Goal: Task Accomplishment & Management: Manage account settings

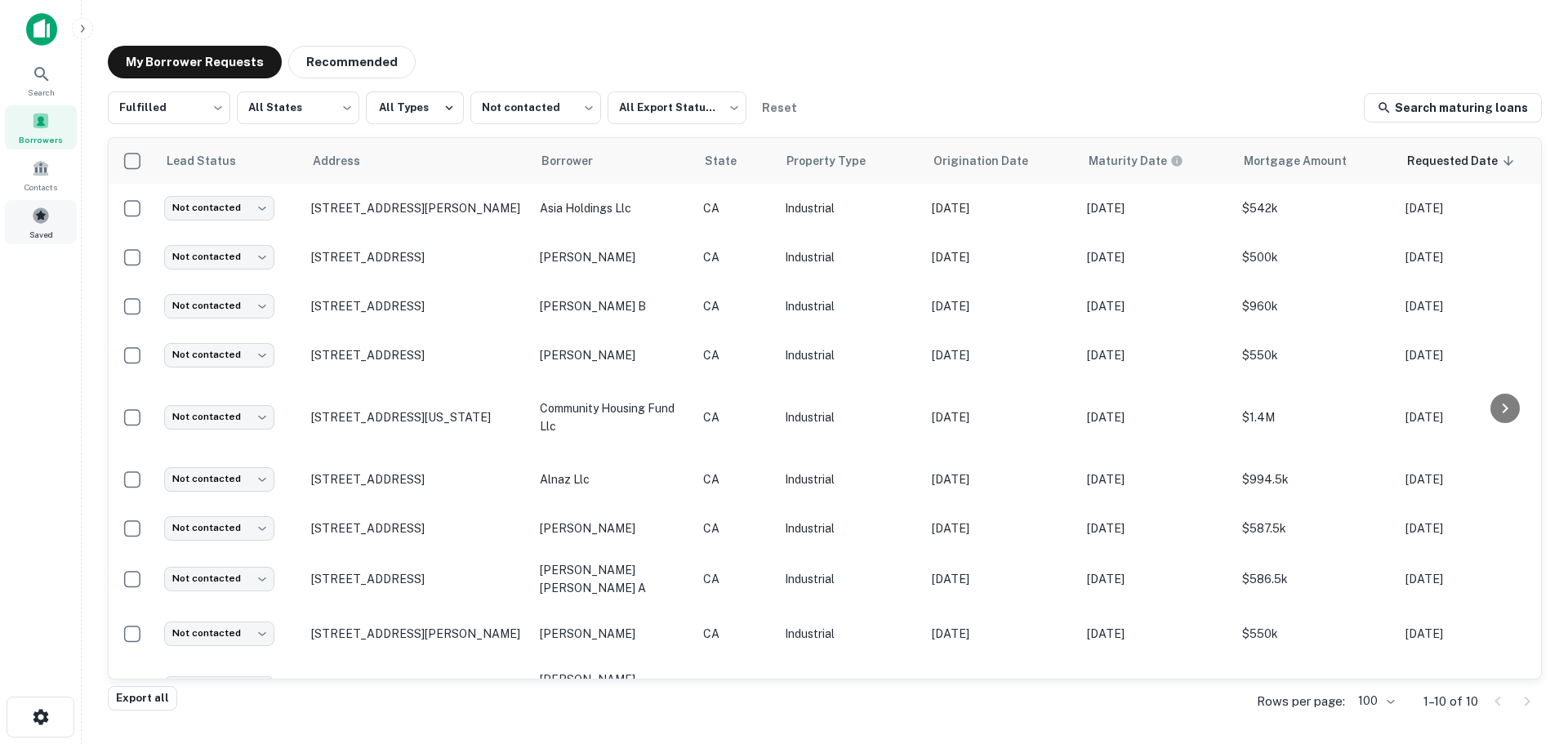
click at [44, 224] on span at bounding box center [41, 215] width 18 height 18
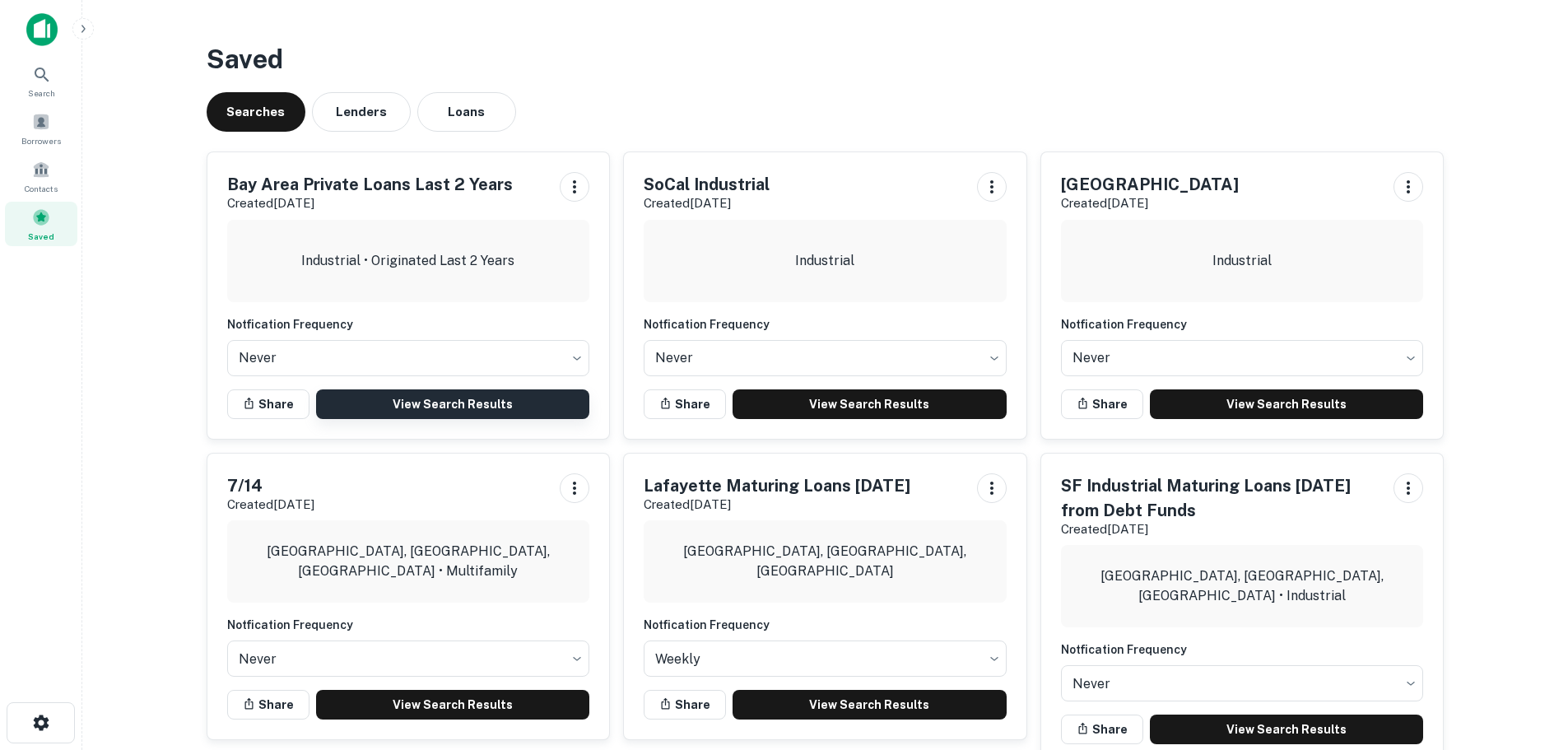
click at [405, 404] on link "View Search Results" at bounding box center [453, 404] width 274 height 30
click at [43, 133] on div "Borrowers" at bounding box center [41, 128] width 72 height 44
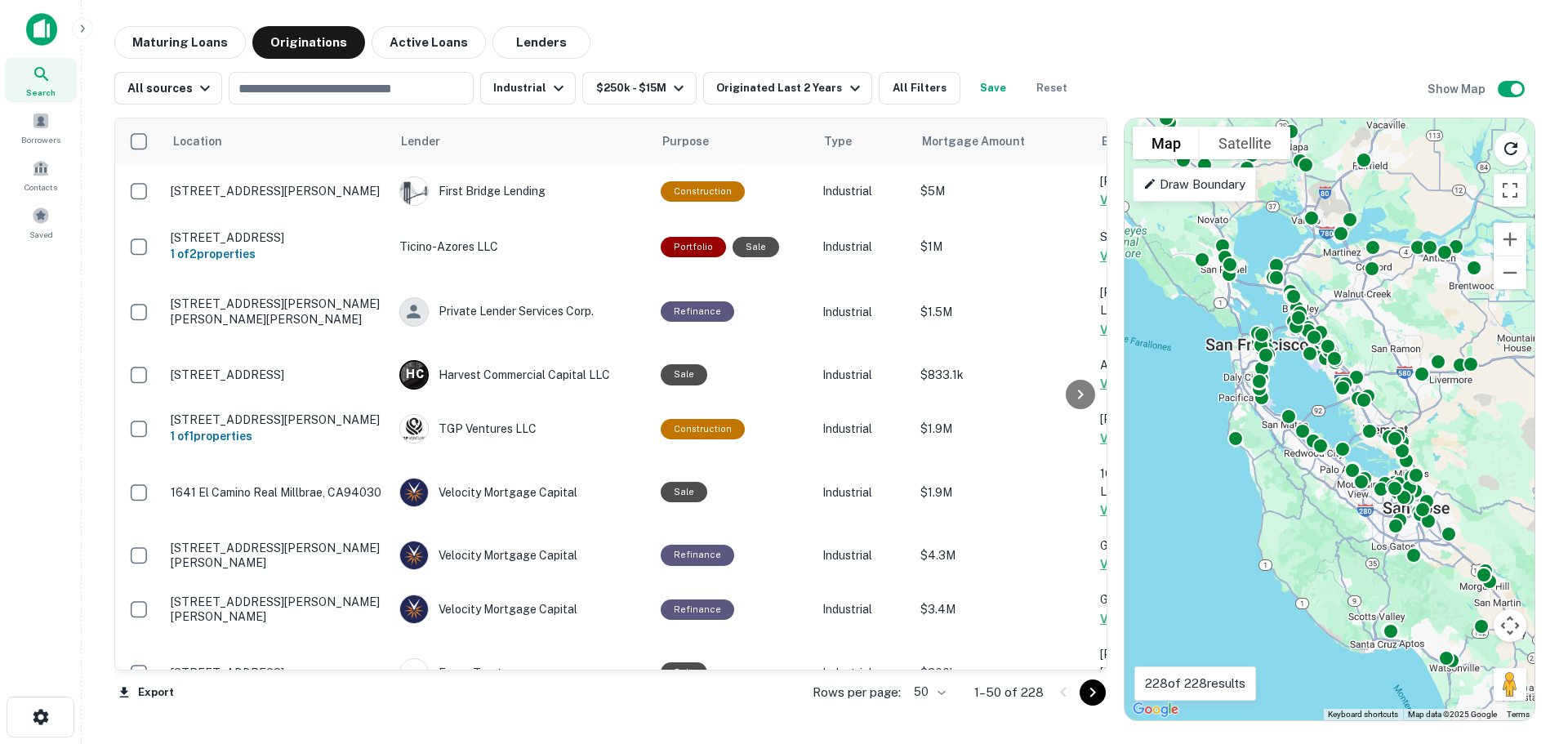
click at [937, 694] on body "Search Borrowers Contacts Saved Maturing Loans Originations Active Loans Lender…" at bounding box center [784, 372] width 1568 height 744
click at [937, 712] on li "100" at bounding box center [930, 709] width 48 height 29
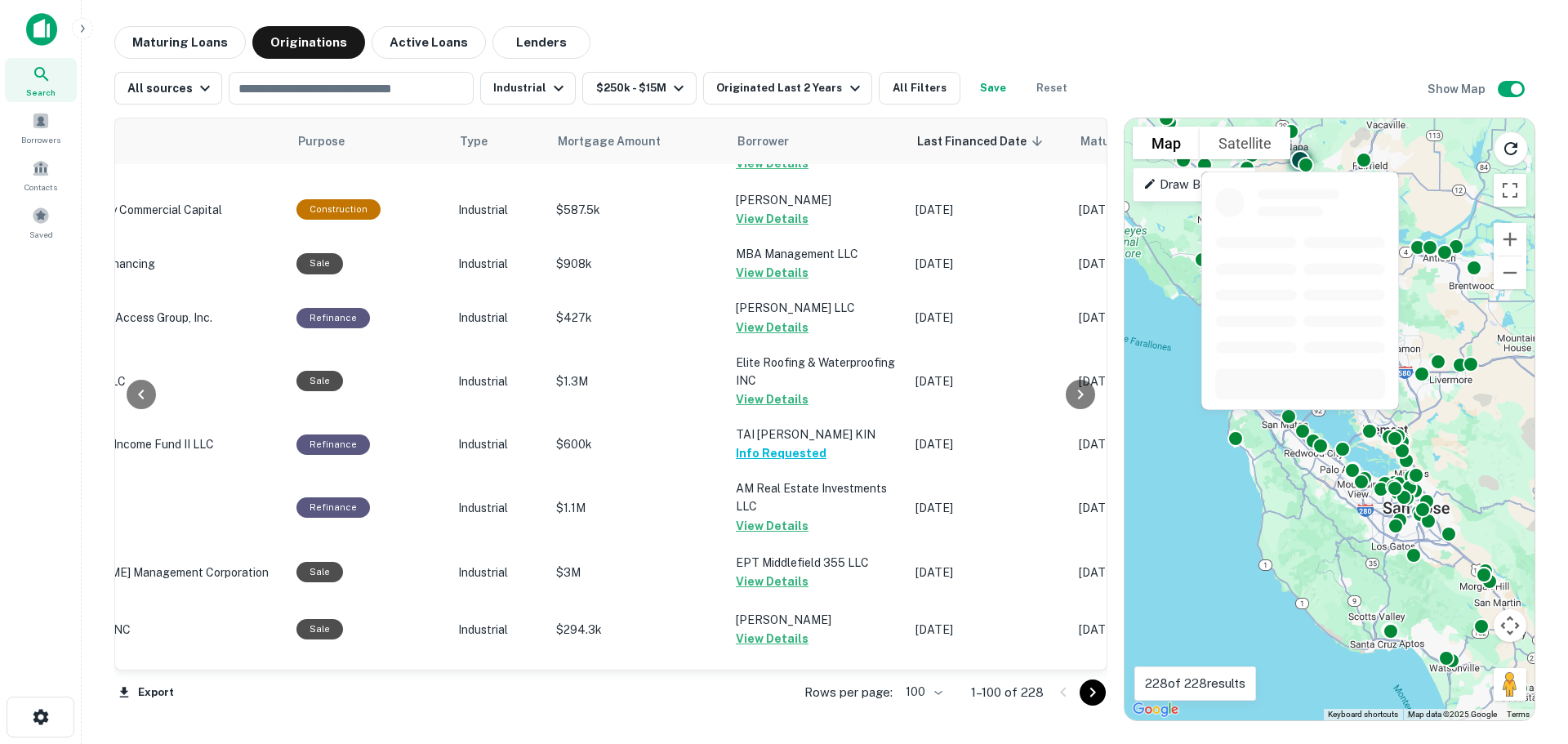
scroll to position [5250, 364]
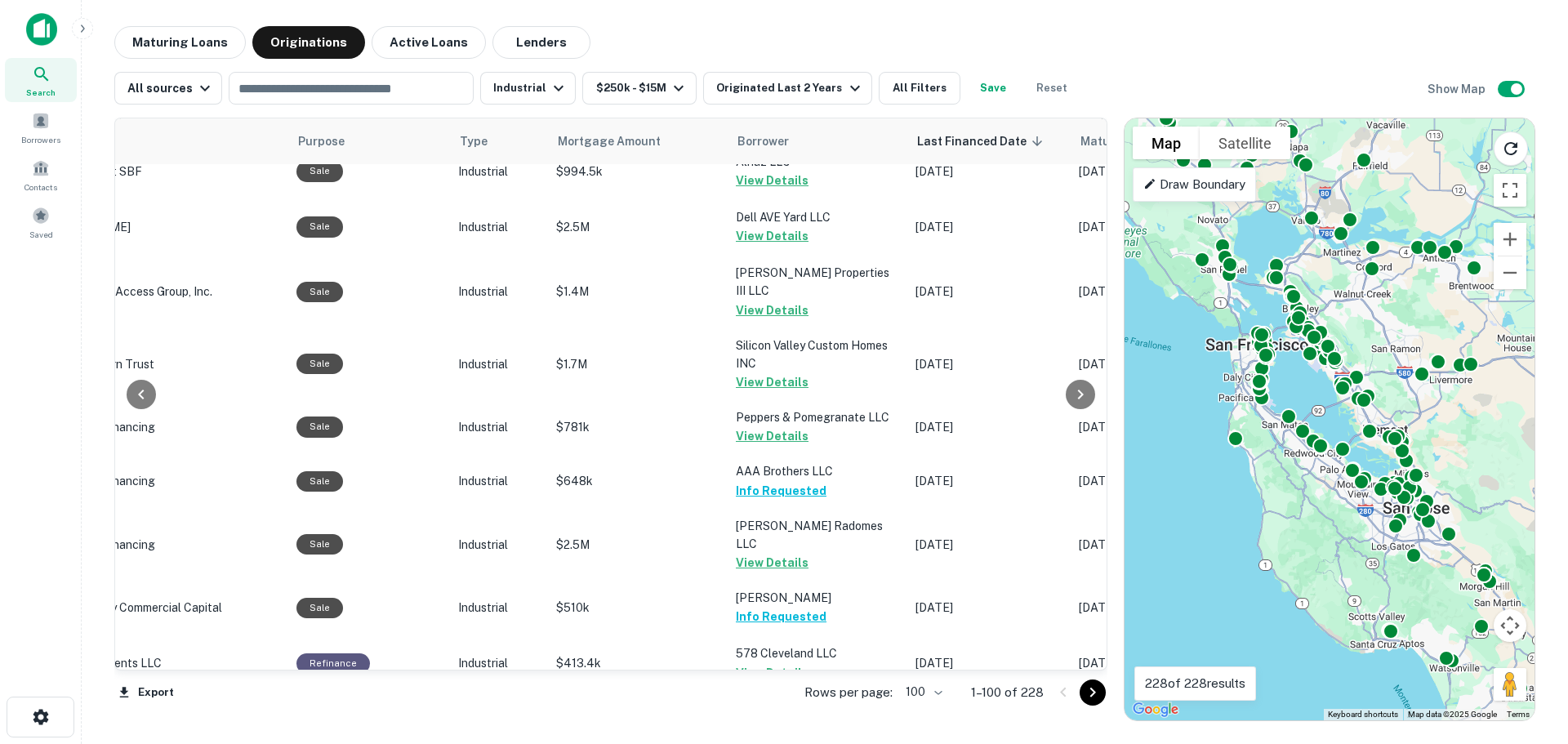
drag, startPoint x: 1094, startPoint y: 702, endPoint x: 1046, endPoint y: 665, distance: 60.6
click at [1094, 702] on button "Go to next page" at bounding box center [1093, 692] width 26 height 26
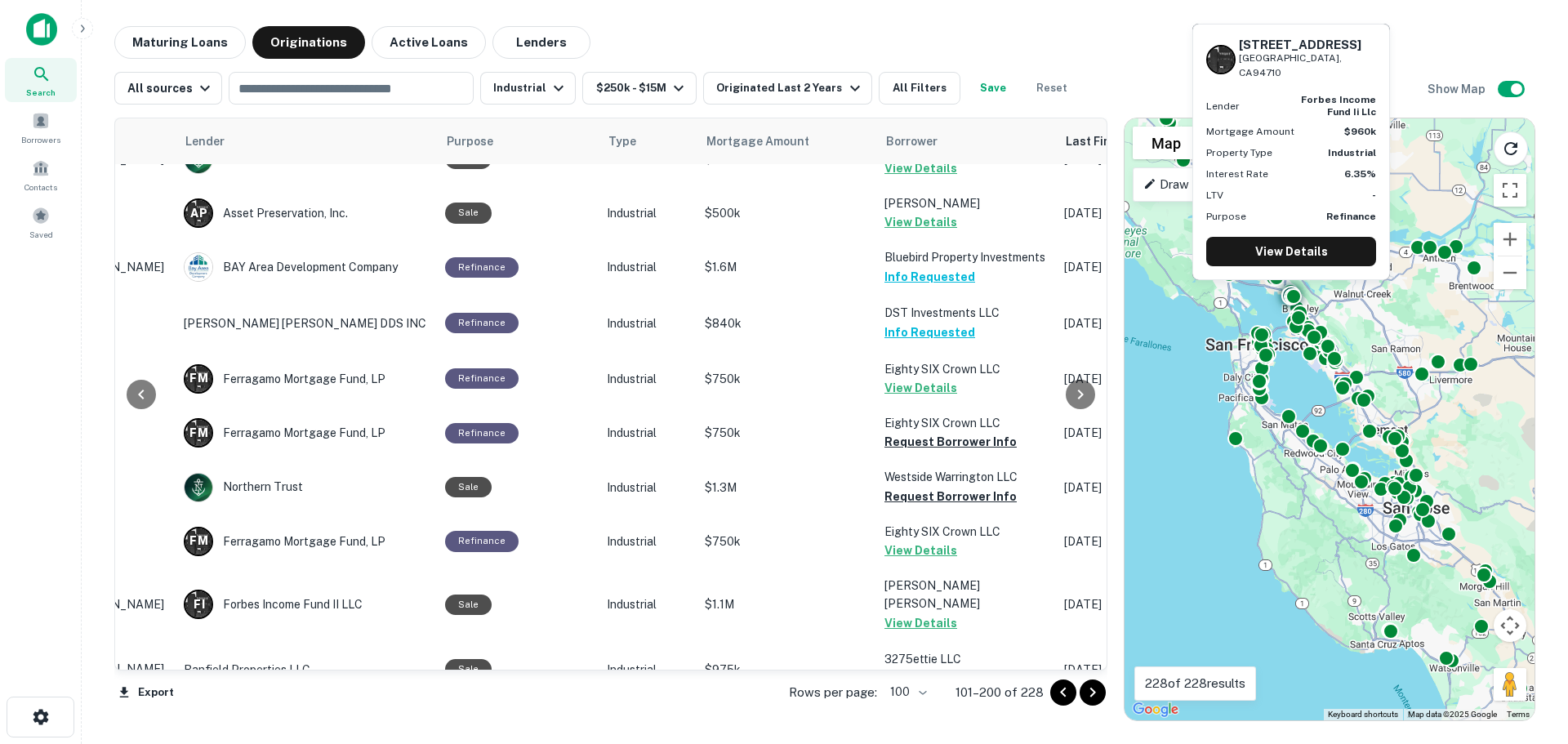
scroll to position [327, 215]
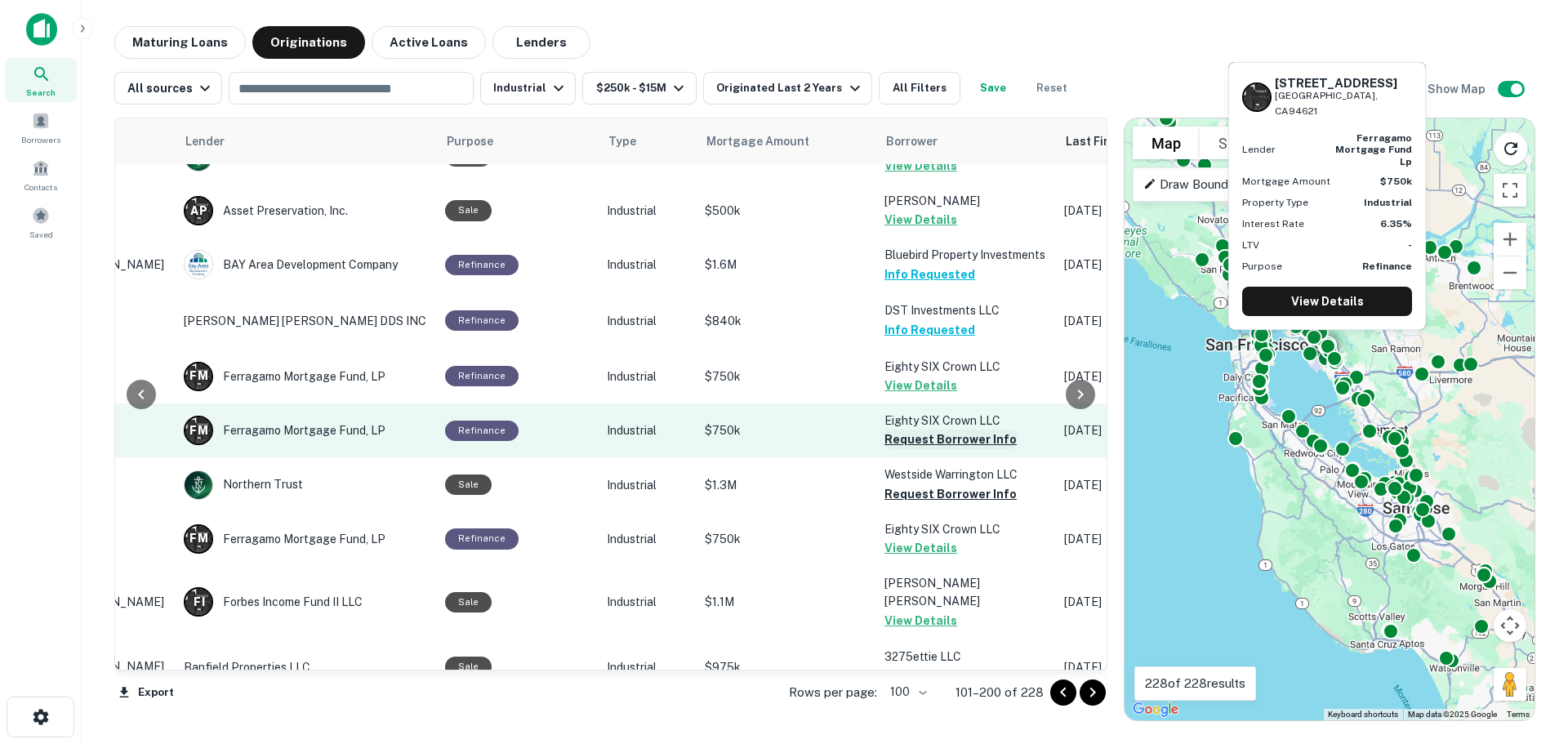
click at [915, 429] on button "Request Borrower Info" at bounding box center [950, 439] width 132 height 20
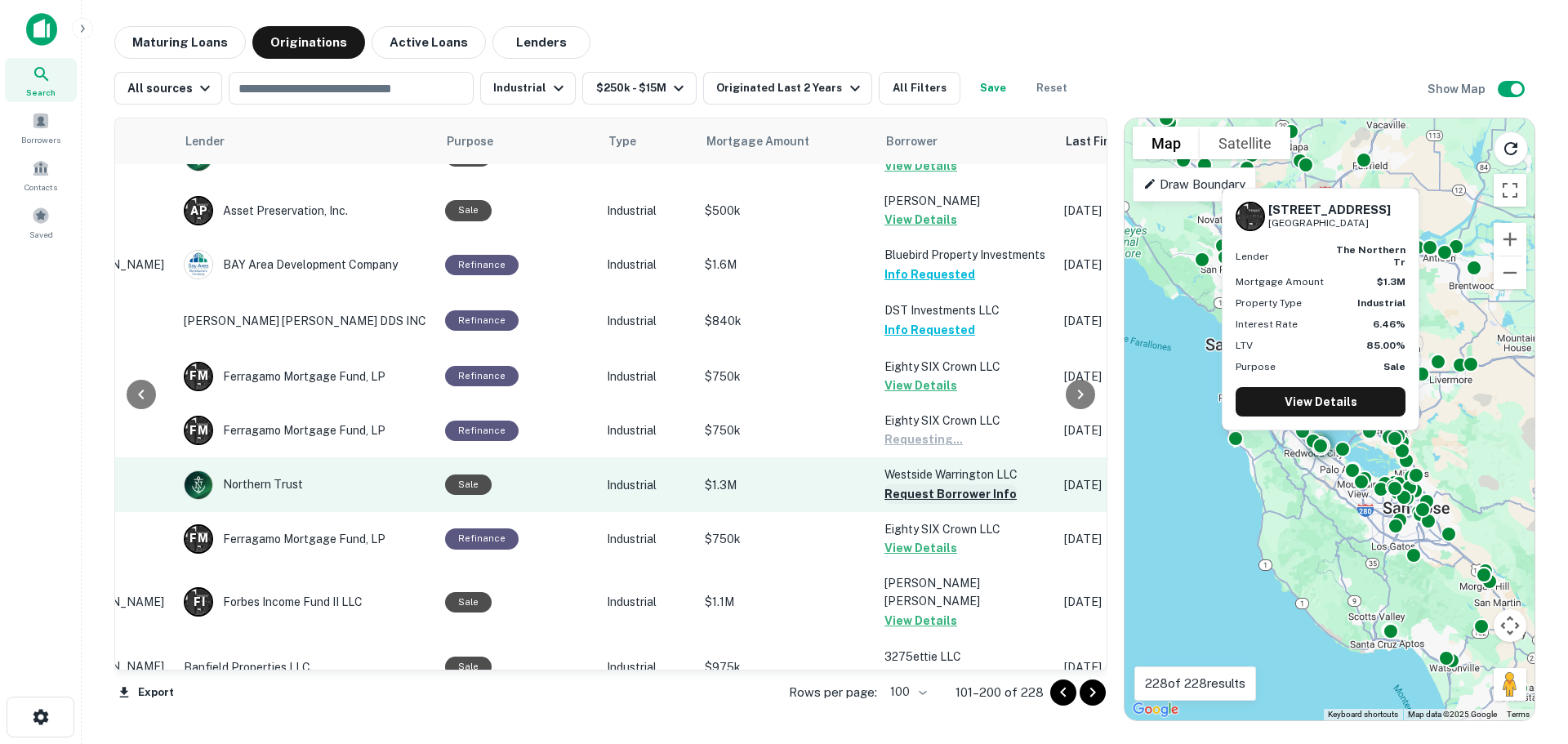
click at [929, 485] on button "Request Borrower Info" at bounding box center [950, 494] width 132 height 20
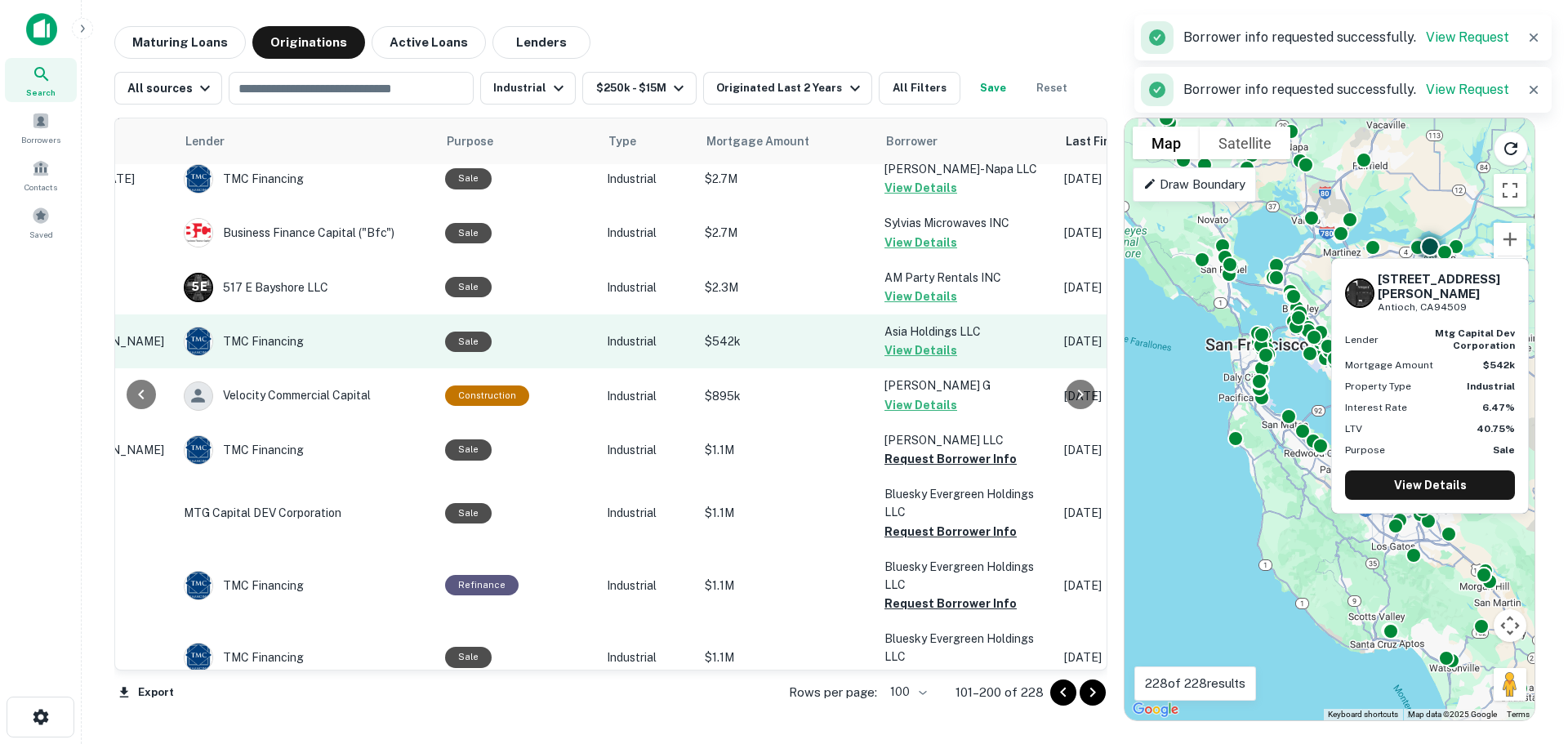
scroll to position [980, 215]
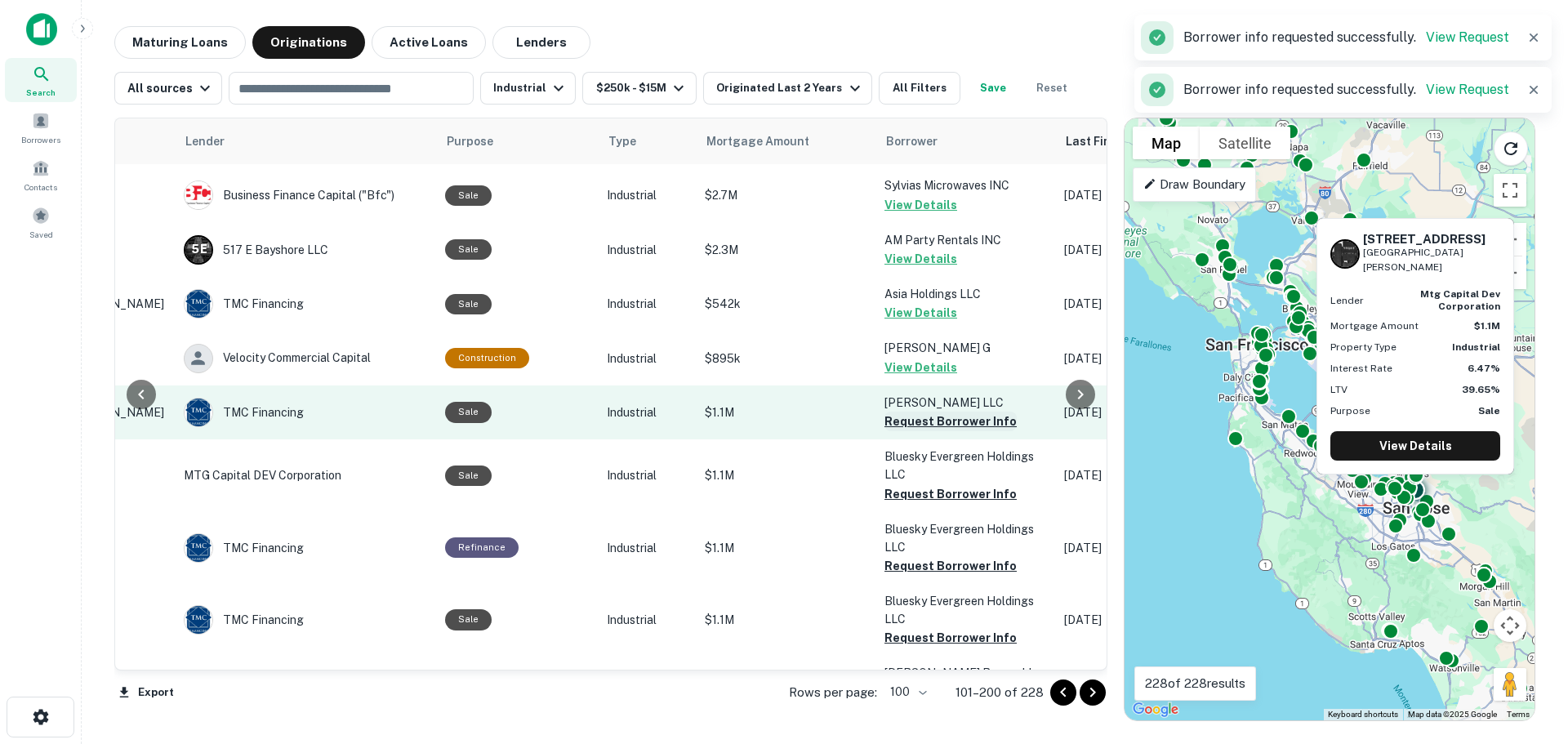
click at [901, 412] on button "Request Borrower Info" at bounding box center [950, 421] width 132 height 20
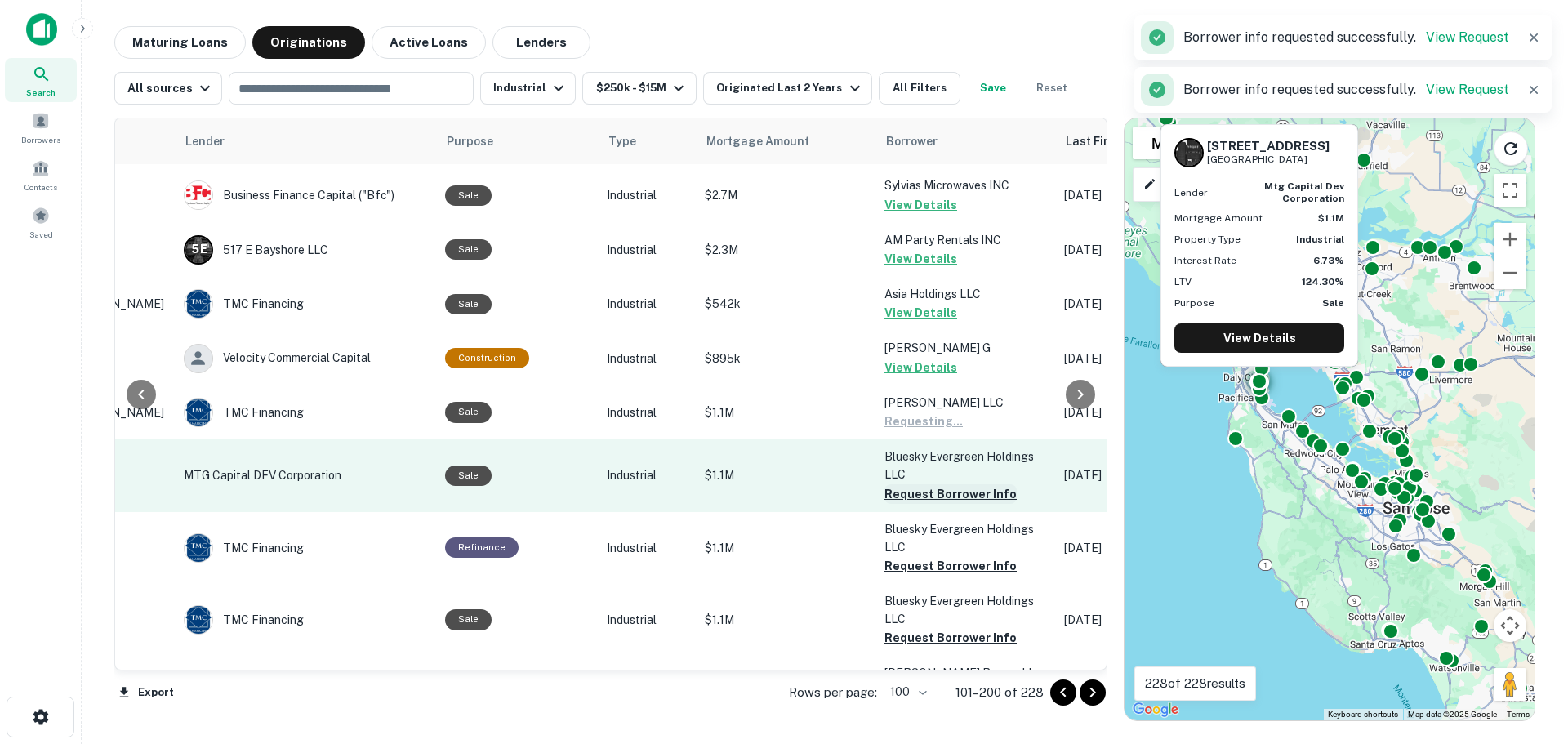
click at [915, 484] on button "Request Borrower Info" at bounding box center [950, 494] width 132 height 20
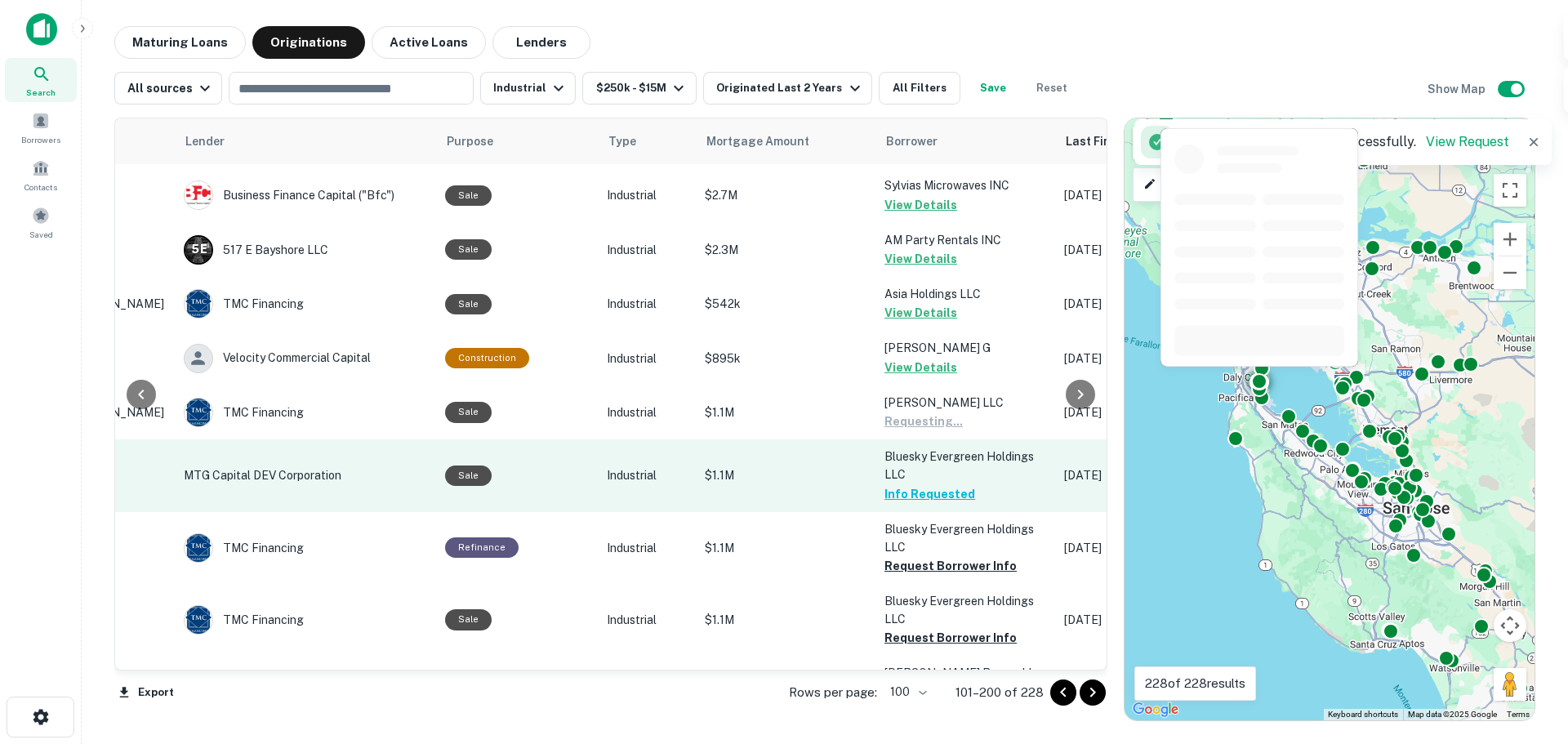
scroll to position [1143, 215]
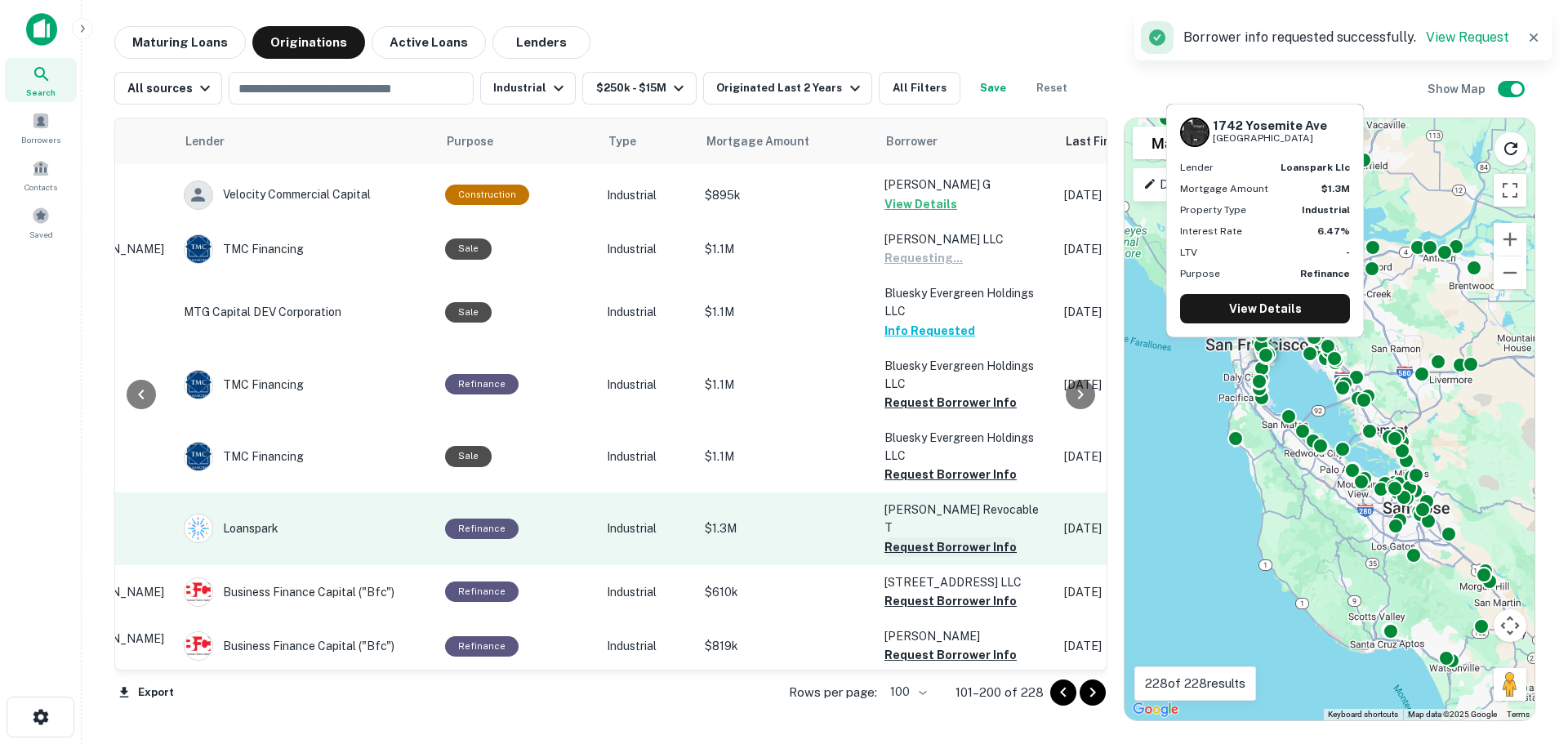
click at [895, 537] on button "Request Borrower Info" at bounding box center [950, 547] width 132 height 20
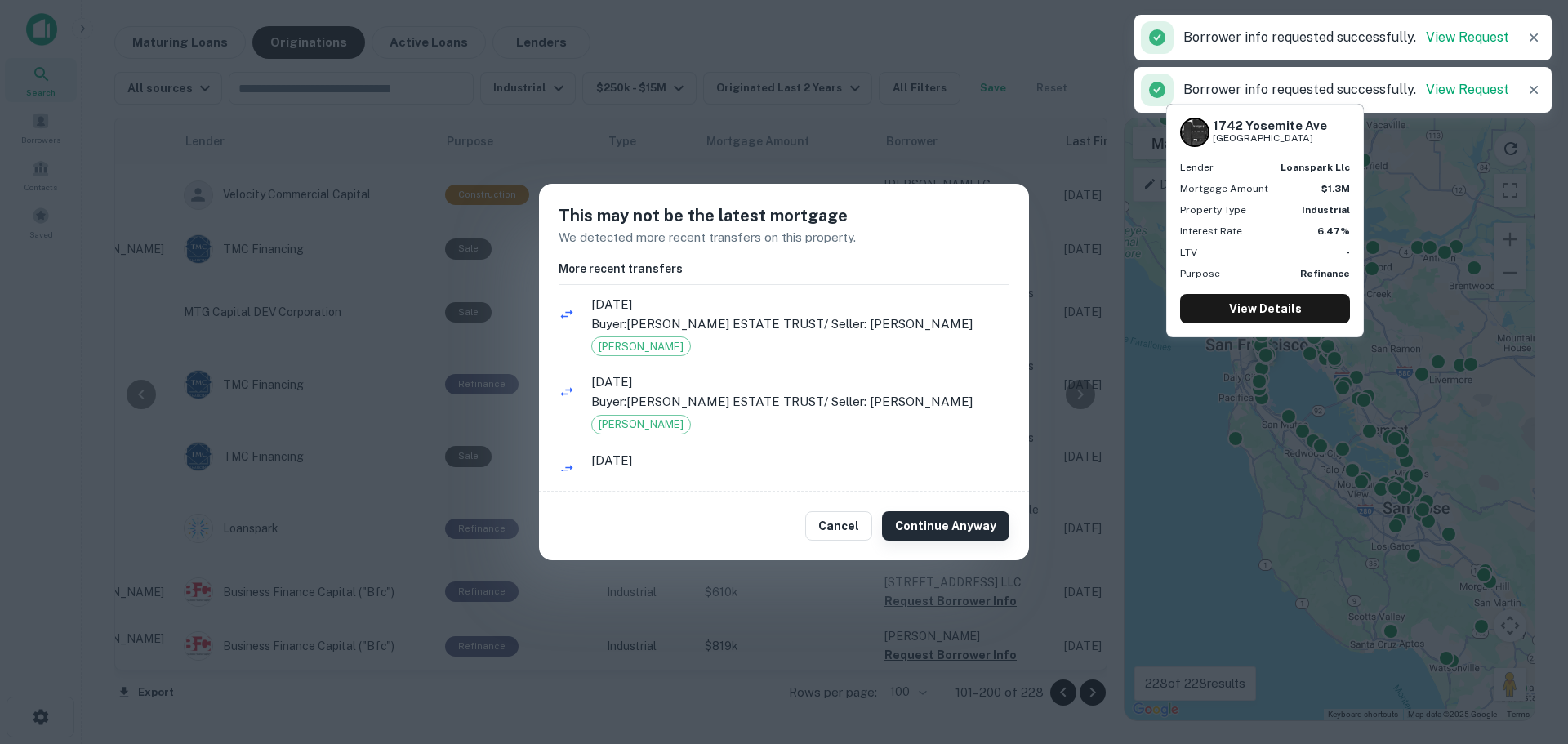
click at [915, 521] on button "Continue Anyway" at bounding box center [945, 526] width 127 height 29
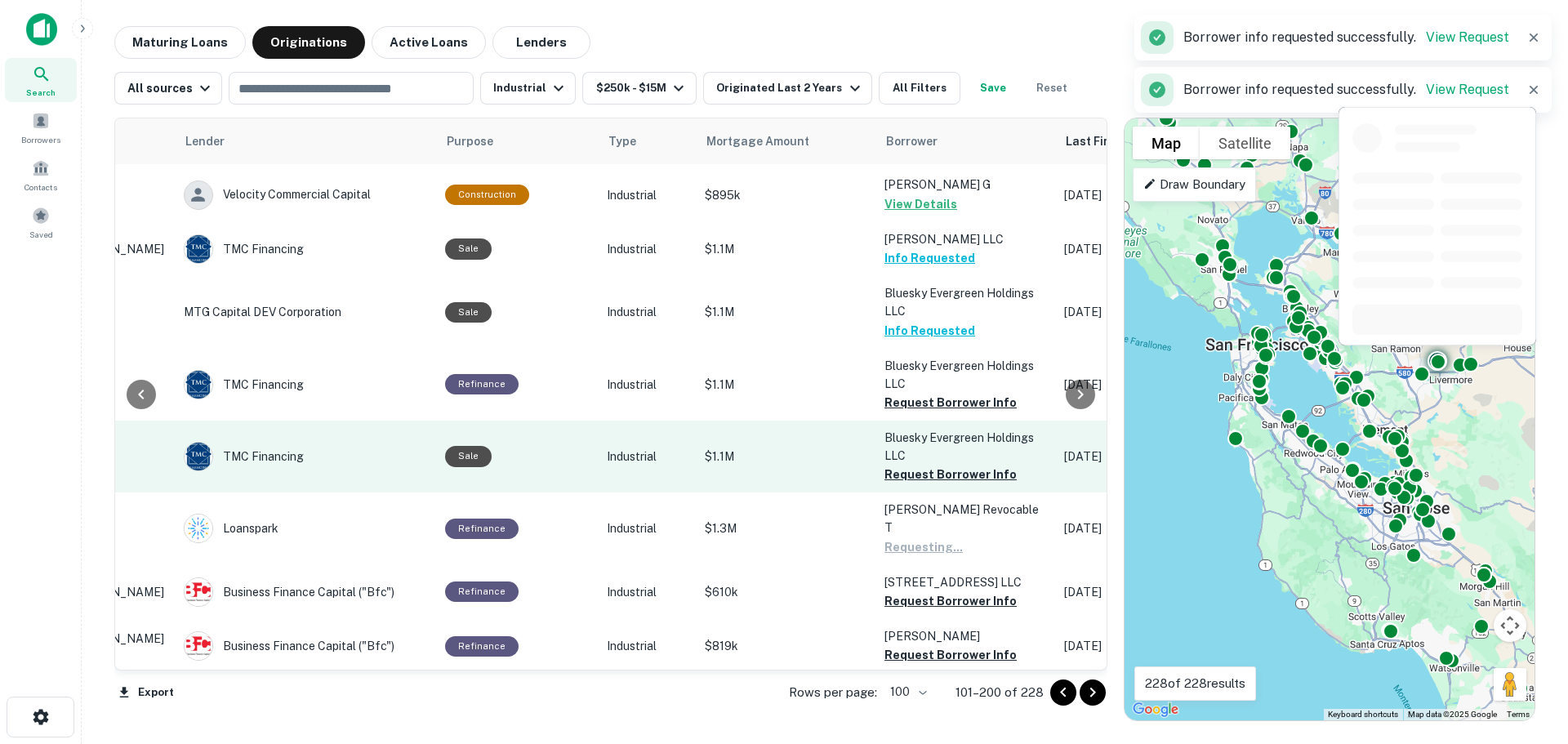
scroll to position [1306, 215]
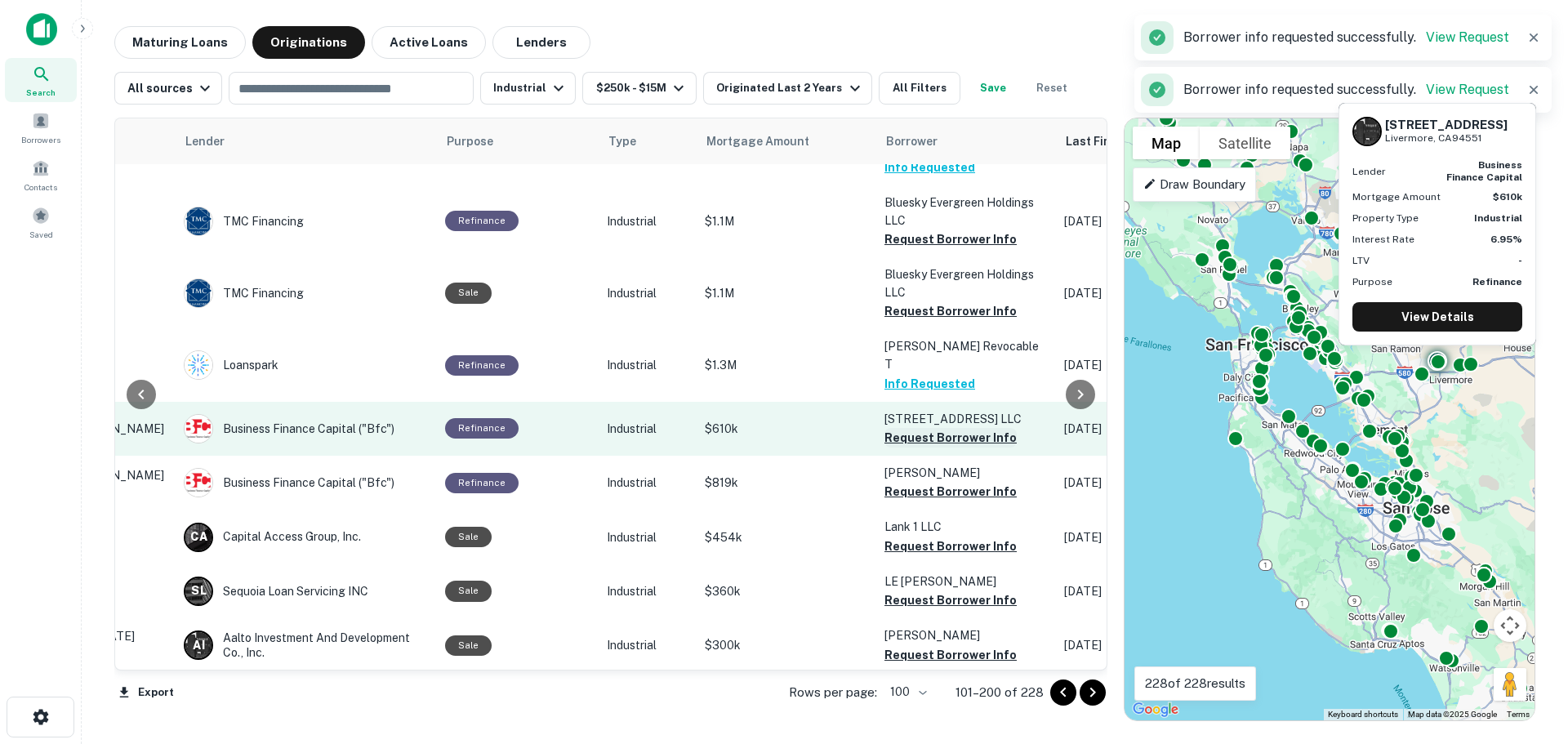
click at [934, 428] on button "Request Borrower Info" at bounding box center [950, 438] width 132 height 20
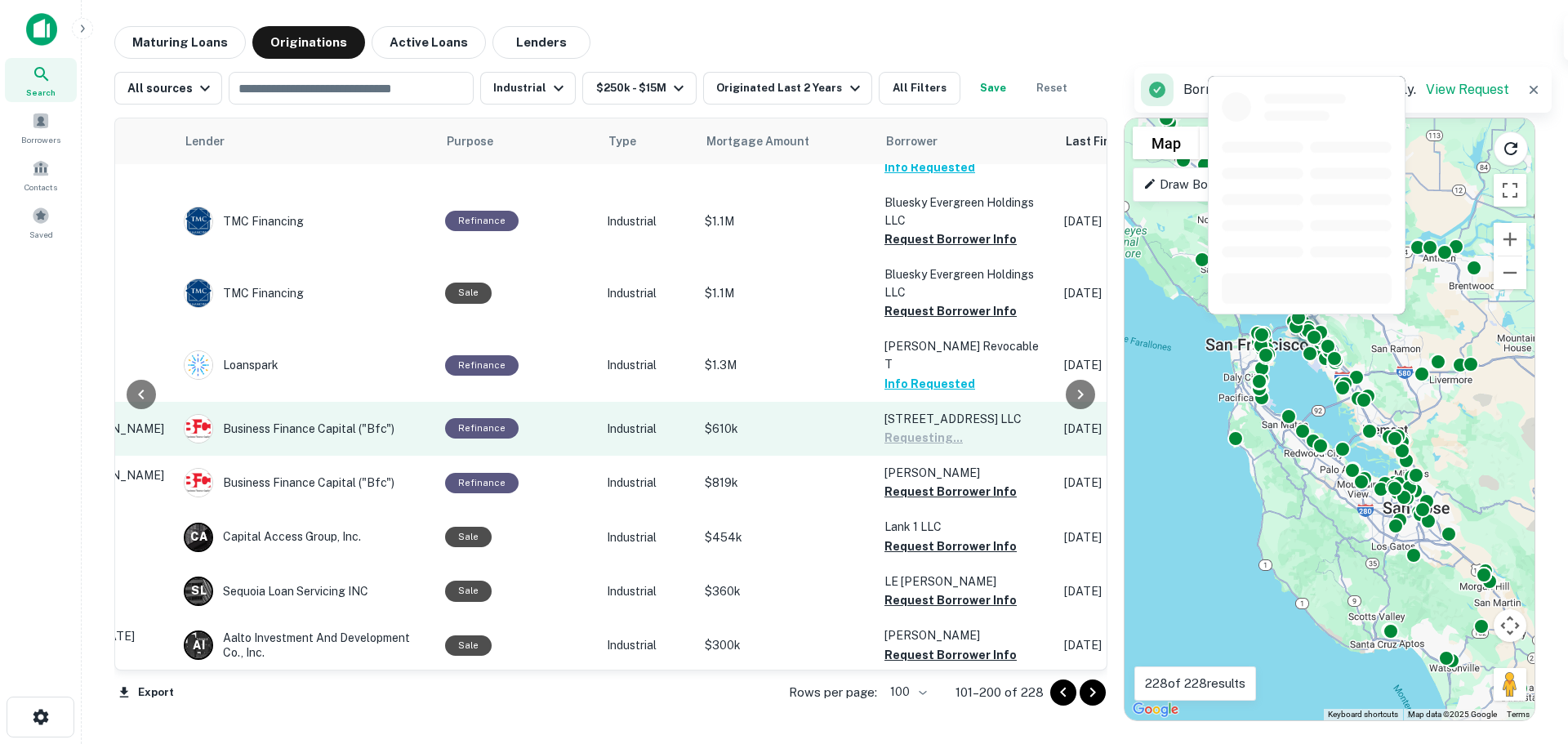
scroll to position [1470, 215]
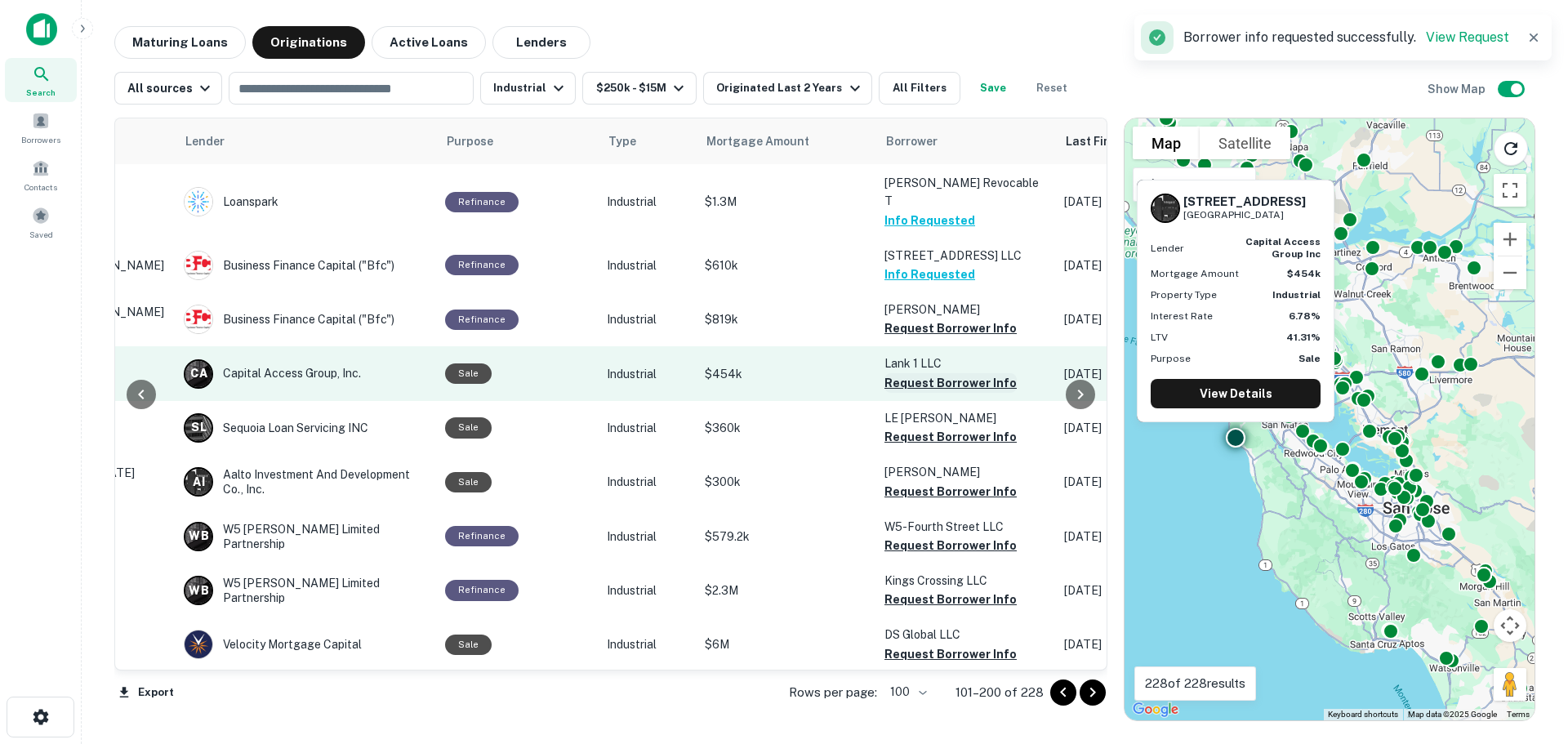
click at [904, 373] on button "Request Borrower Info" at bounding box center [950, 382] width 132 height 20
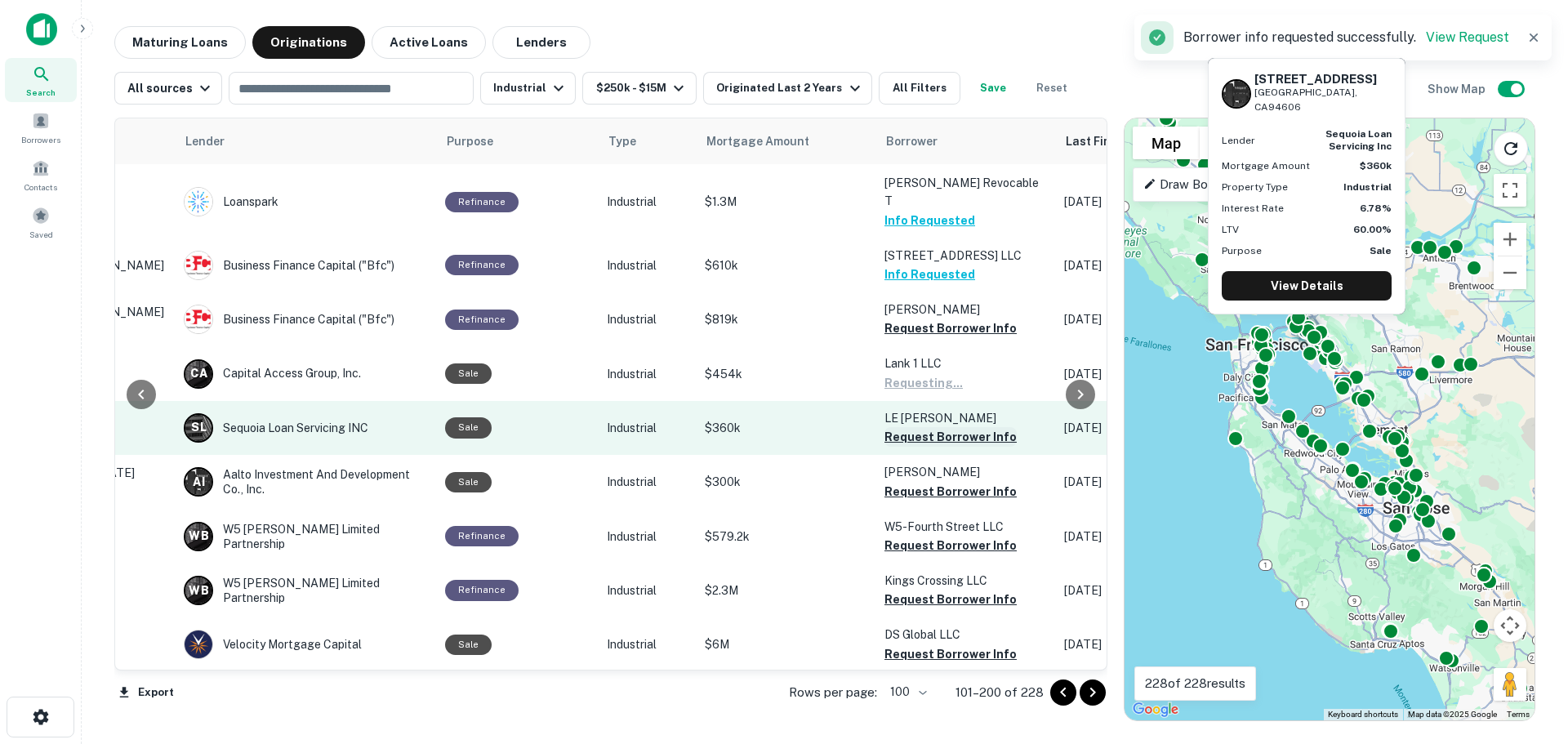
click at [913, 427] on button "Request Borrower Info" at bounding box center [950, 437] width 132 height 20
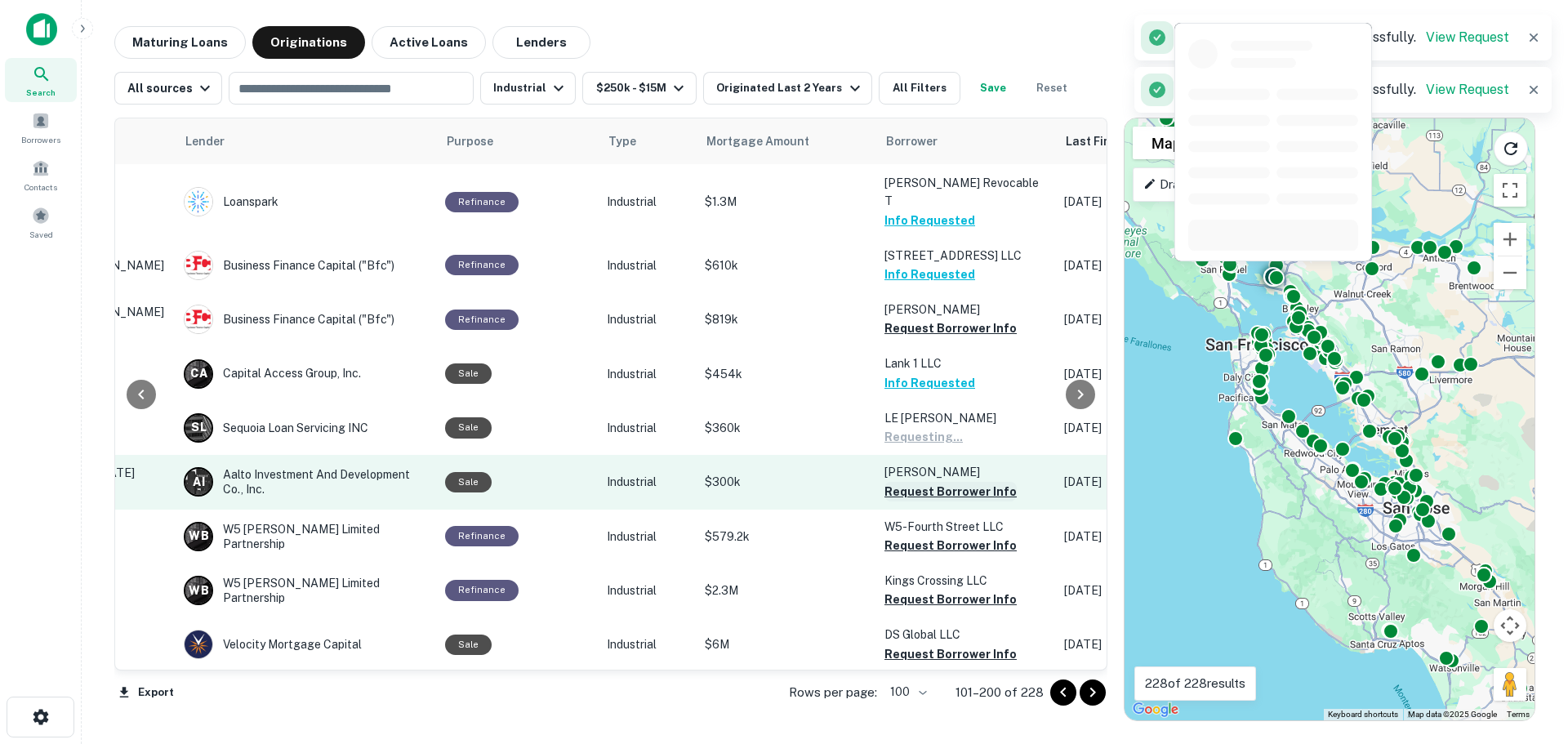
click at [916, 482] on button "Request Borrower Info" at bounding box center [950, 491] width 132 height 20
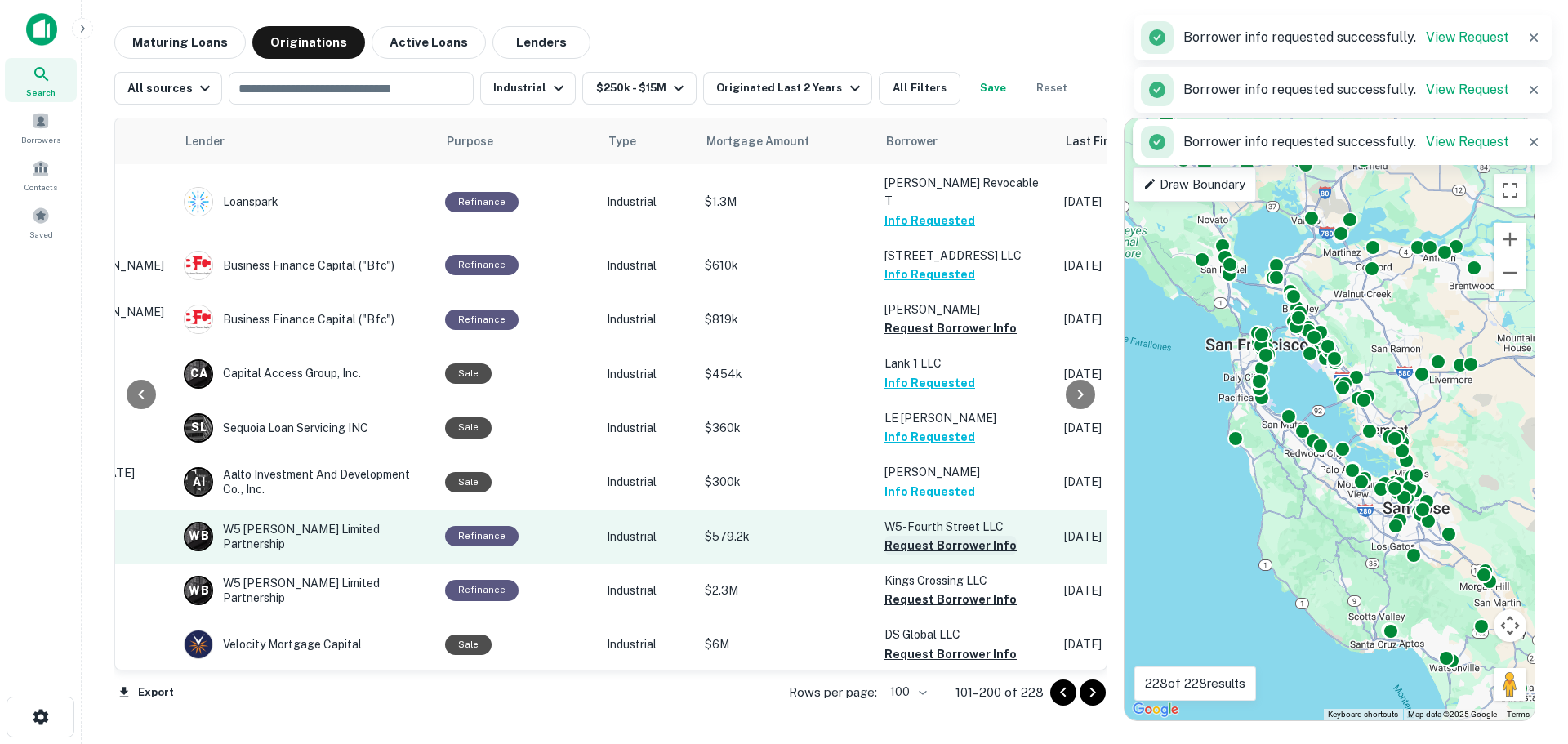
click at [908, 536] on button "Request Borrower Info" at bounding box center [950, 545] width 132 height 20
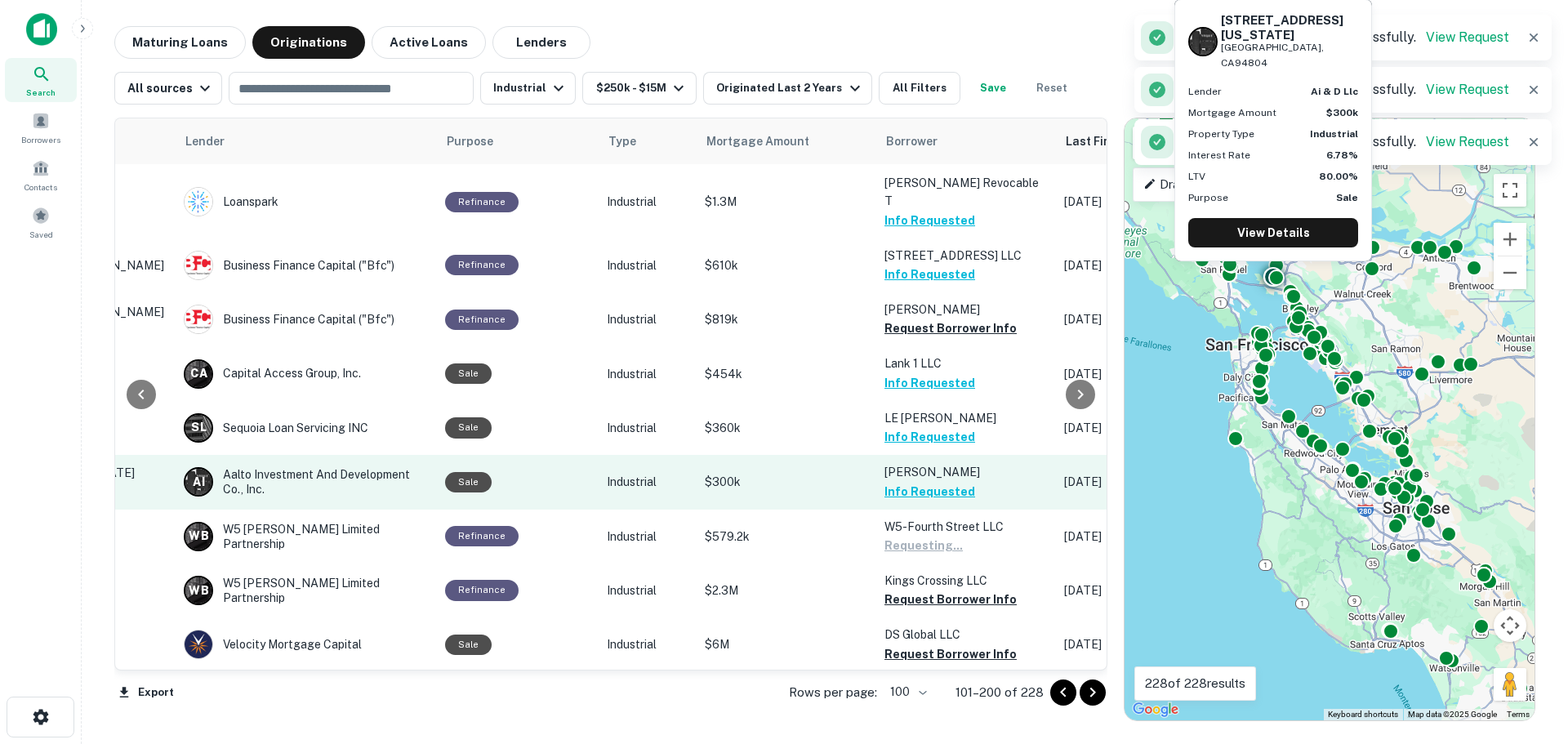
scroll to position [1633, 215]
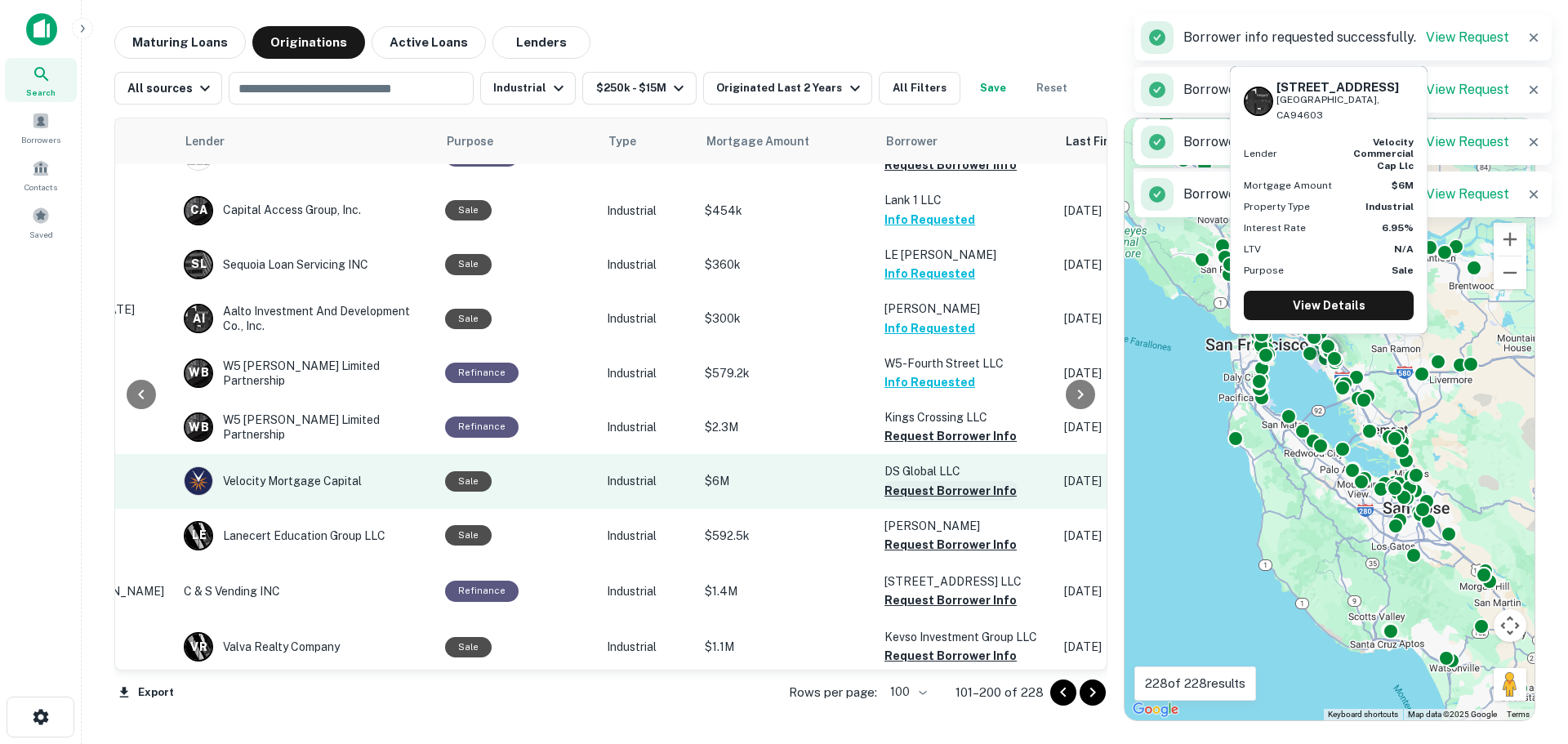
click at [934, 481] on button "Request Borrower Info" at bounding box center [950, 491] width 132 height 20
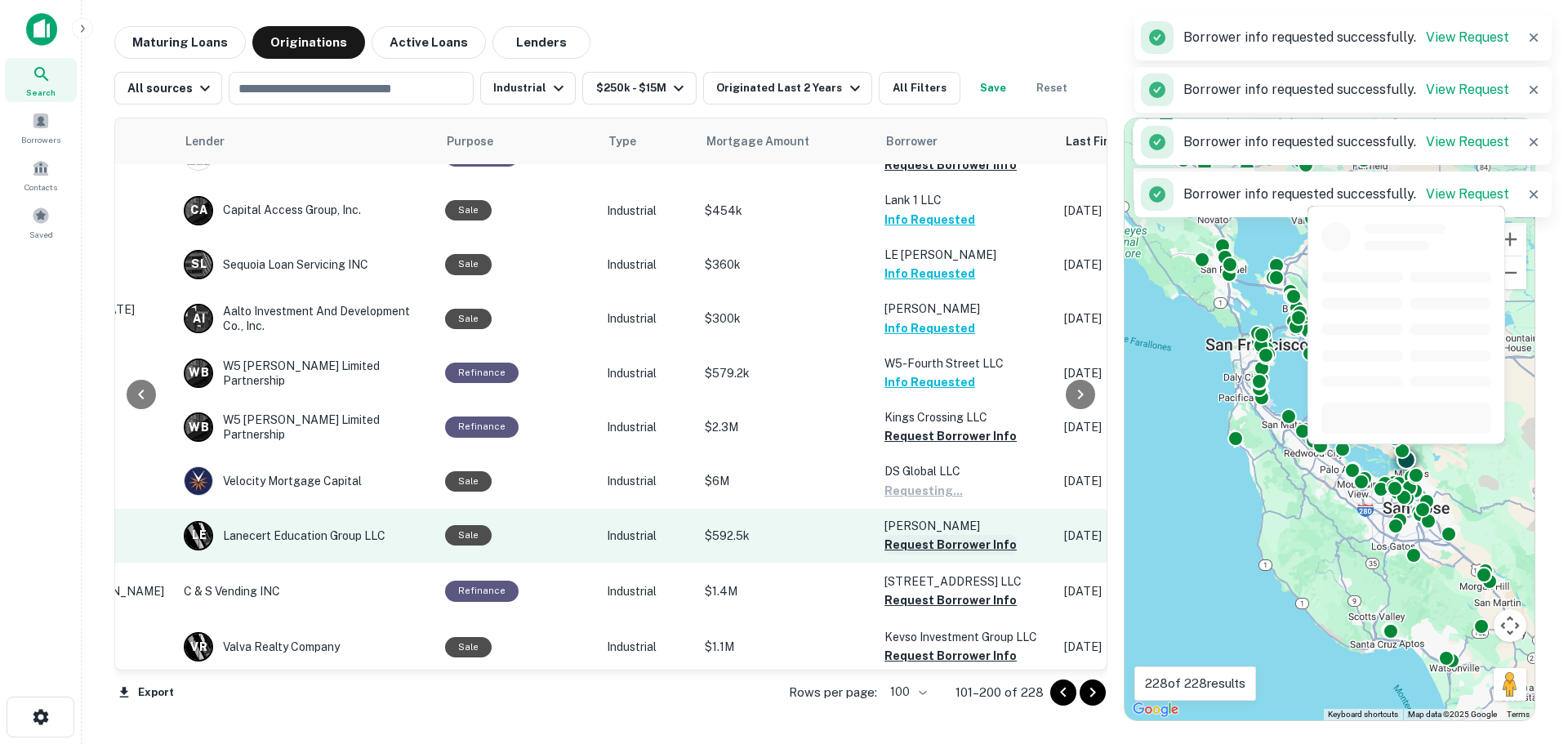
click at [922, 535] on button "Request Borrower Info" at bounding box center [950, 544] width 132 height 20
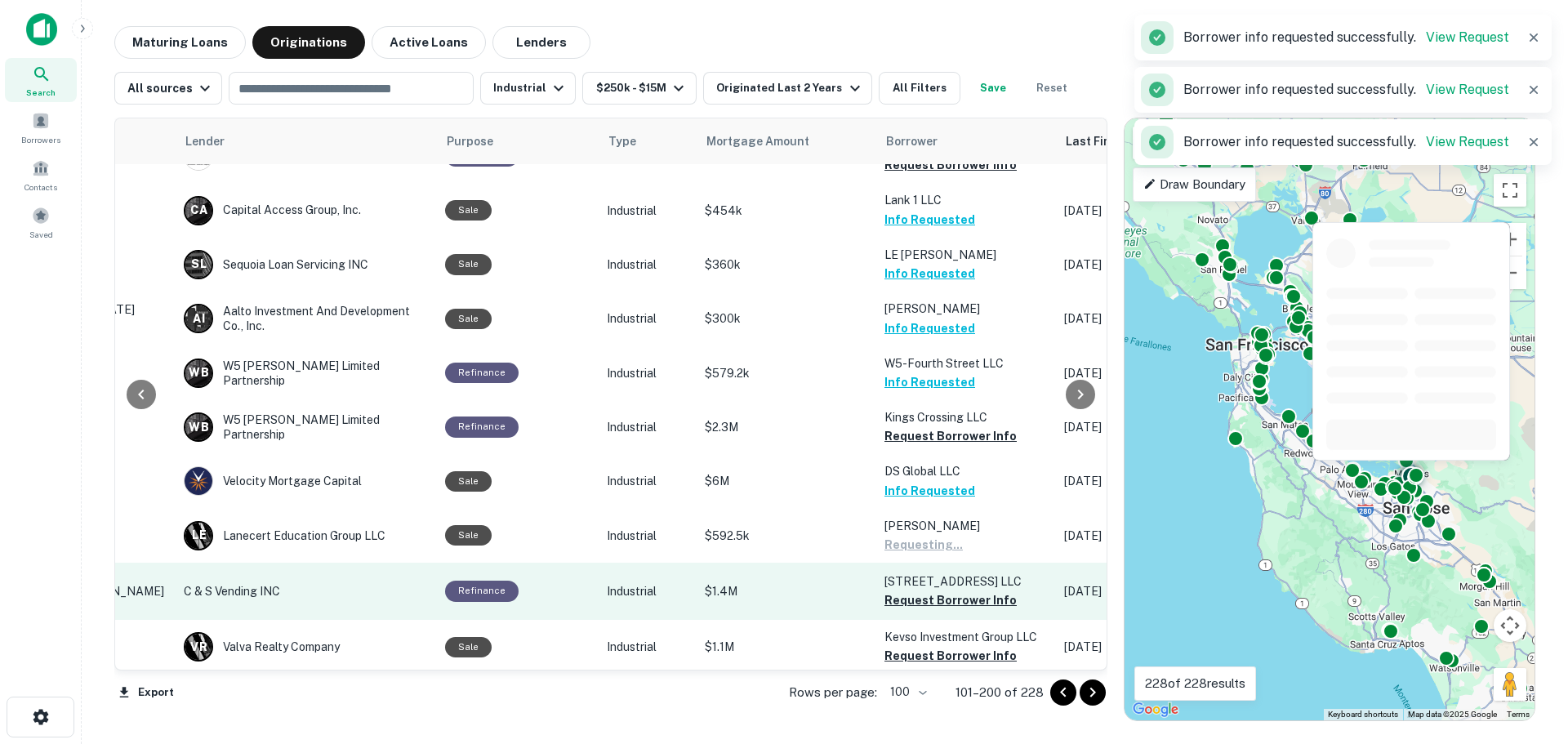
scroll to position [1796, 215]
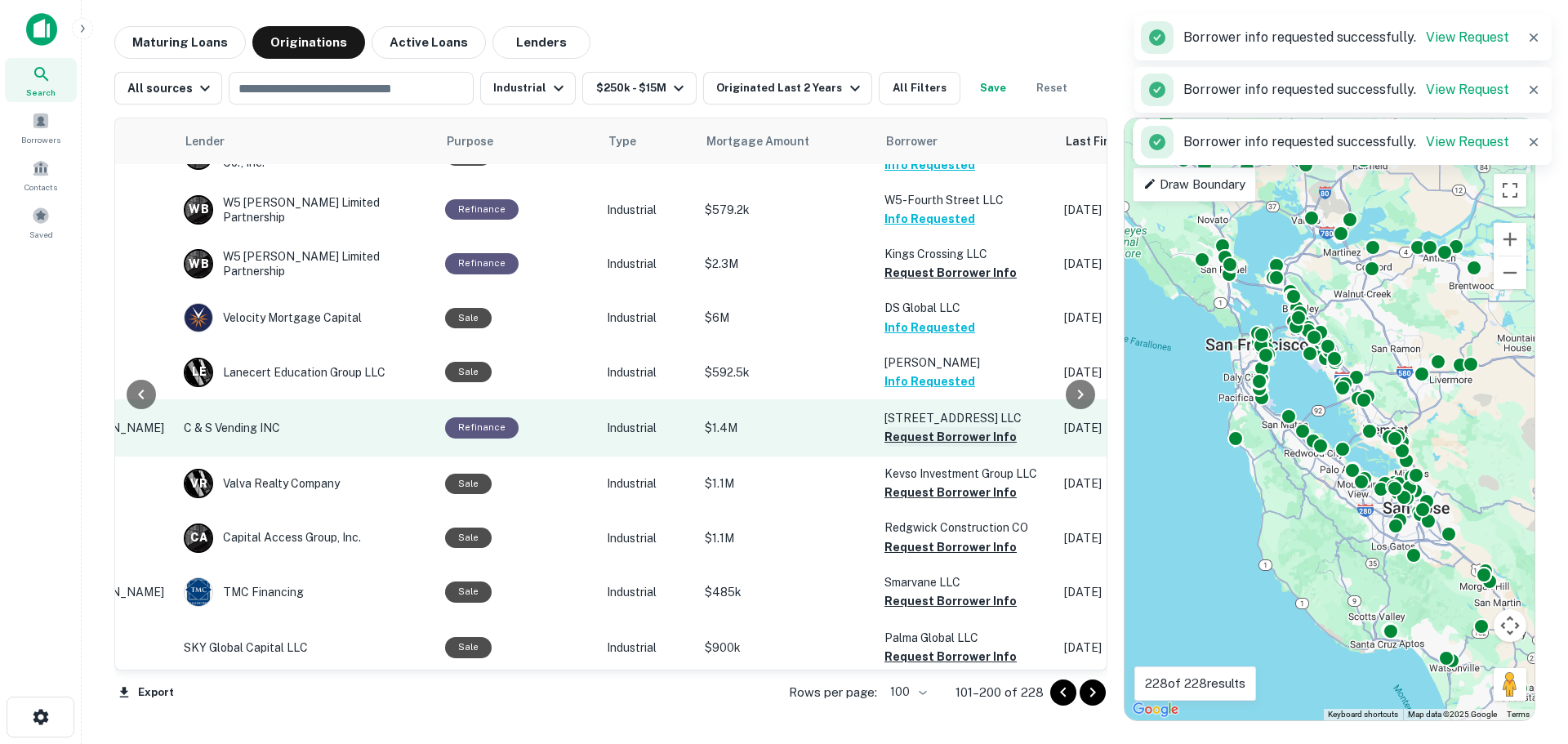
click at [912, 427] on button "Request Borrower Info" at bounding box center [950, 437] width 132 height 20
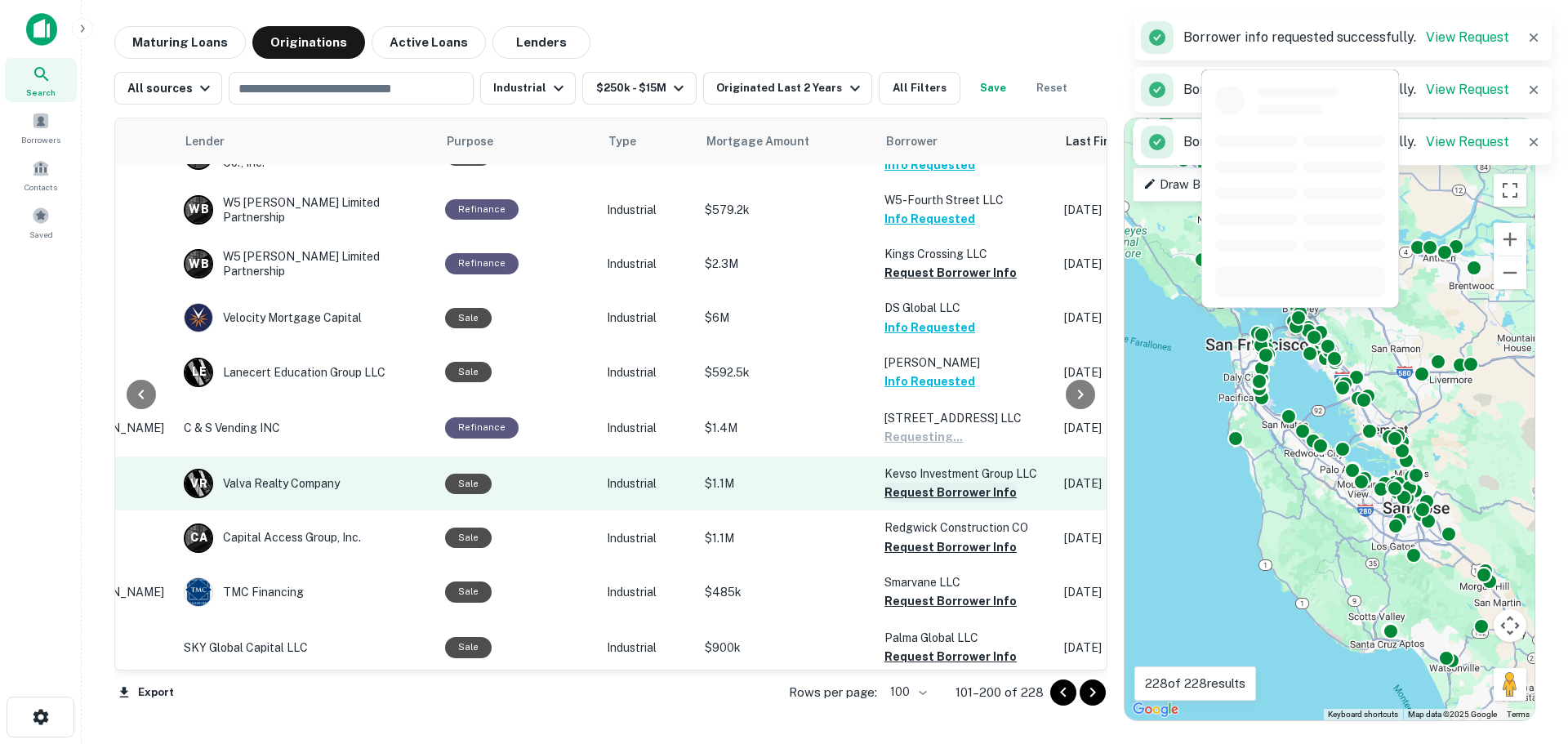
click at [916, 483] on button "Request Borrower Info" at bounding box center [950, 492] width 132 height 20
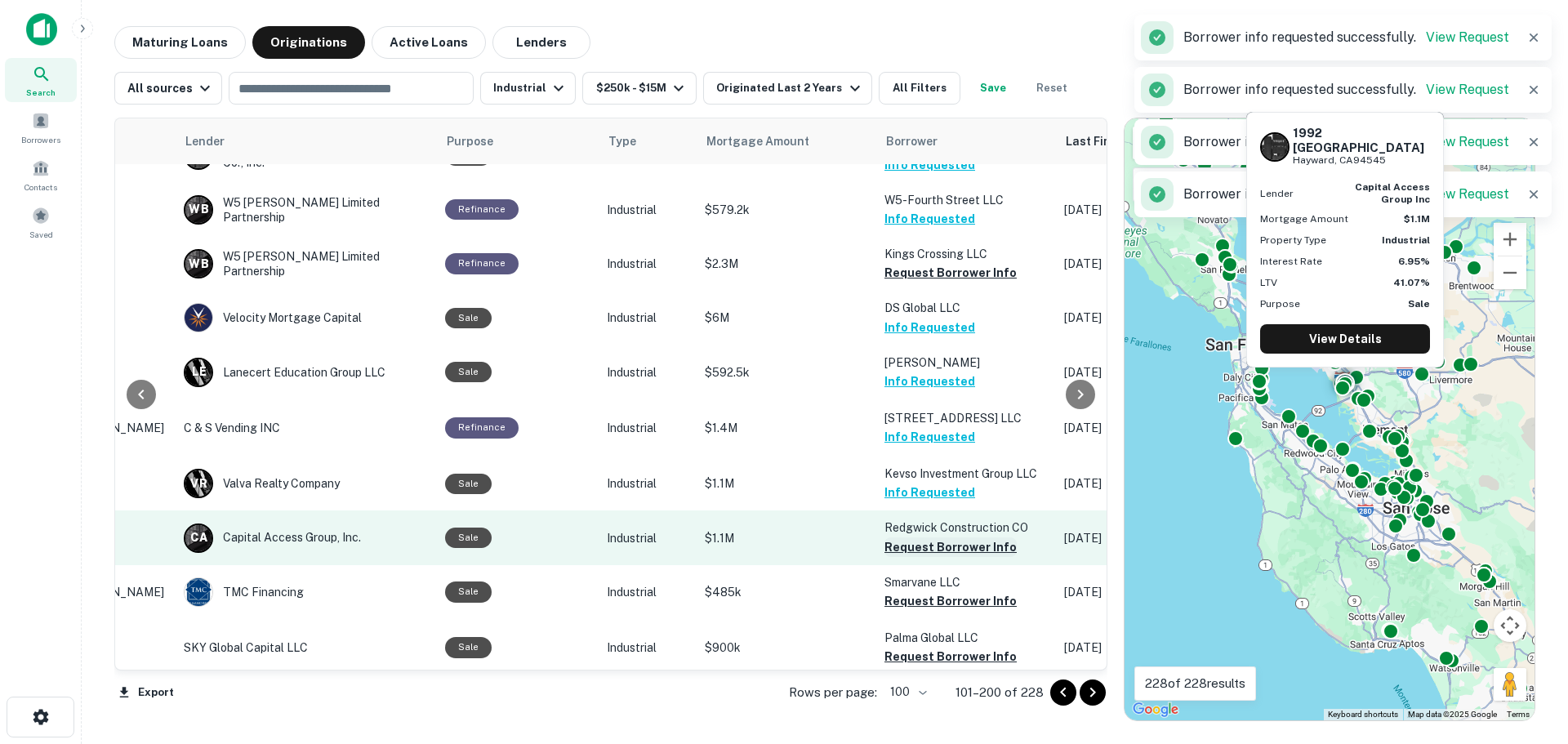
click at [911, 537] on button "Request Borrower Info" at bounding box center [950, 547] width 132 height 20
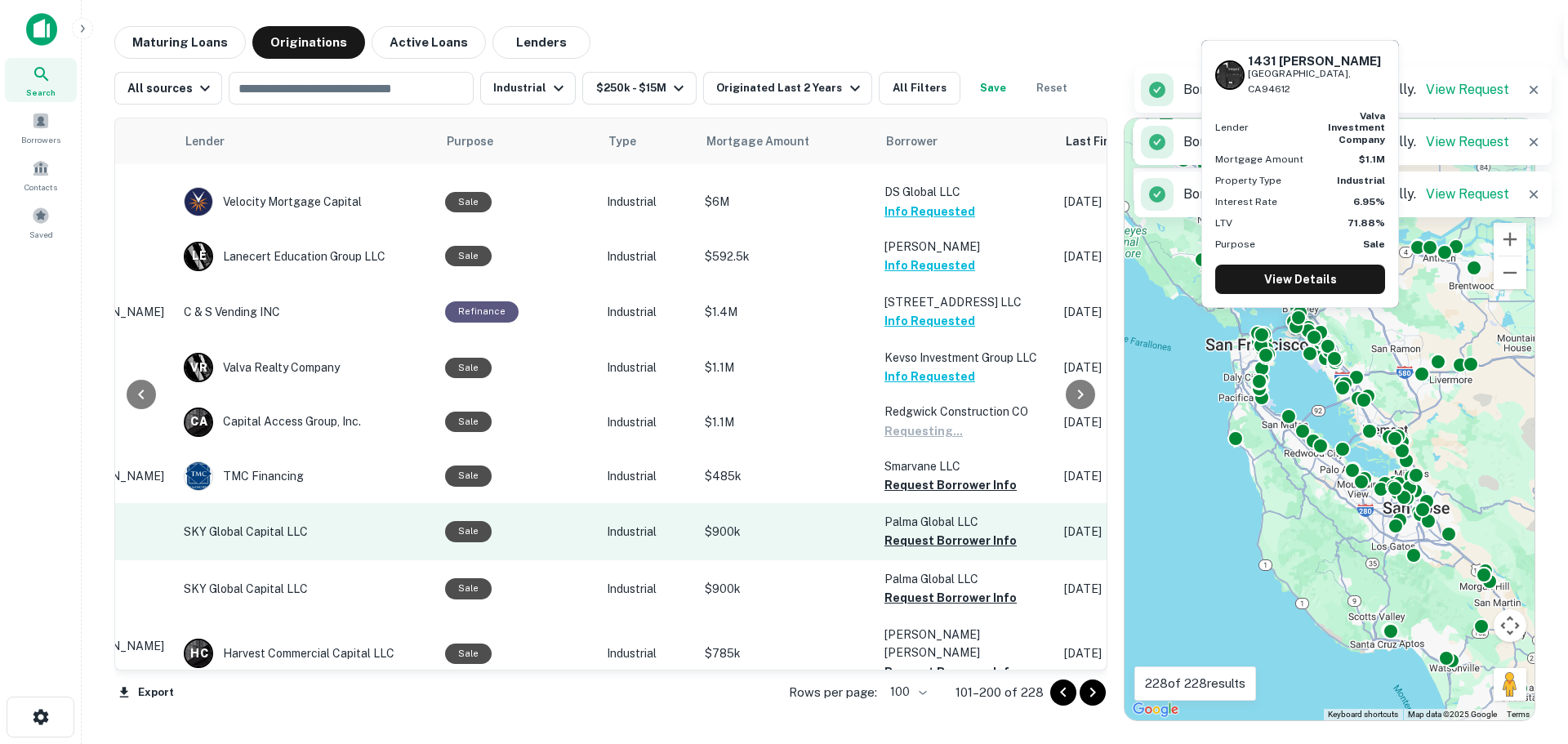
scroll to position [1959, 215]
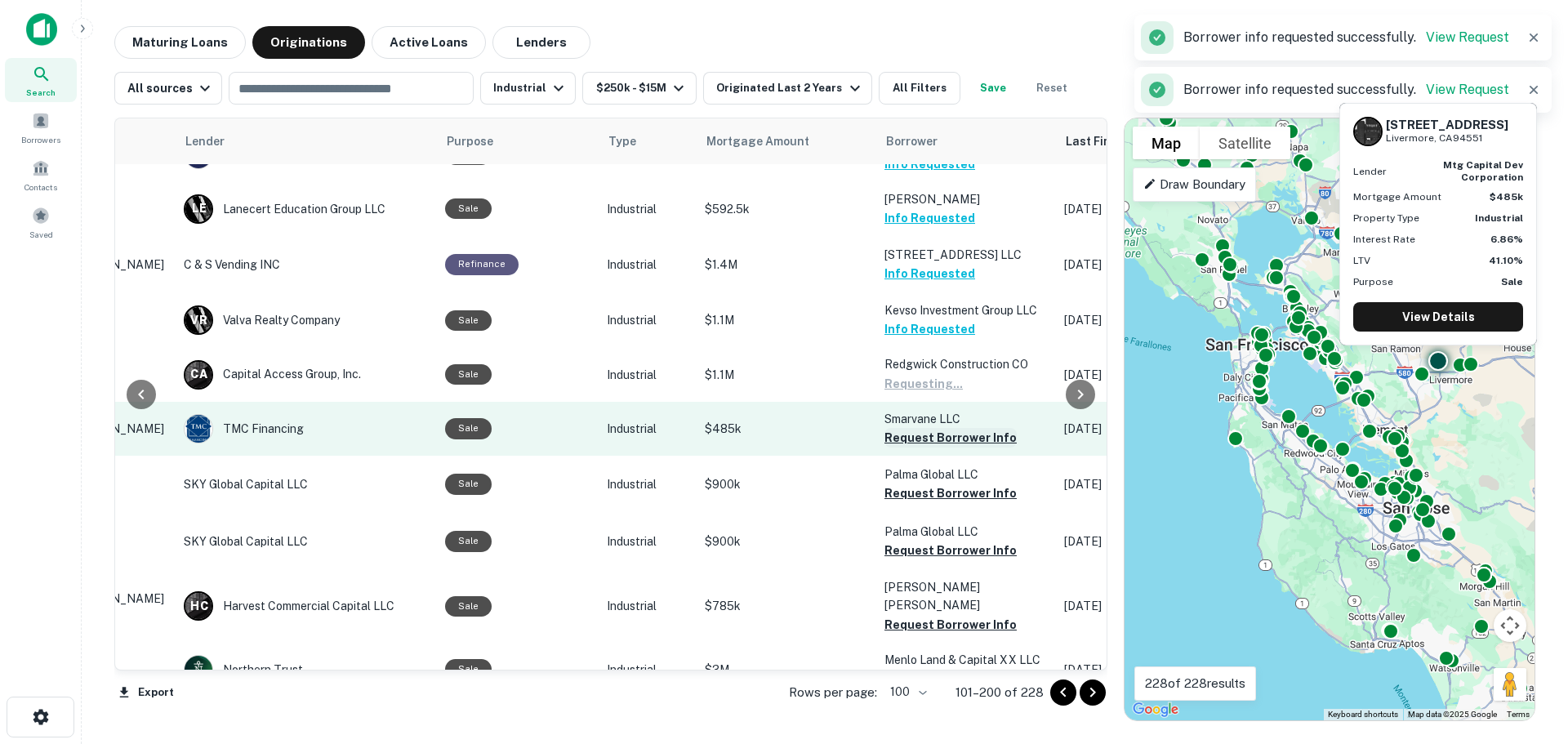
click at [919, 428] on button "Request Borrower Info" at bounding box center [950, 438] width 132 height 20
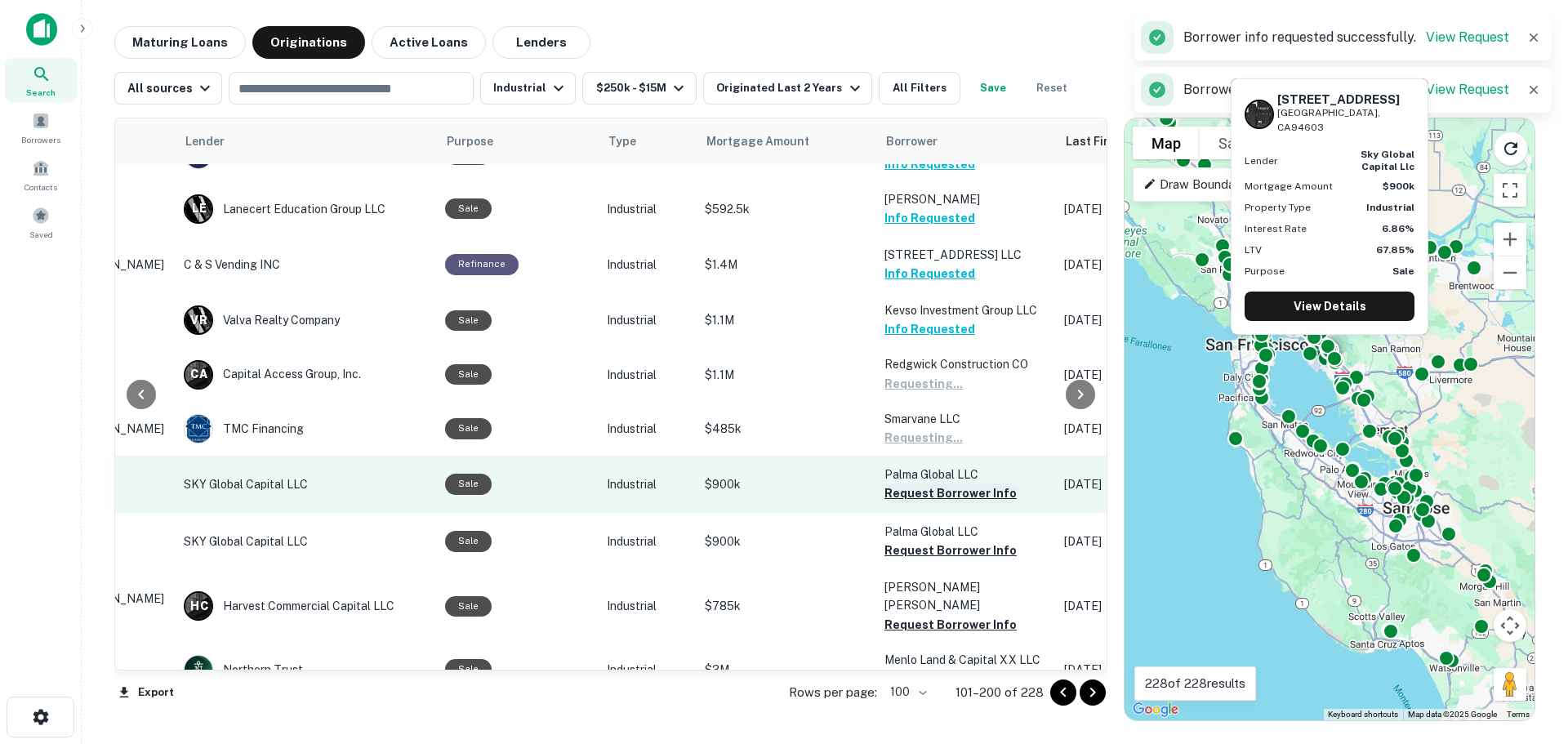
click at [919, 484] on button "Request Borrower Info" at bounding box center [950, 493] width 132 height 20
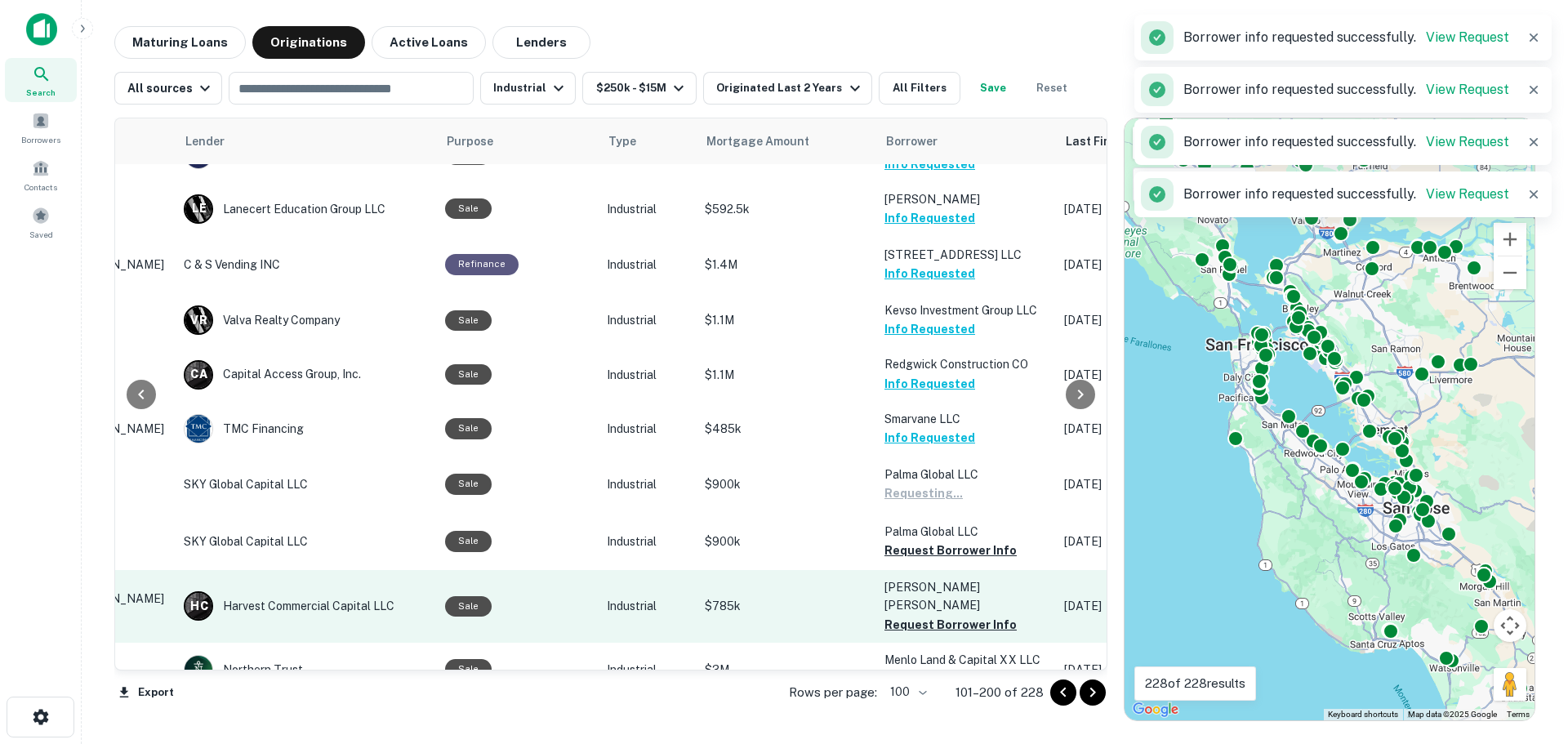
scroll to position [2123, 215]
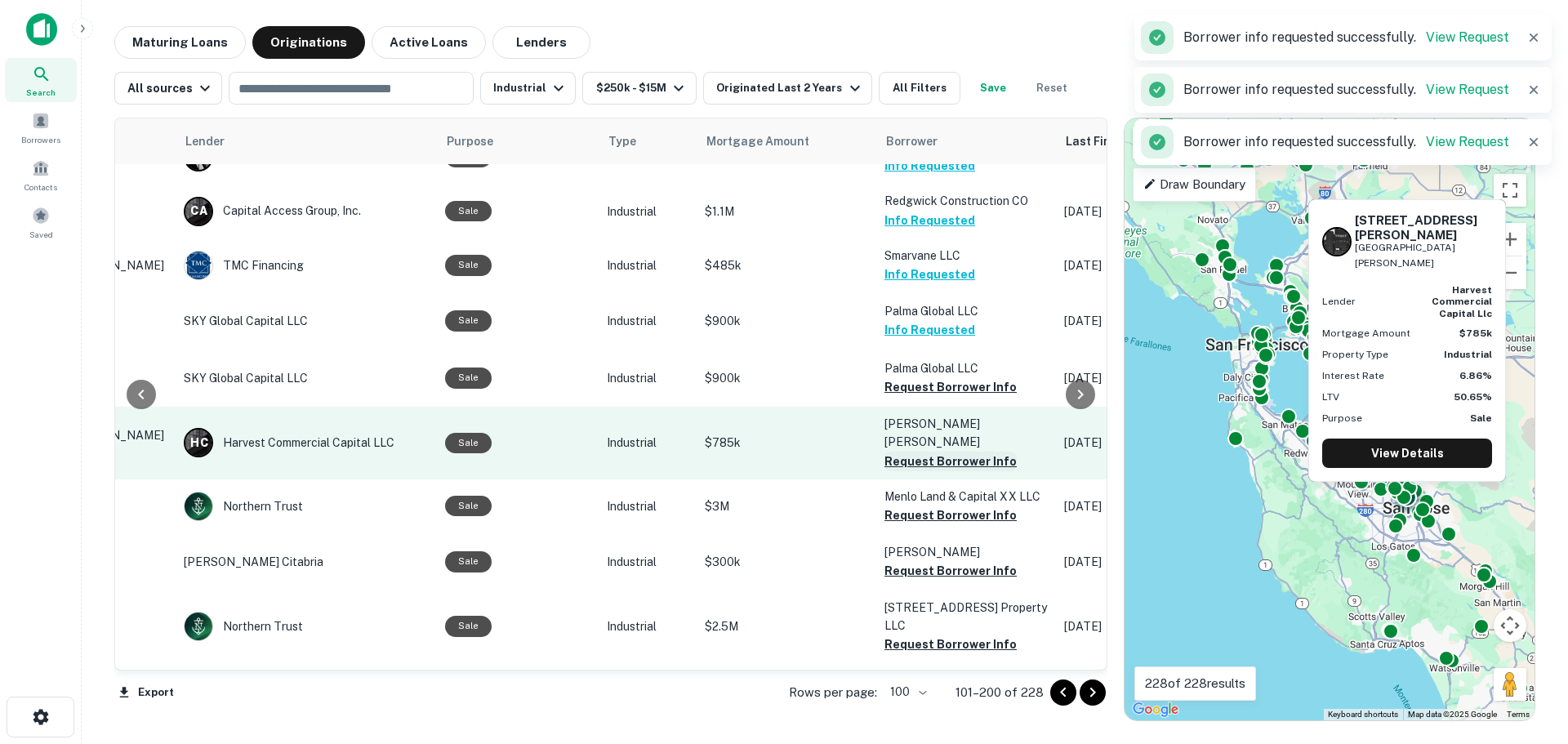
click at [904, 452] on button "Request Borrower Info" at bounding box center [950, 461] width 132 height 20
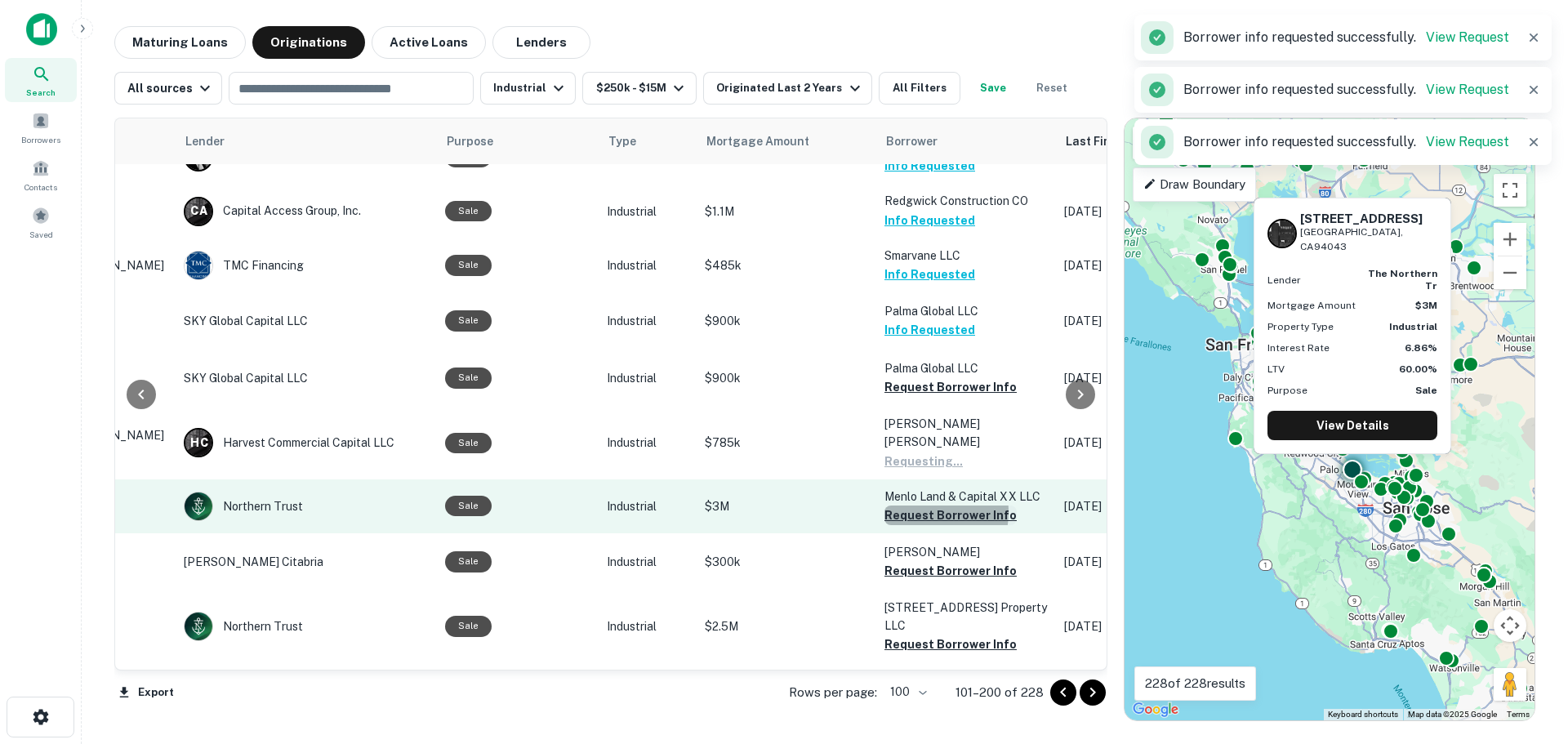
click at [907, 505] on button "Request Borrower Info" at bounding box center [950, 515] width 132 height 20
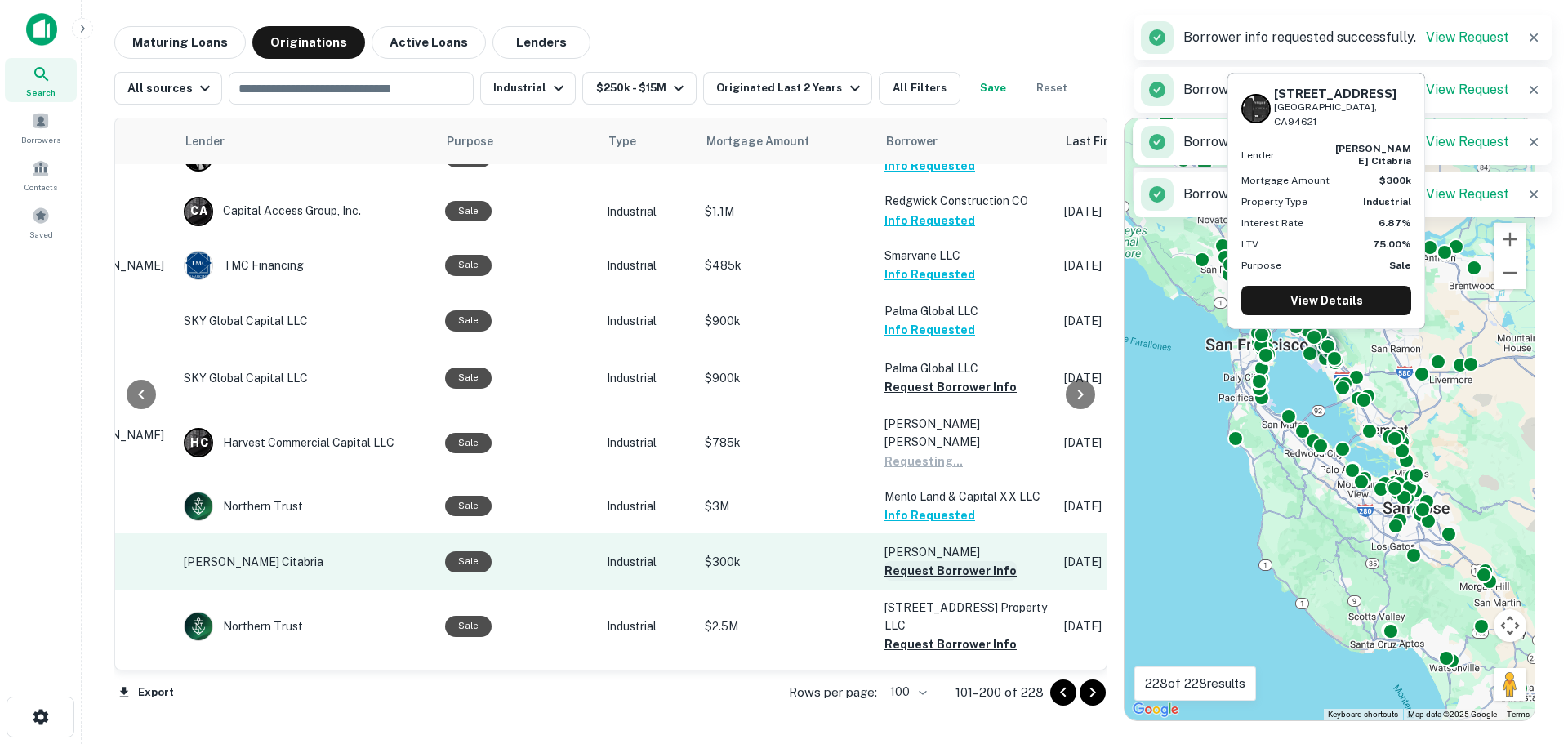
click at [909, 561] on button "Request Borrower Info" at bounding box center [950, 570] width 132 height 20
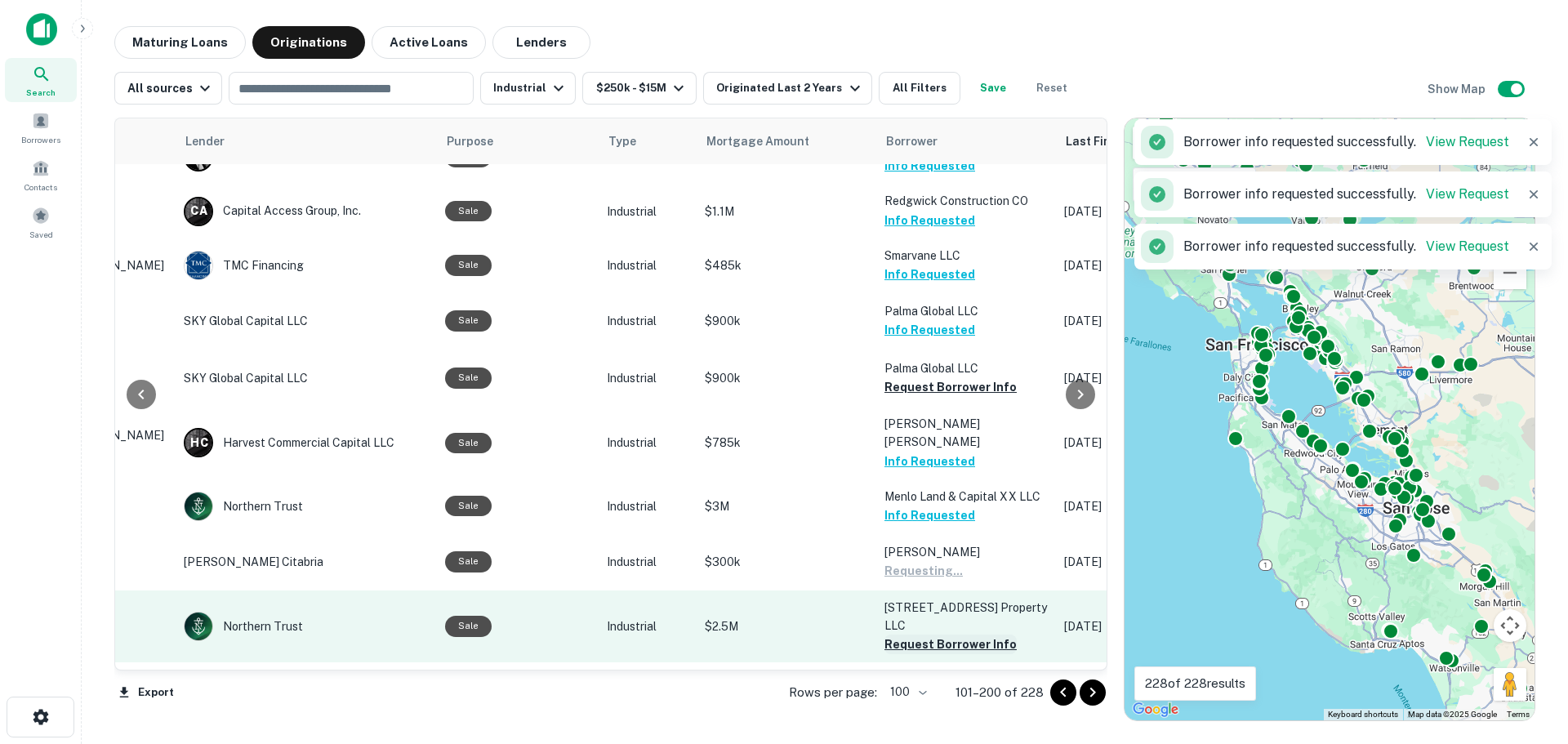
click at [912, 634] on button "Request Borrower Info" at bounding box center [950, 644] width 132 height 20
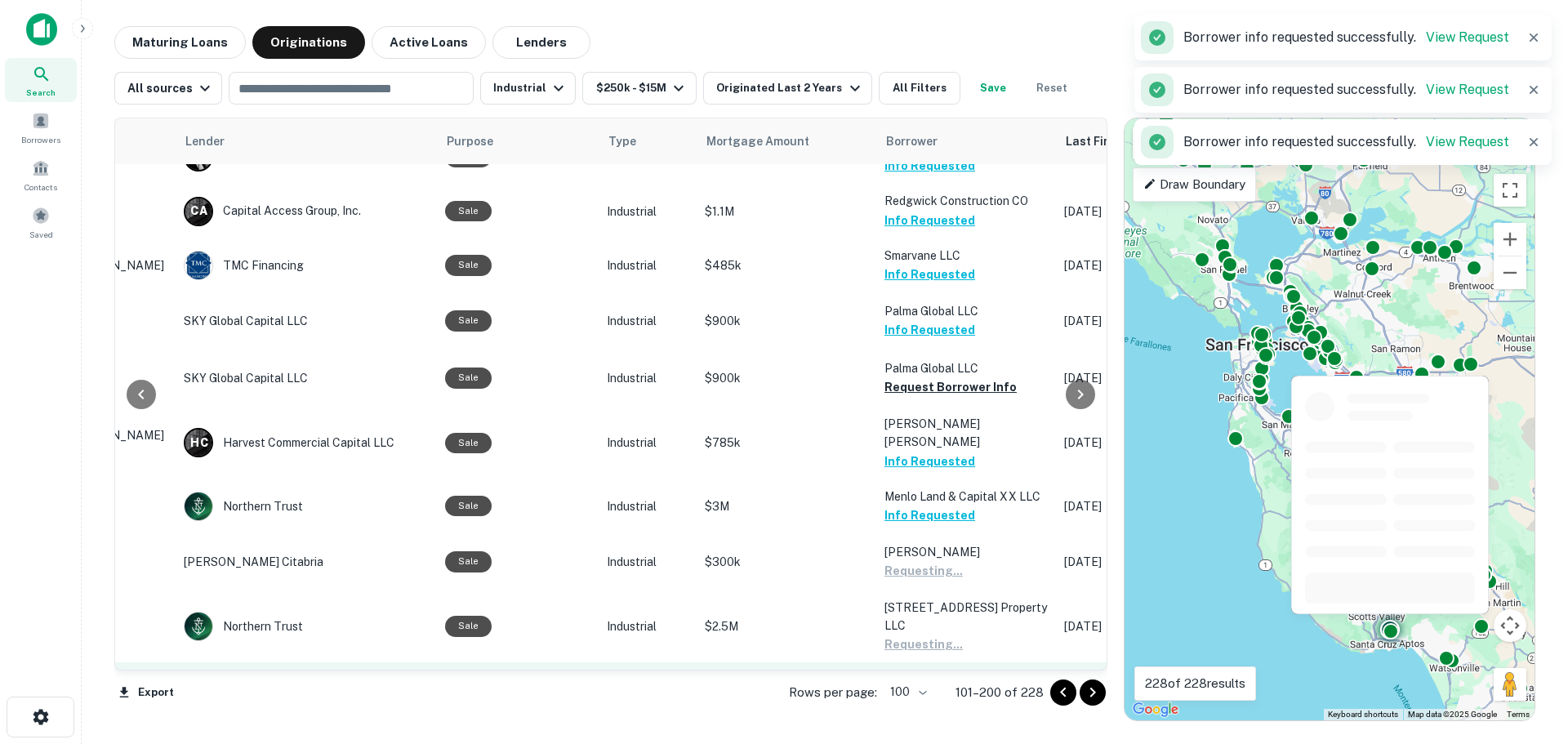
click at [934, 707] on button "Request Borrower Info" at bounding box center [950, 716] width 132 height 20
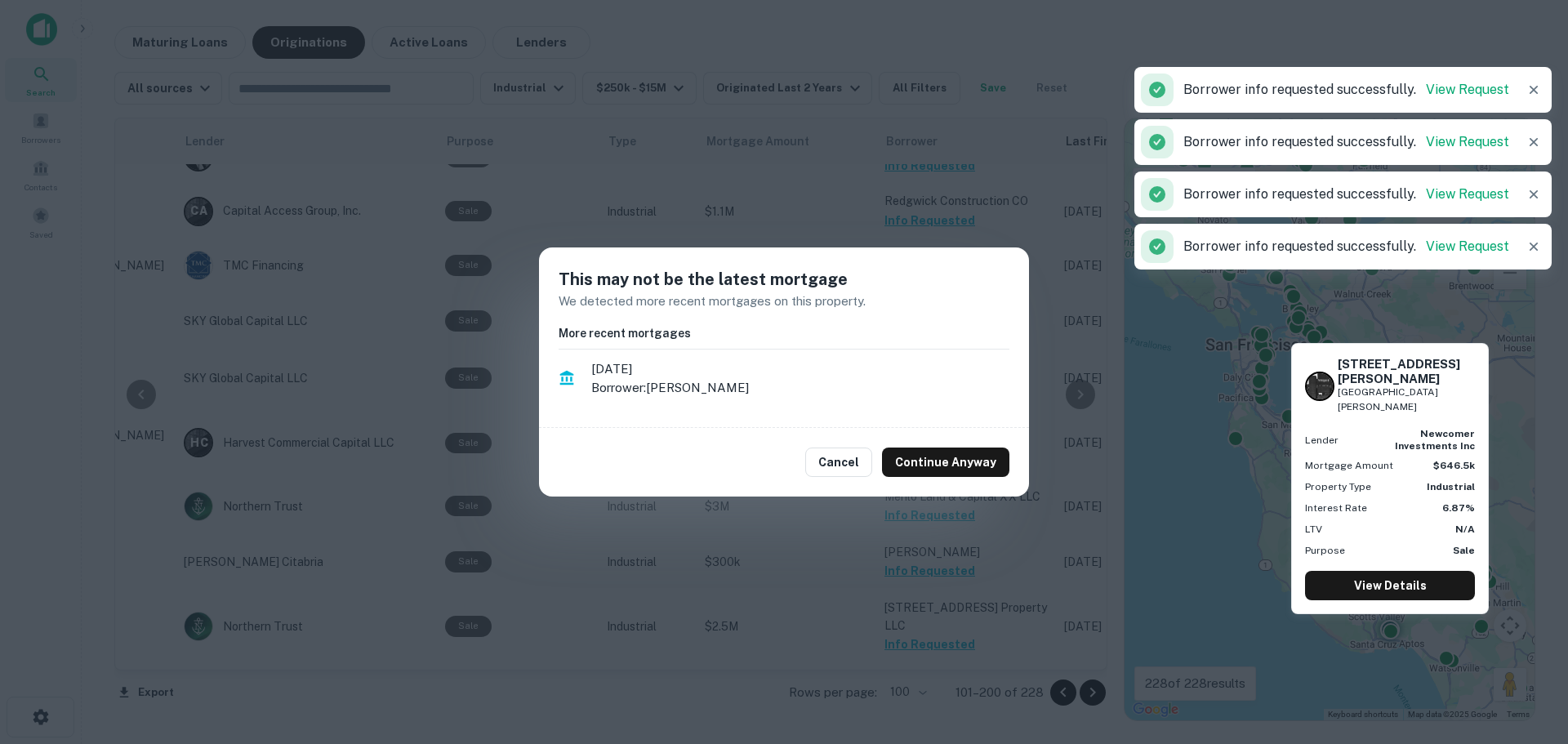
click at [912, 459] on button "Continue Anyway" at bounding box center [945, 462] width 127 height 29
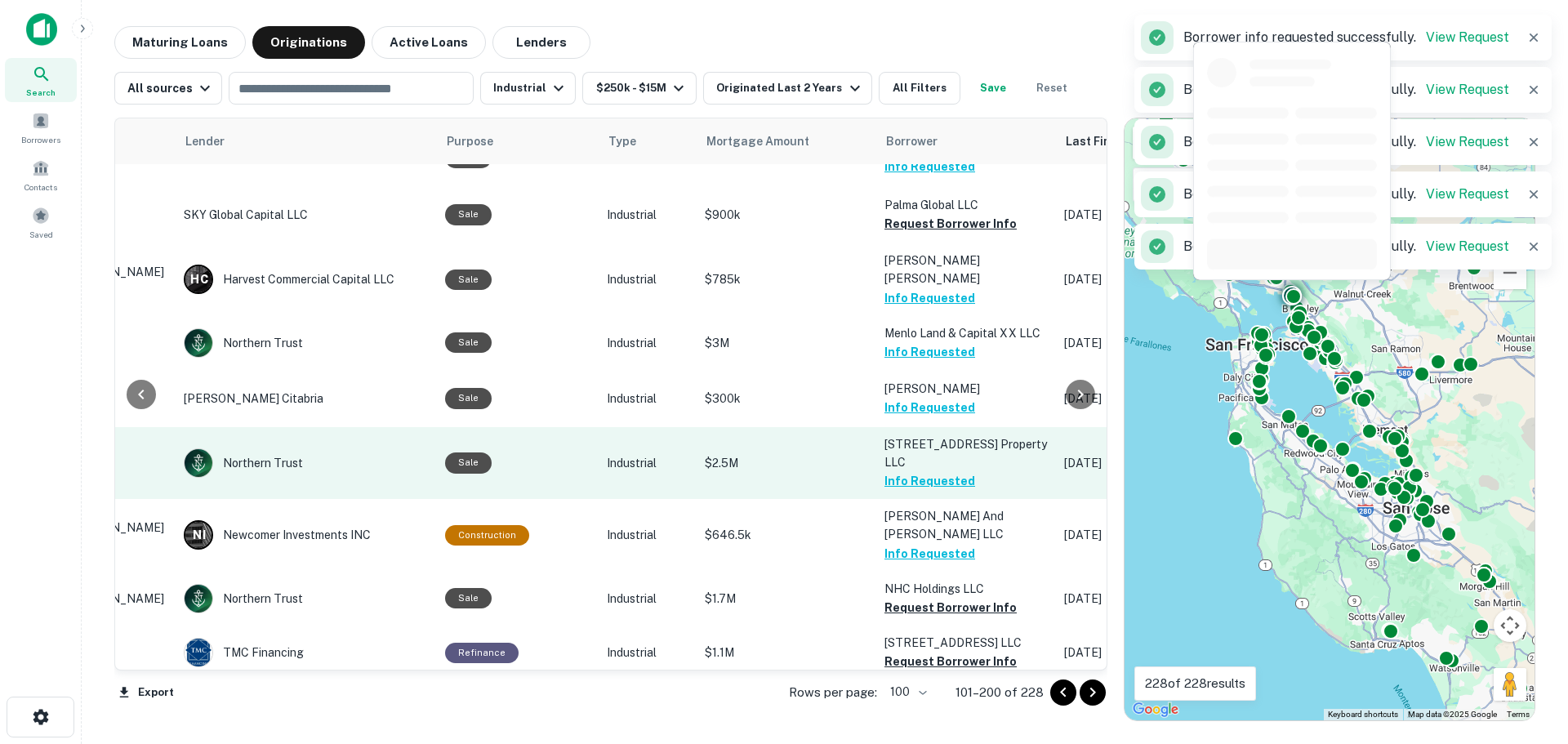
scroll to position [2449, 215]
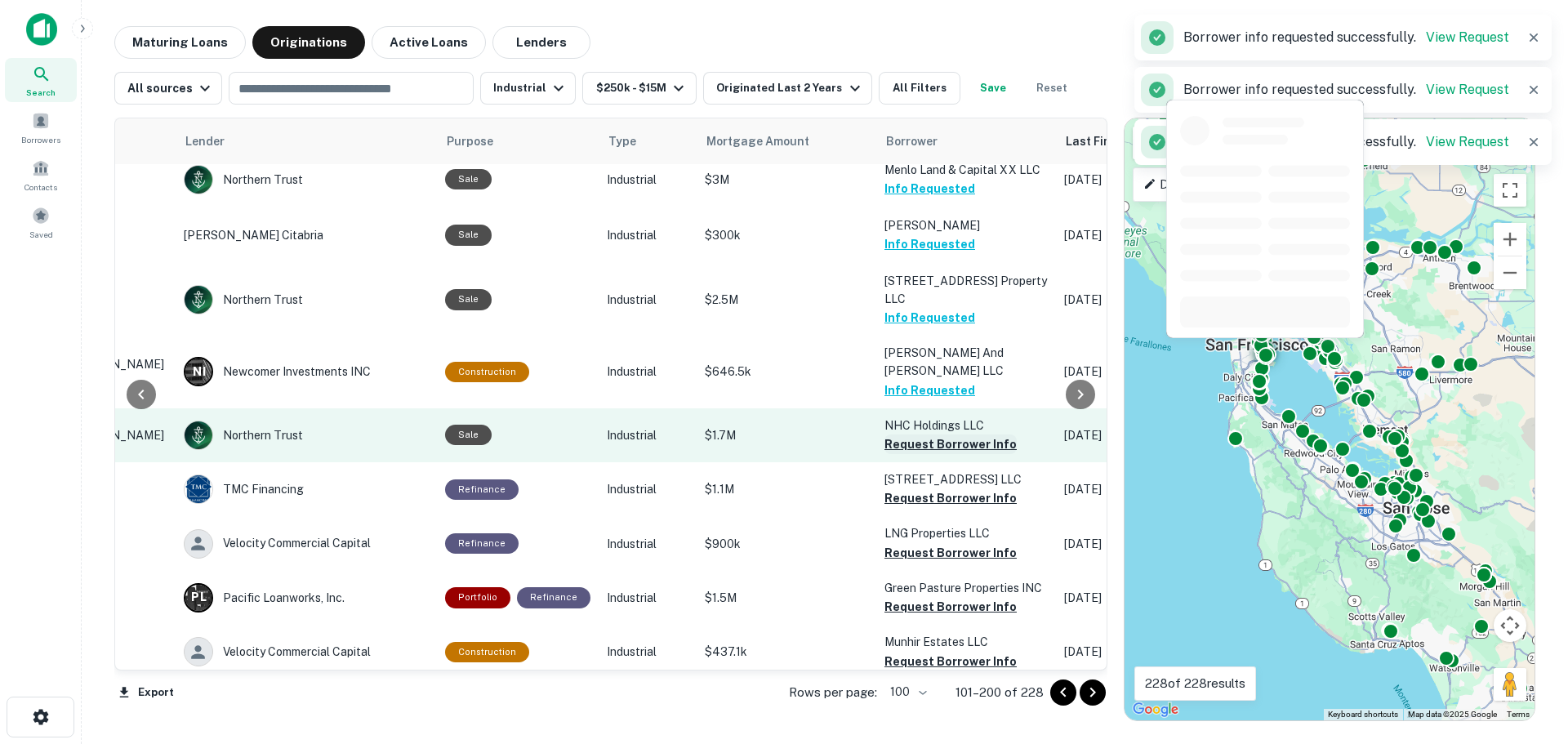
click at [916, 434] on button "Request Borrower Info" at bounding box center [950, 444] width 132 height 20
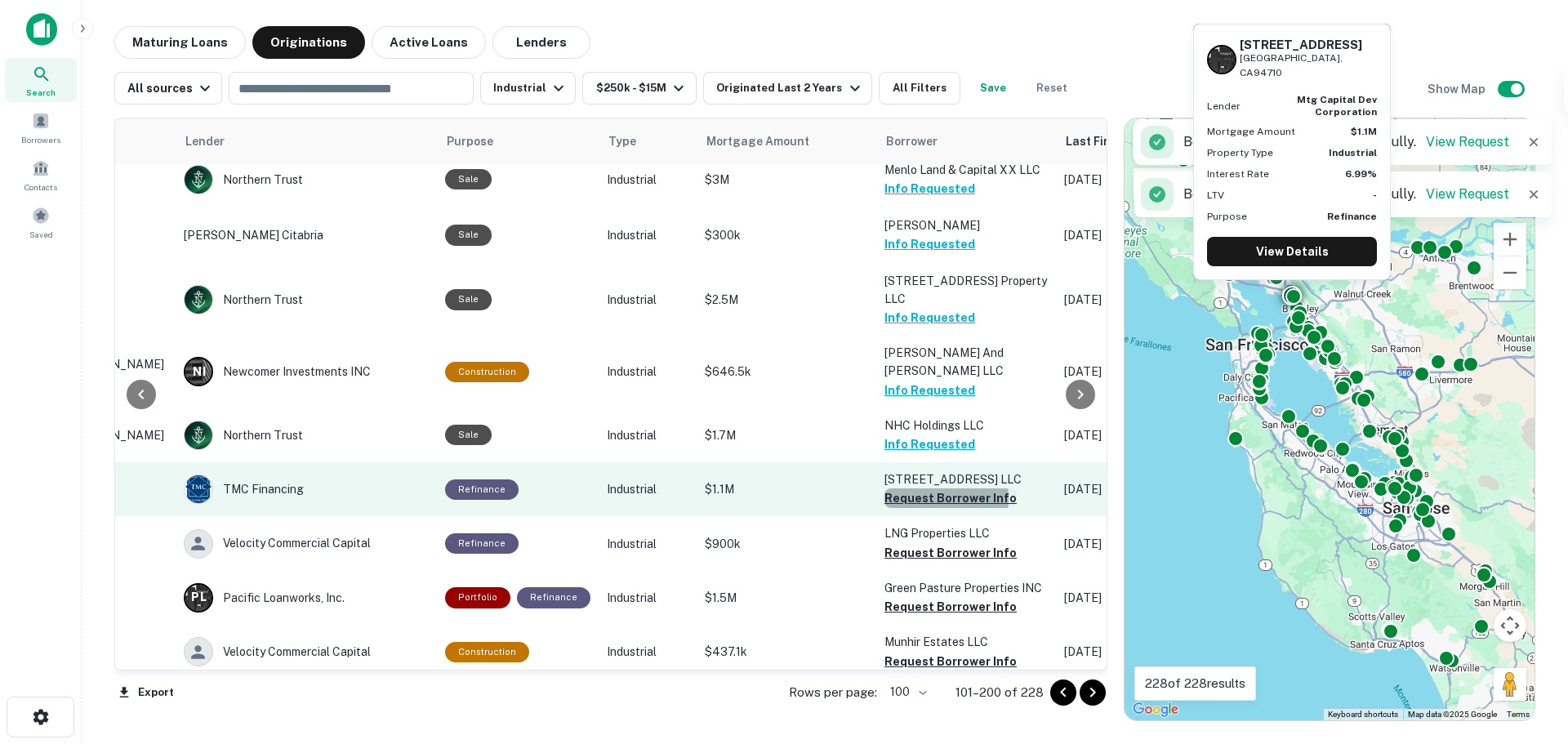
click at [919, 488] on button "Request Borrower Info" at bounding box center [950, 497] width 132 height 20
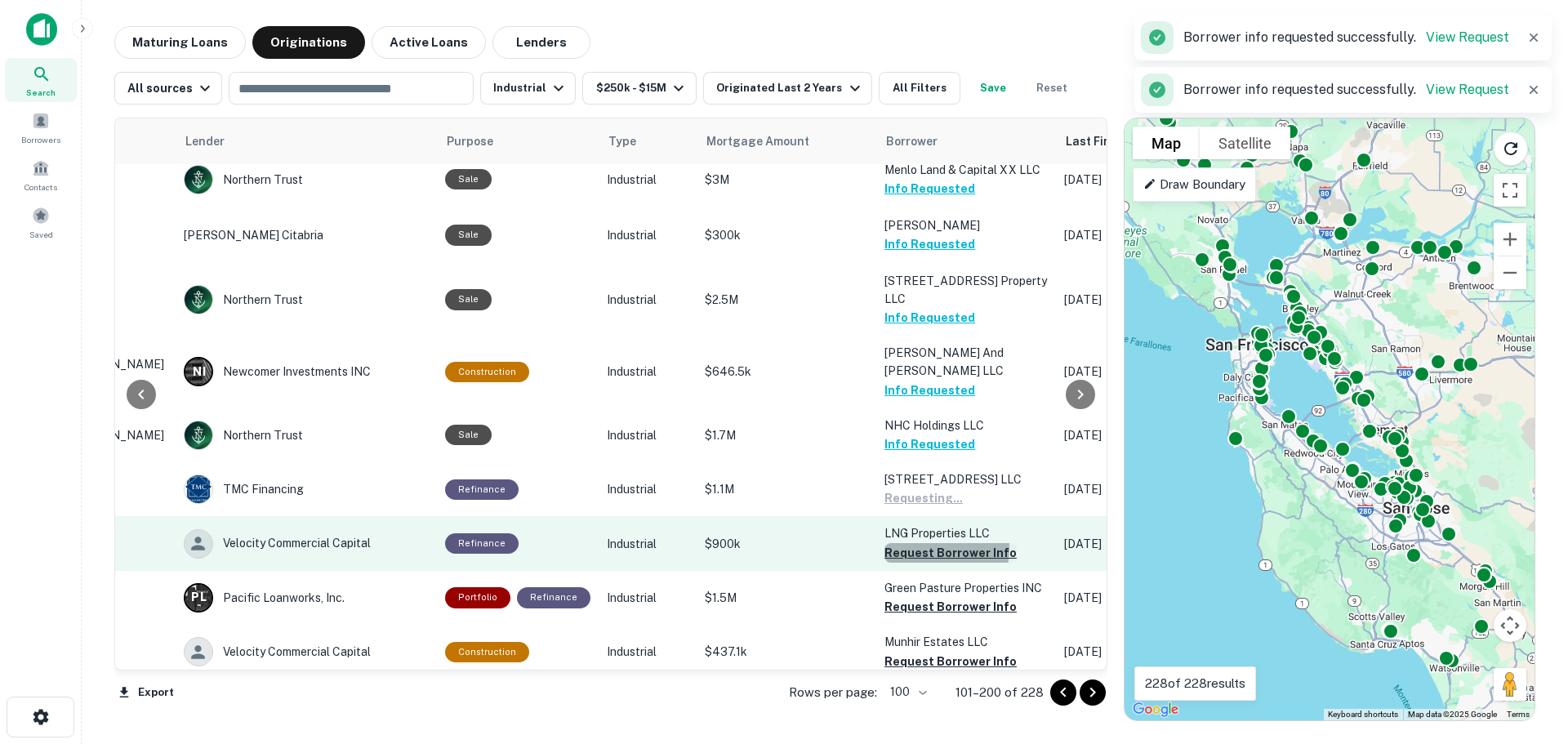
click at [916, 543] on button "Request Borrower Info" at bounding box center [950, 553] width 132 height 20
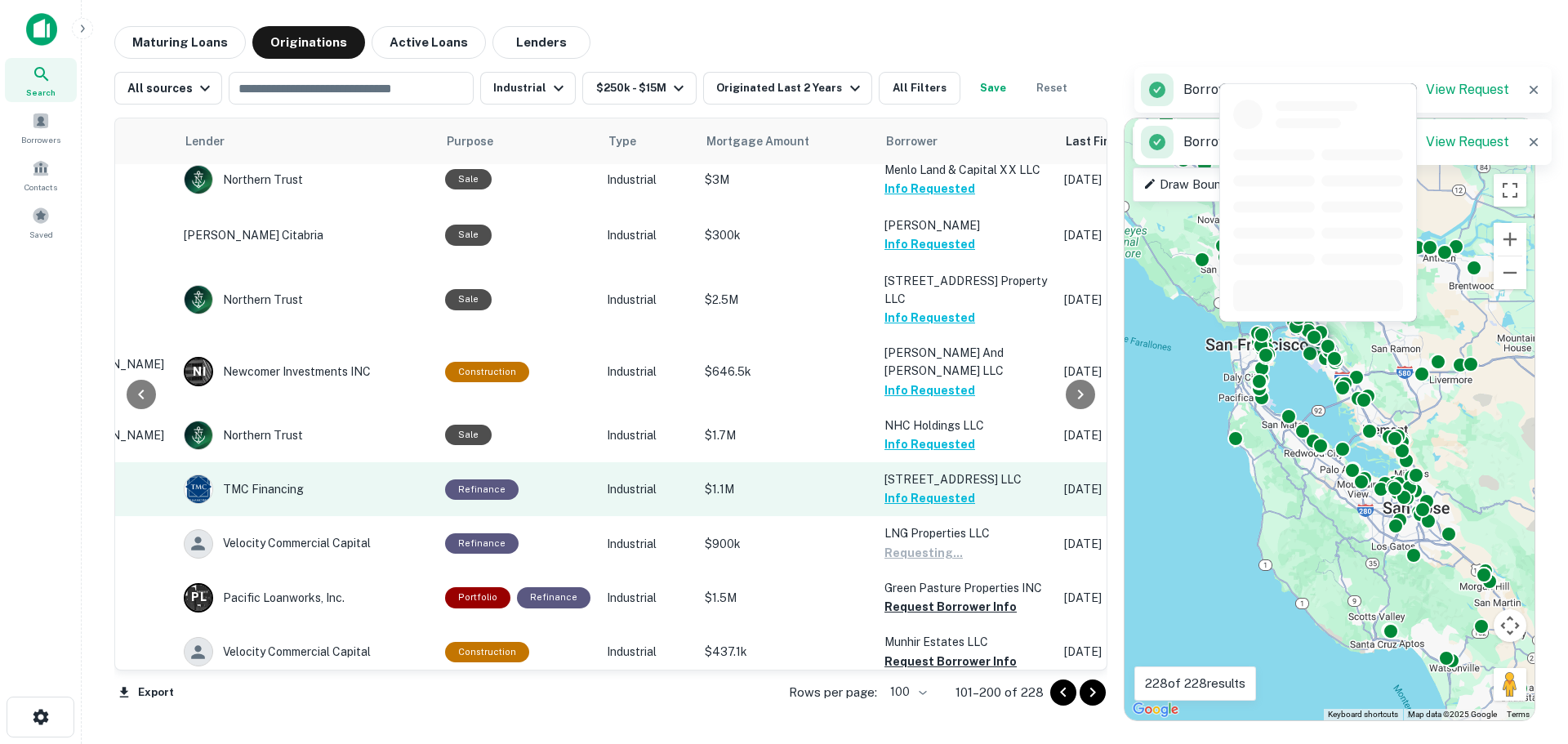
click at [916, 597] on button "Request Borrower Info" at bounding box center [950, 606] width 132 height 20
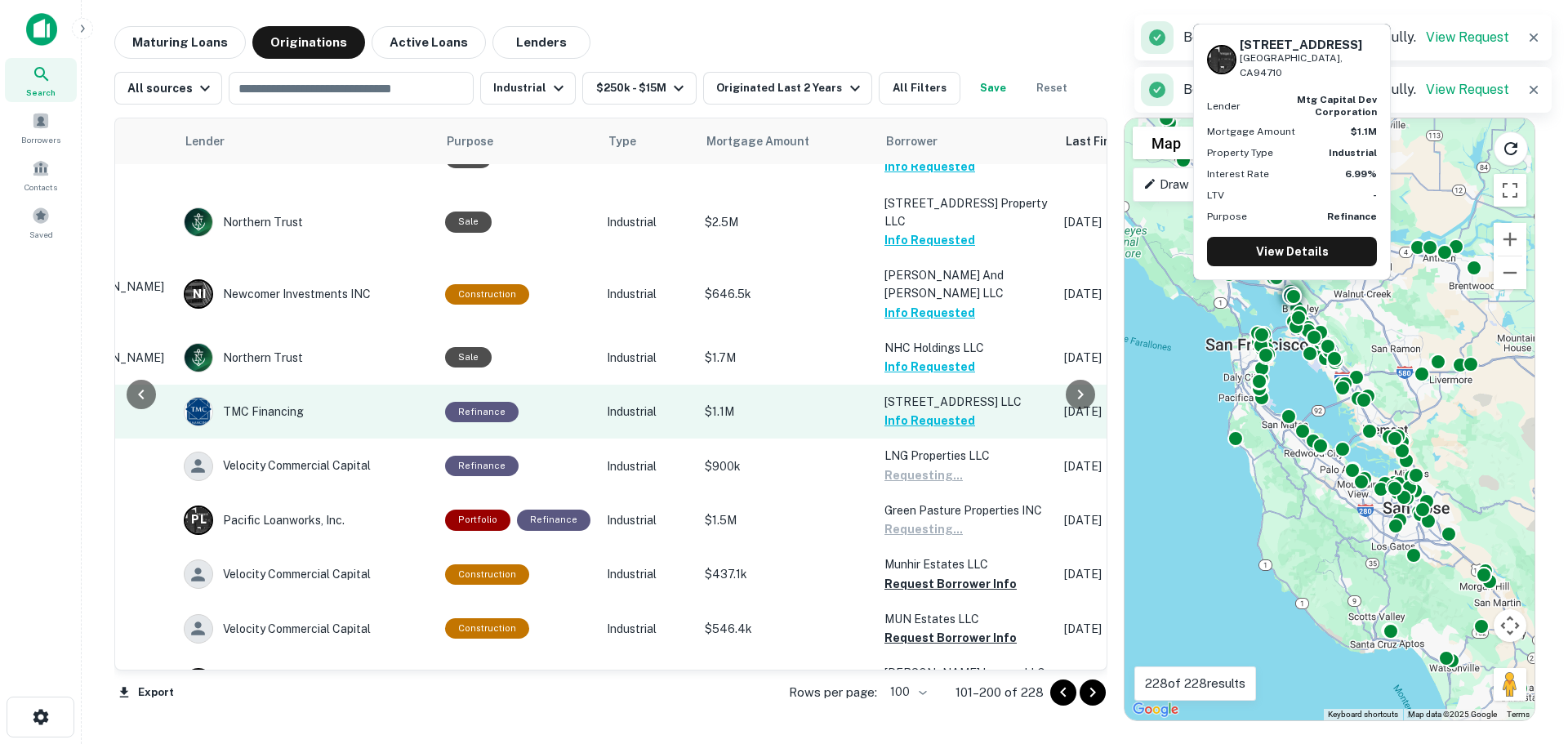
scroll to position [2613, 215]
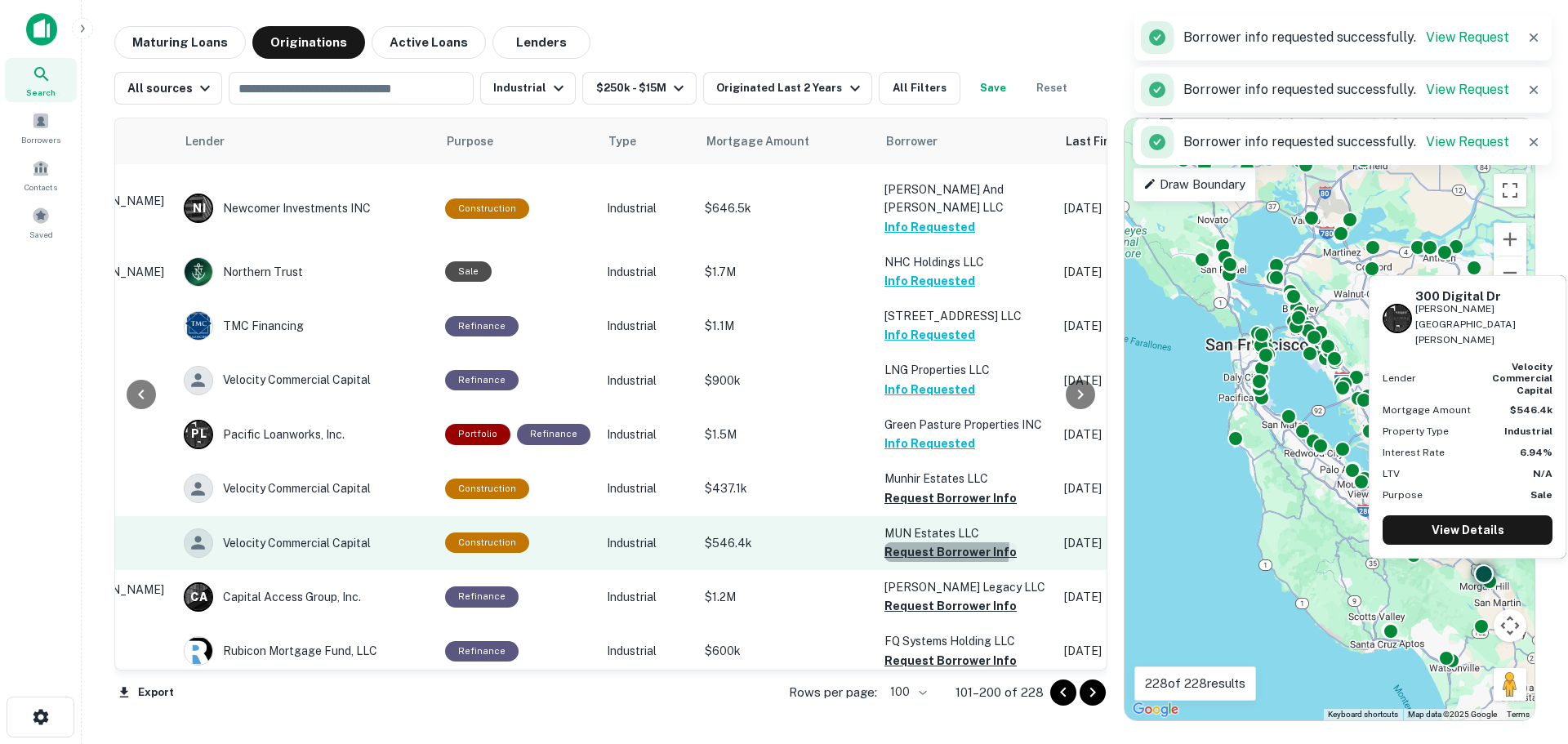
click at [922, 542] on button "Request Borrower Info" at bounding box center [950, 552] width 132 height 20
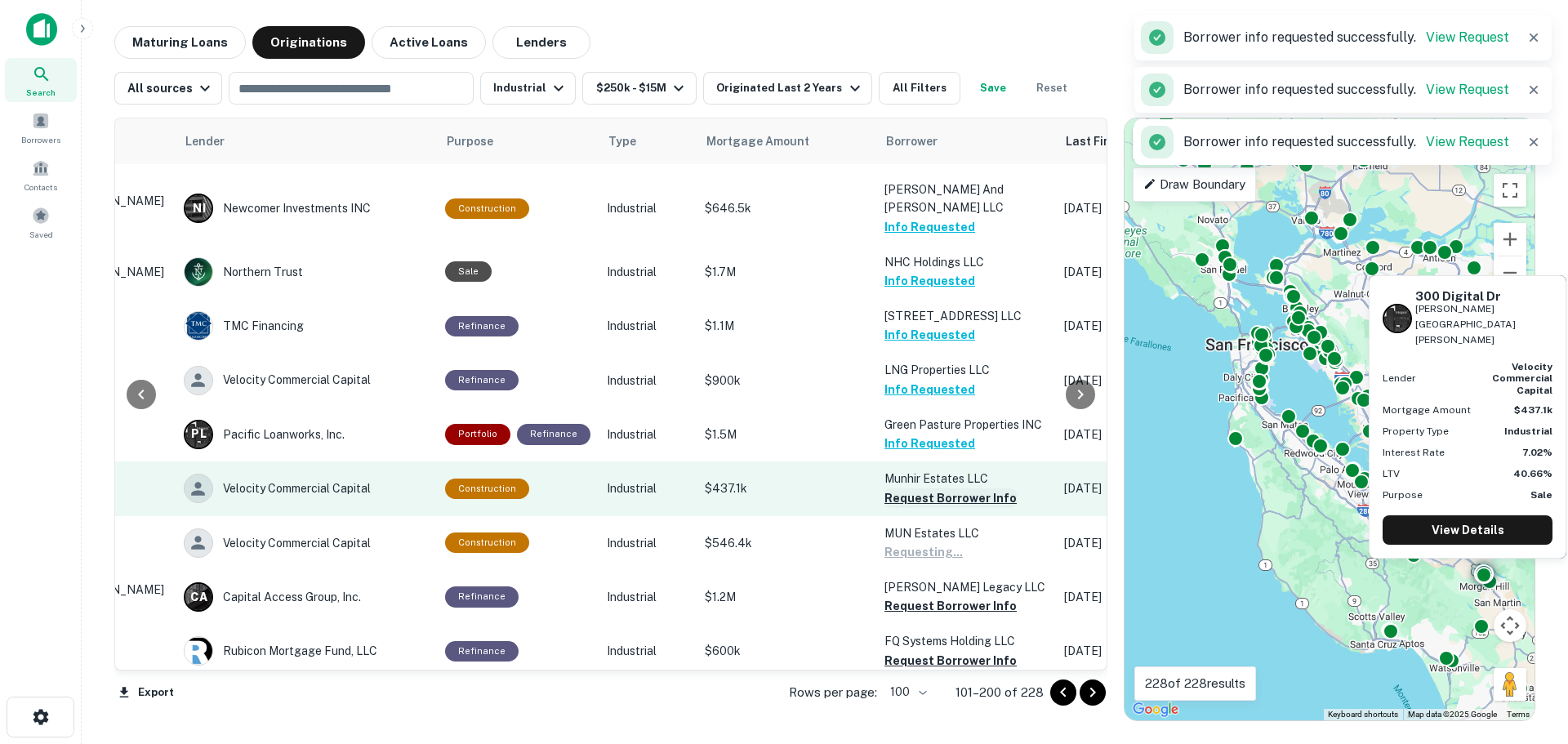
click at [922, 488] on button "Request Borrower Info" at bounding box center [950, 497] width 132 height 20
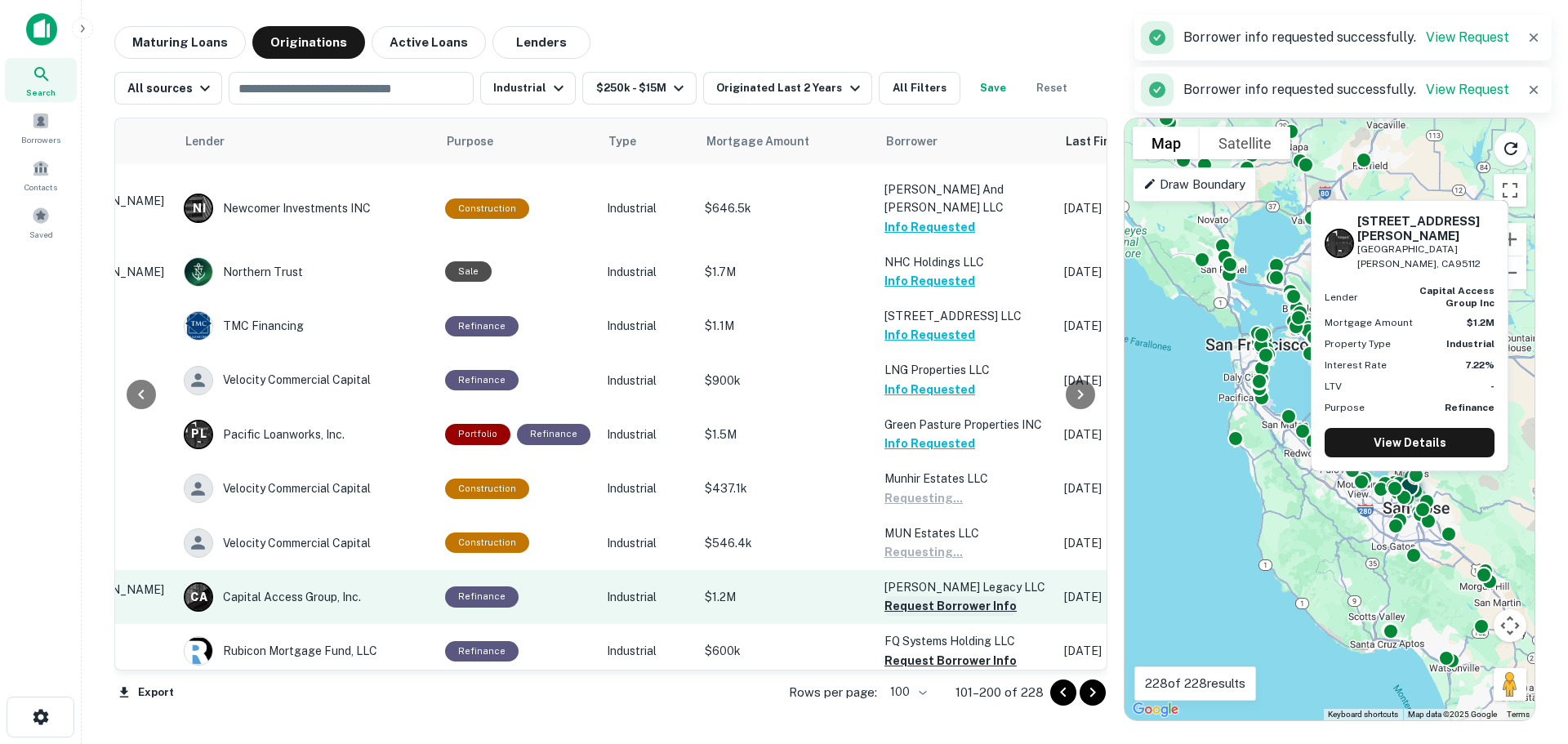
click at [924, 596] on button "Request Borrower Info" at bounding box center [950, 606] width 132 height 20
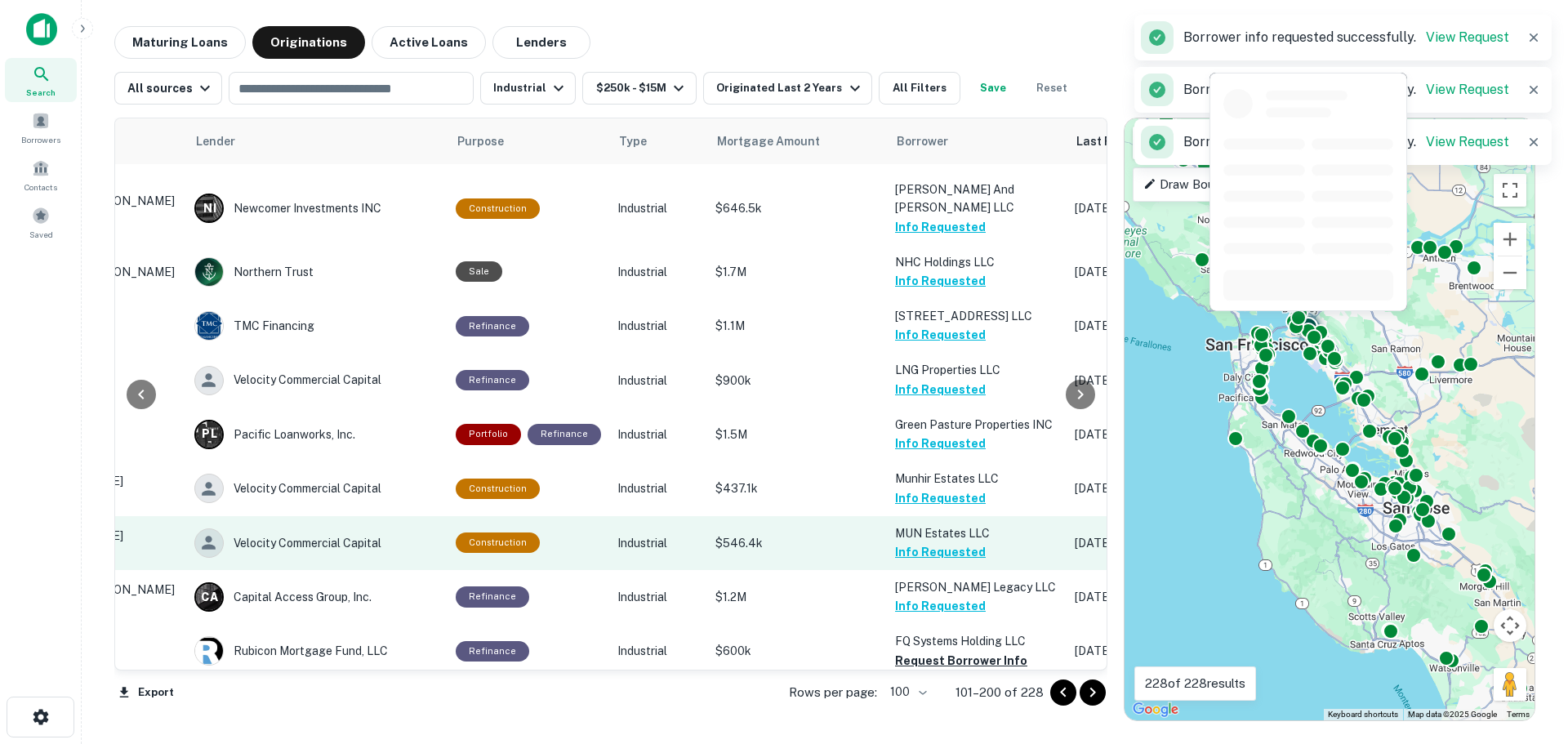
scroll to position [2776, 205]
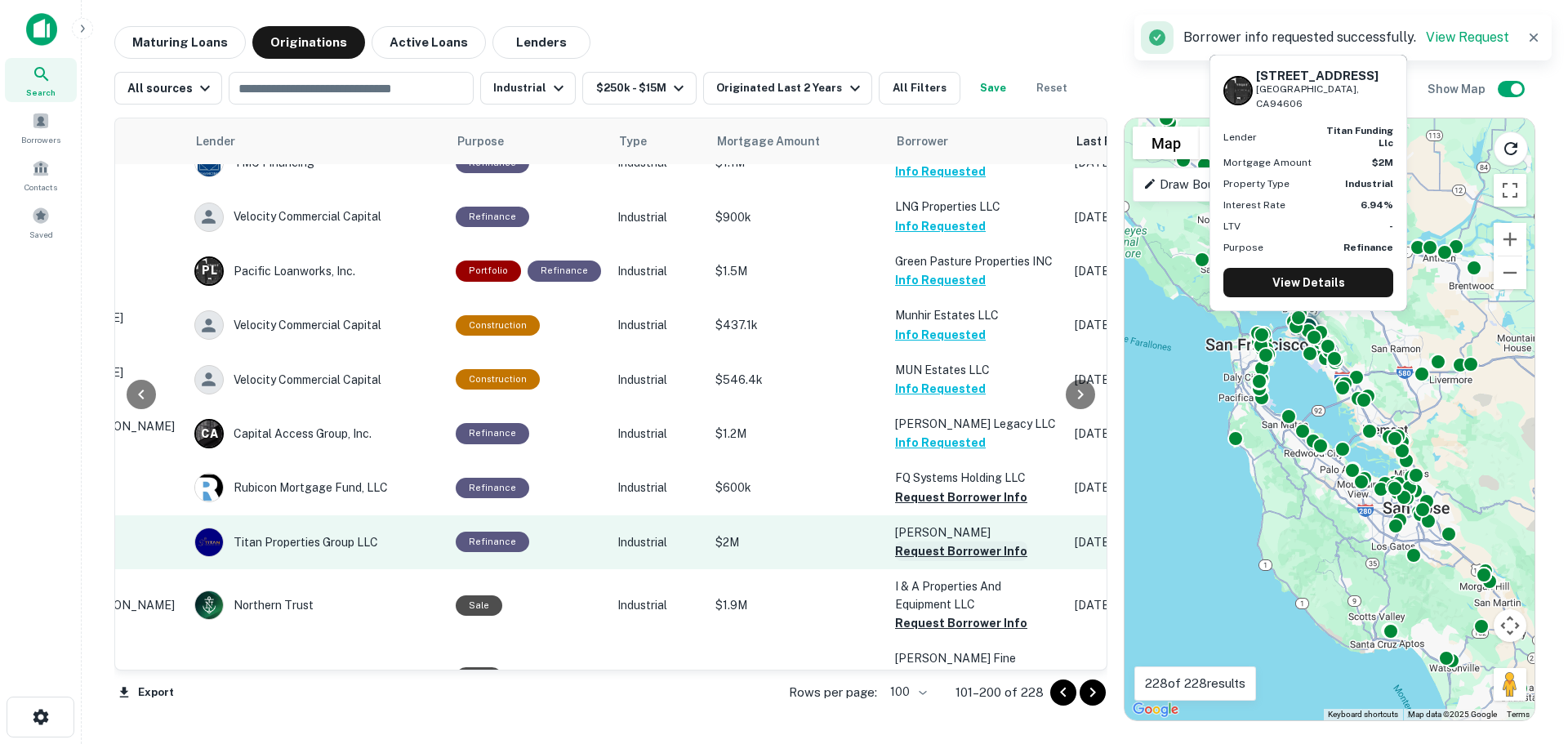
click at [929, 542] on button "Request Borrower Info" at bounding box center [961, 551] width 132 height 20
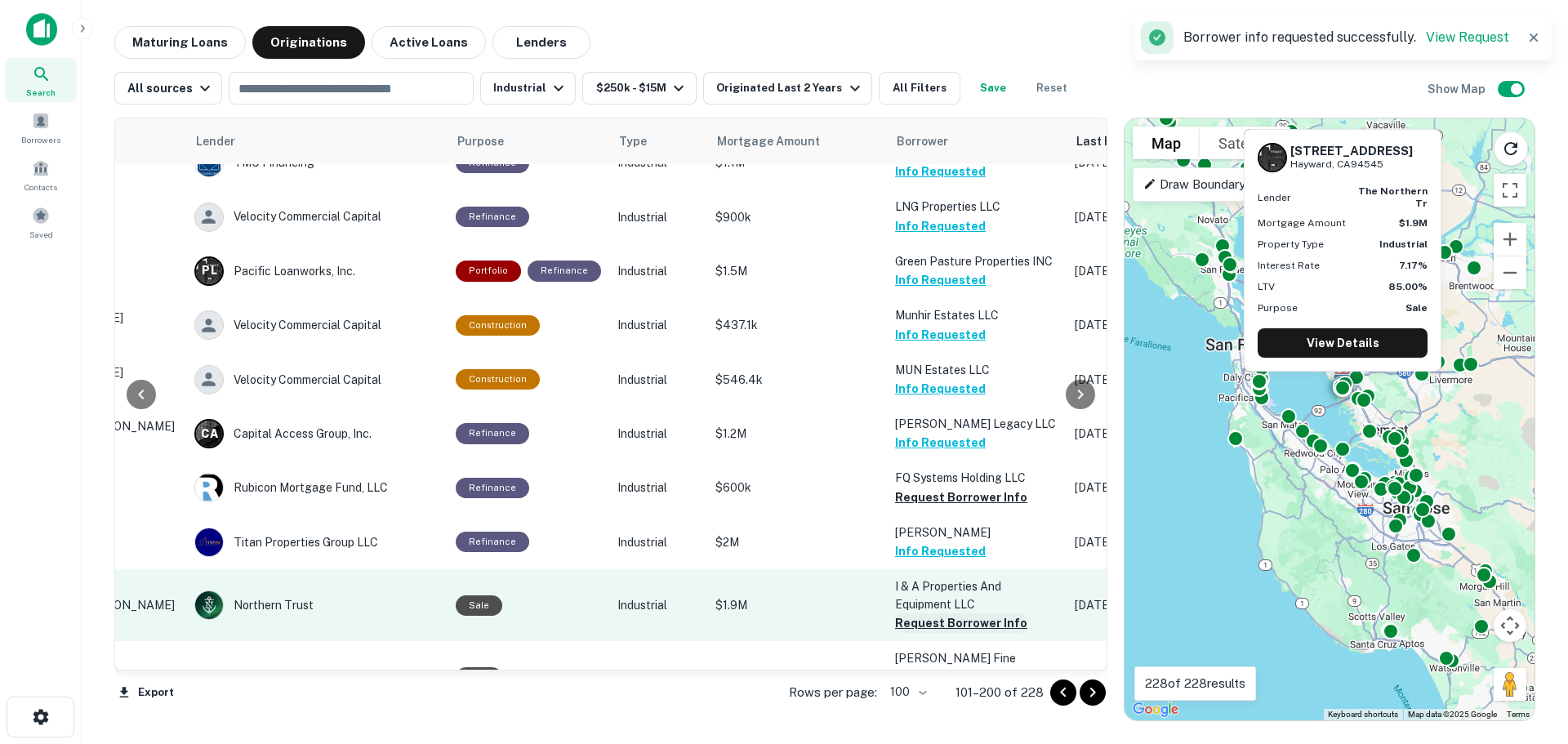
click at [929, 613] on button "Request Borrower Info" at bounding box center [961, 623] width 132 height 20
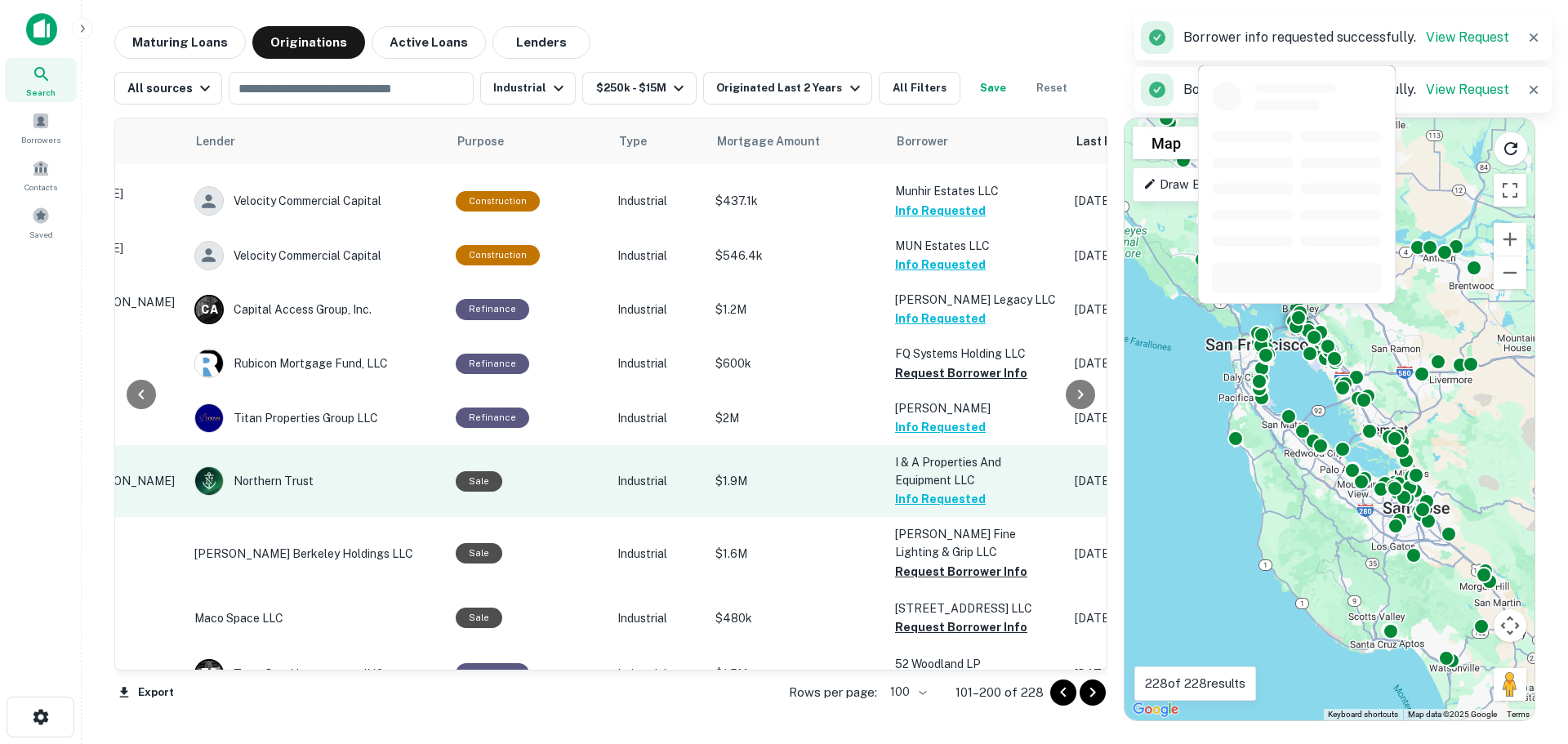
scroll to position [2940, 205]
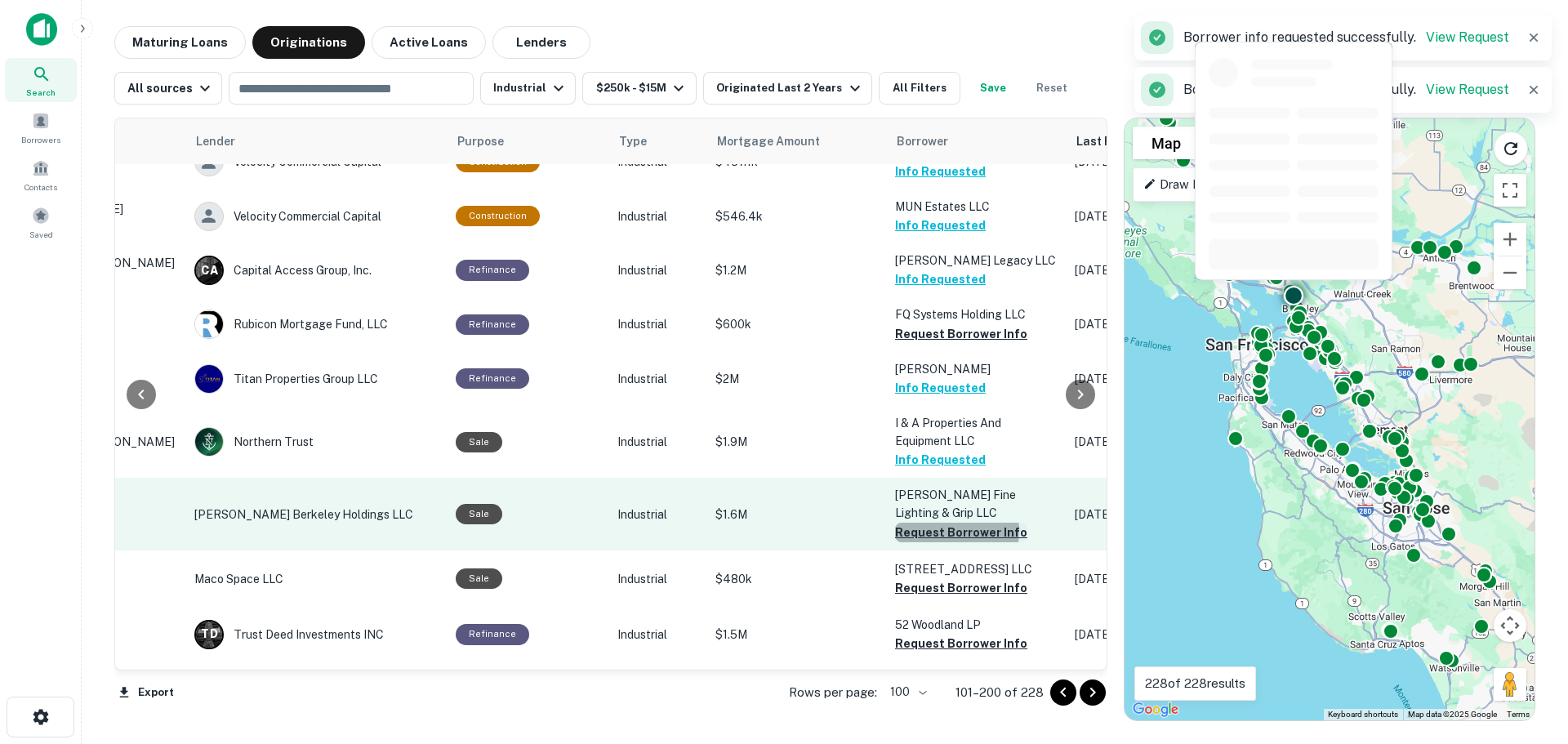
click at [935, 523] on button "Request Borrower Info" at bounding box center [961, 532] width 132 height 20
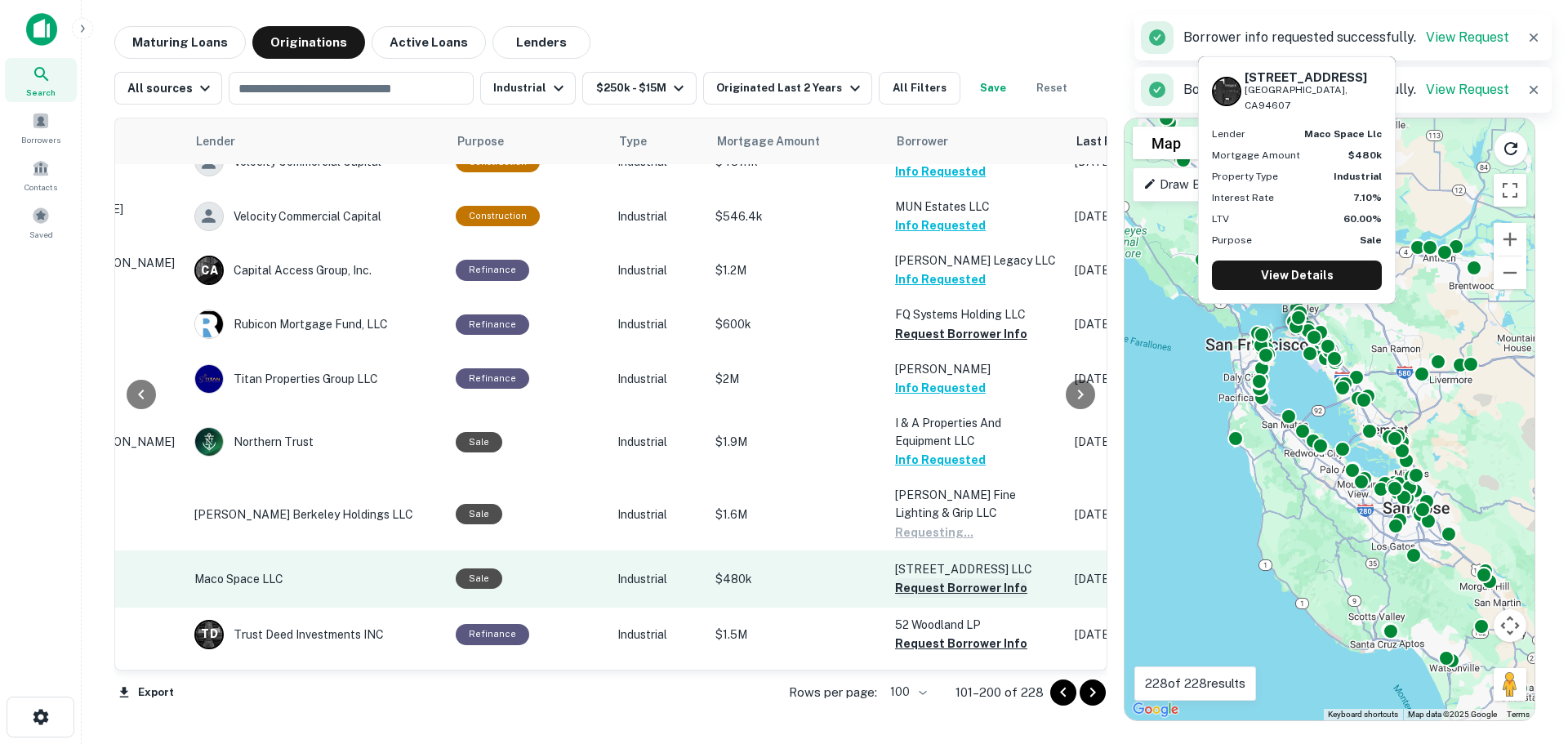
click at [935, 578] on button "Request Borrower Info" at bounding box center [961, 587] width 132 height 20
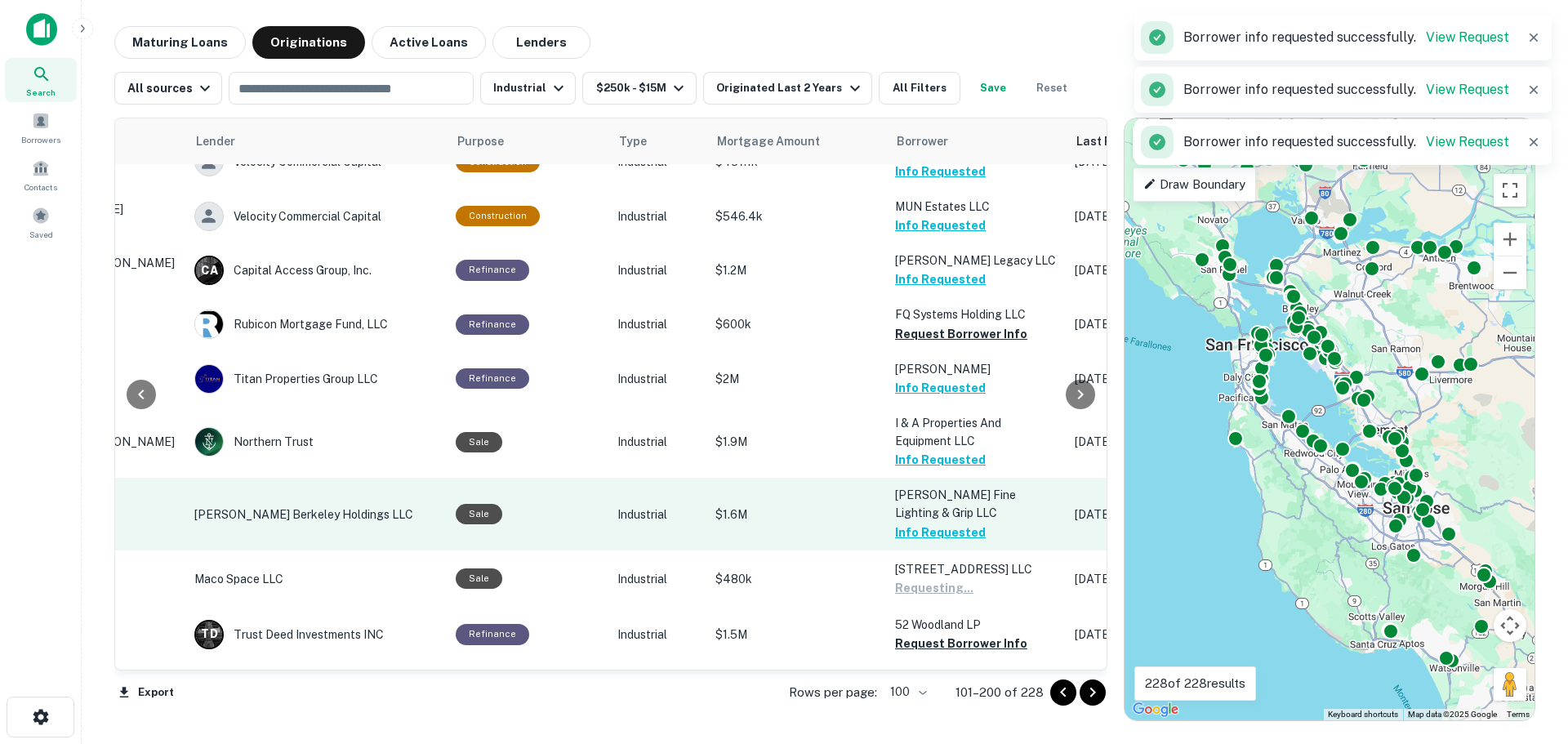
scroll to position [3102, 205]
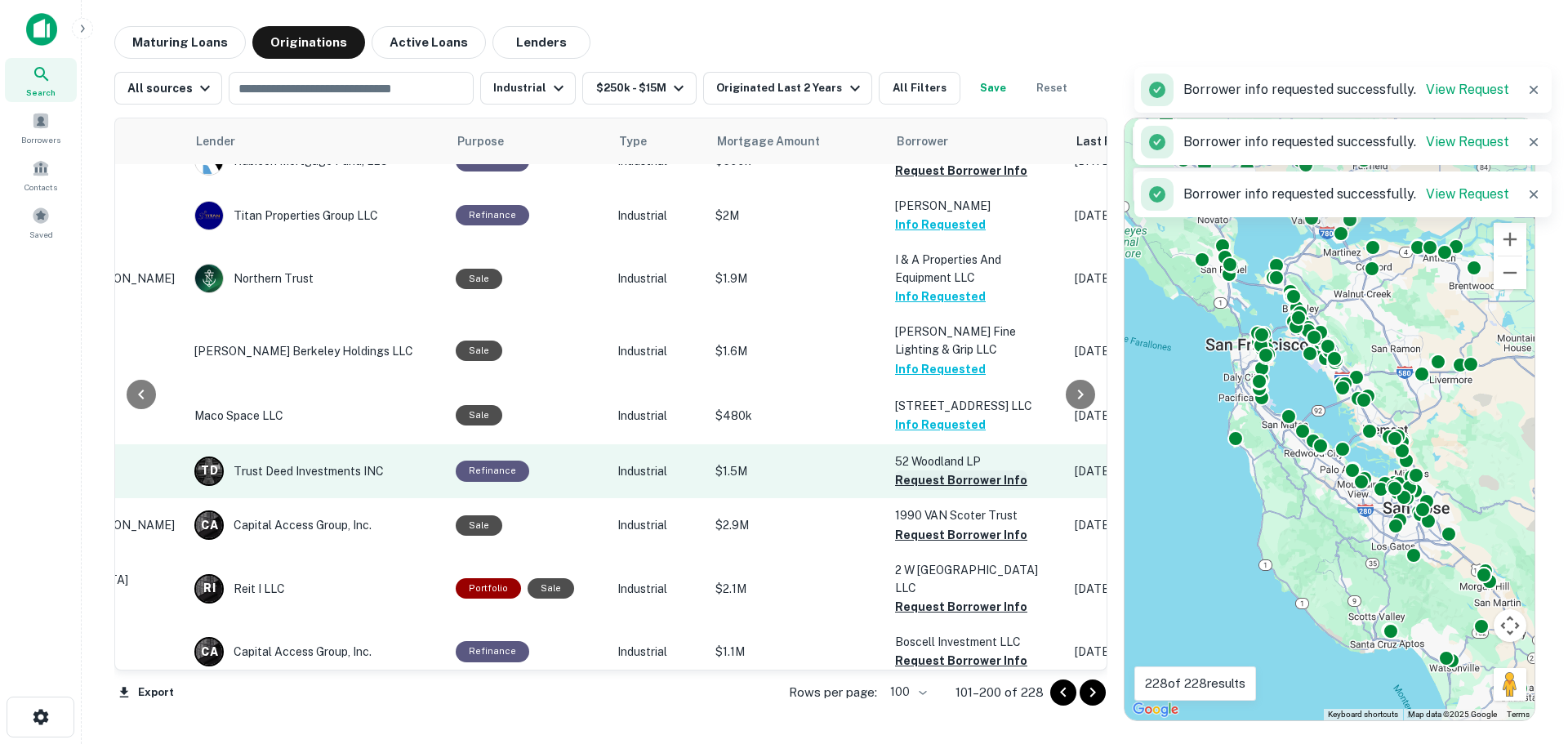
click at [916, 471] on button "Request Borrower Info" at bounding box center [961, 480] width 132 height 20
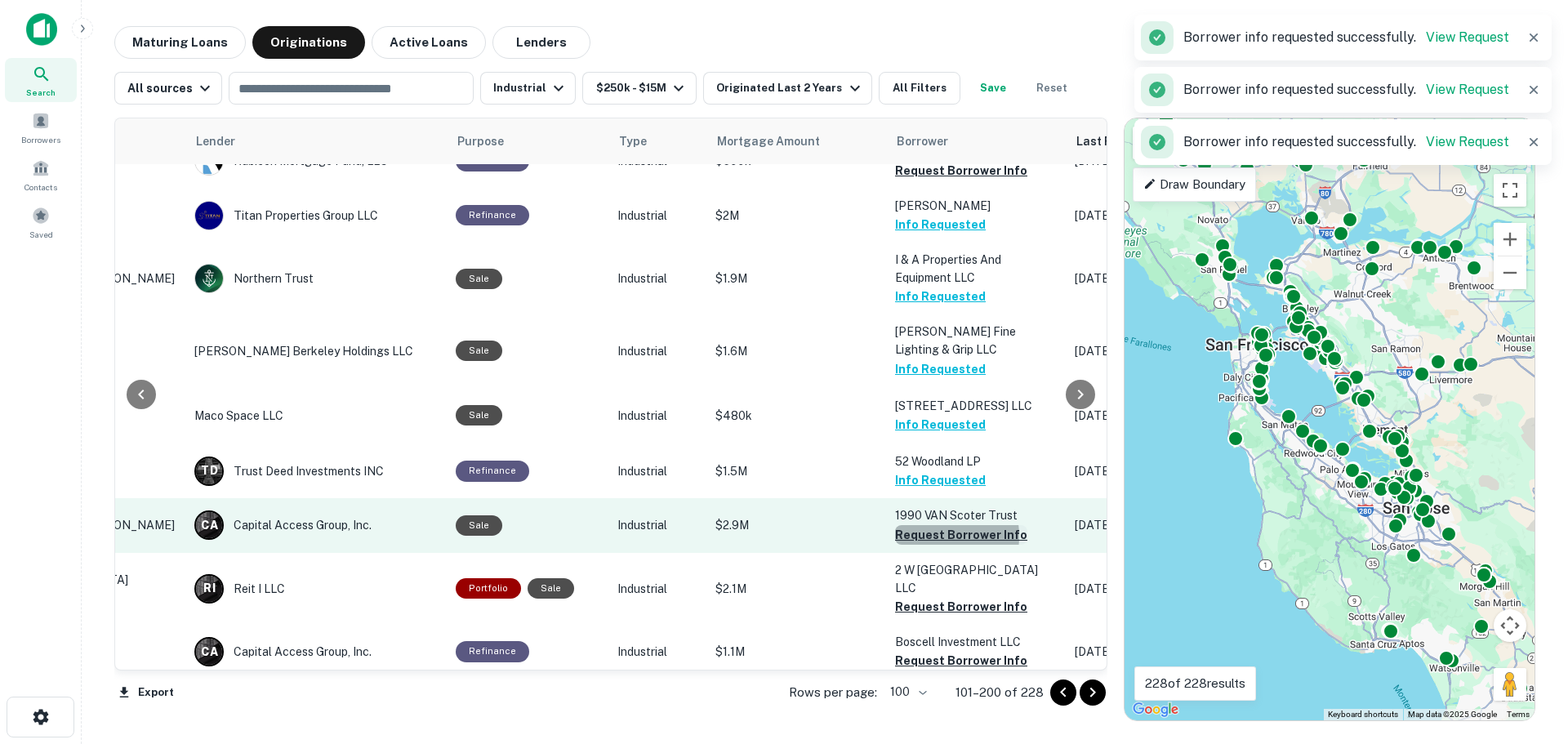
click at [926, 525] on button "Request Borrower Info" at bounding box center [961, 535] width 132 height 20
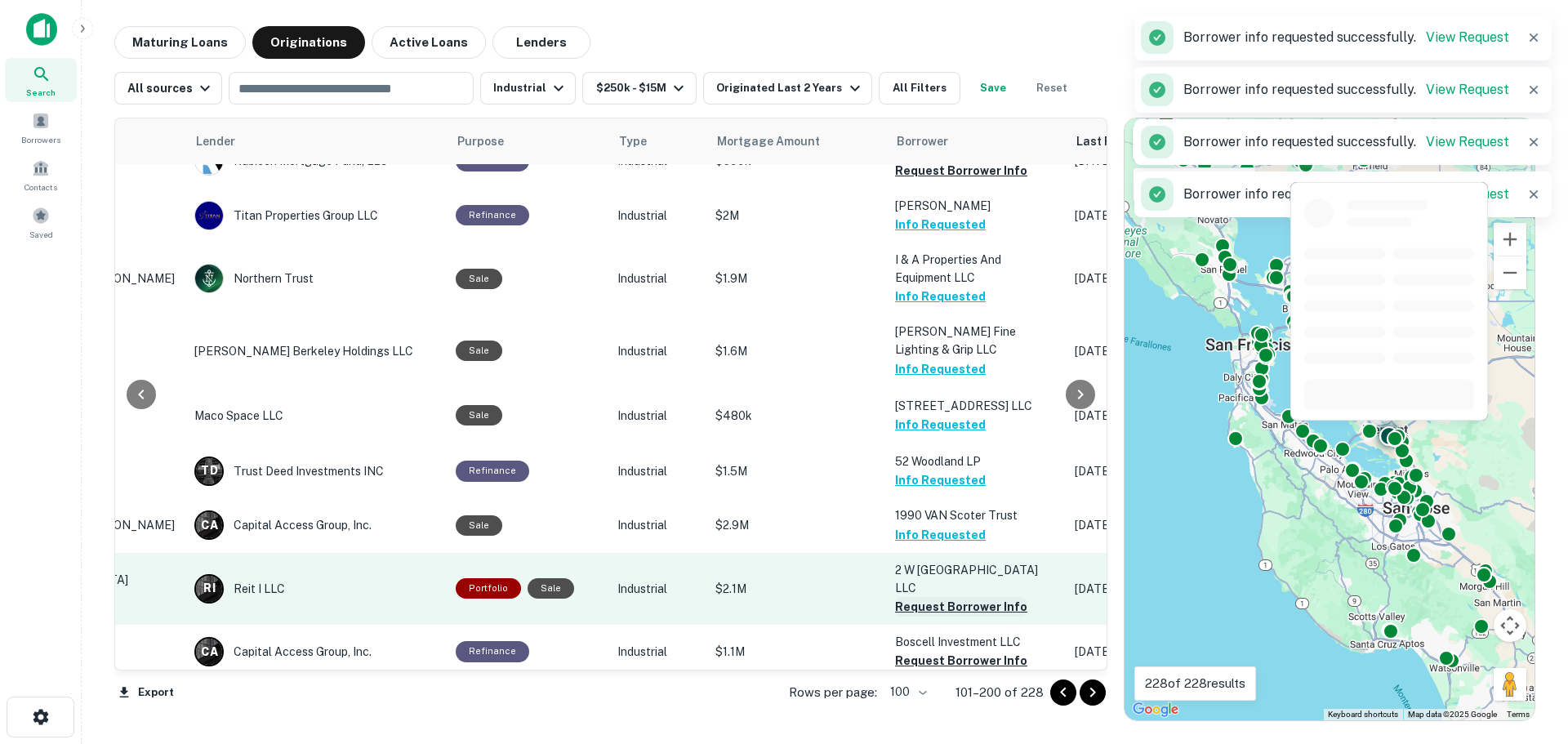
click at [930, 597] on button "Request Borrower Info" at bounding box center [961, 606] width 132 height 20
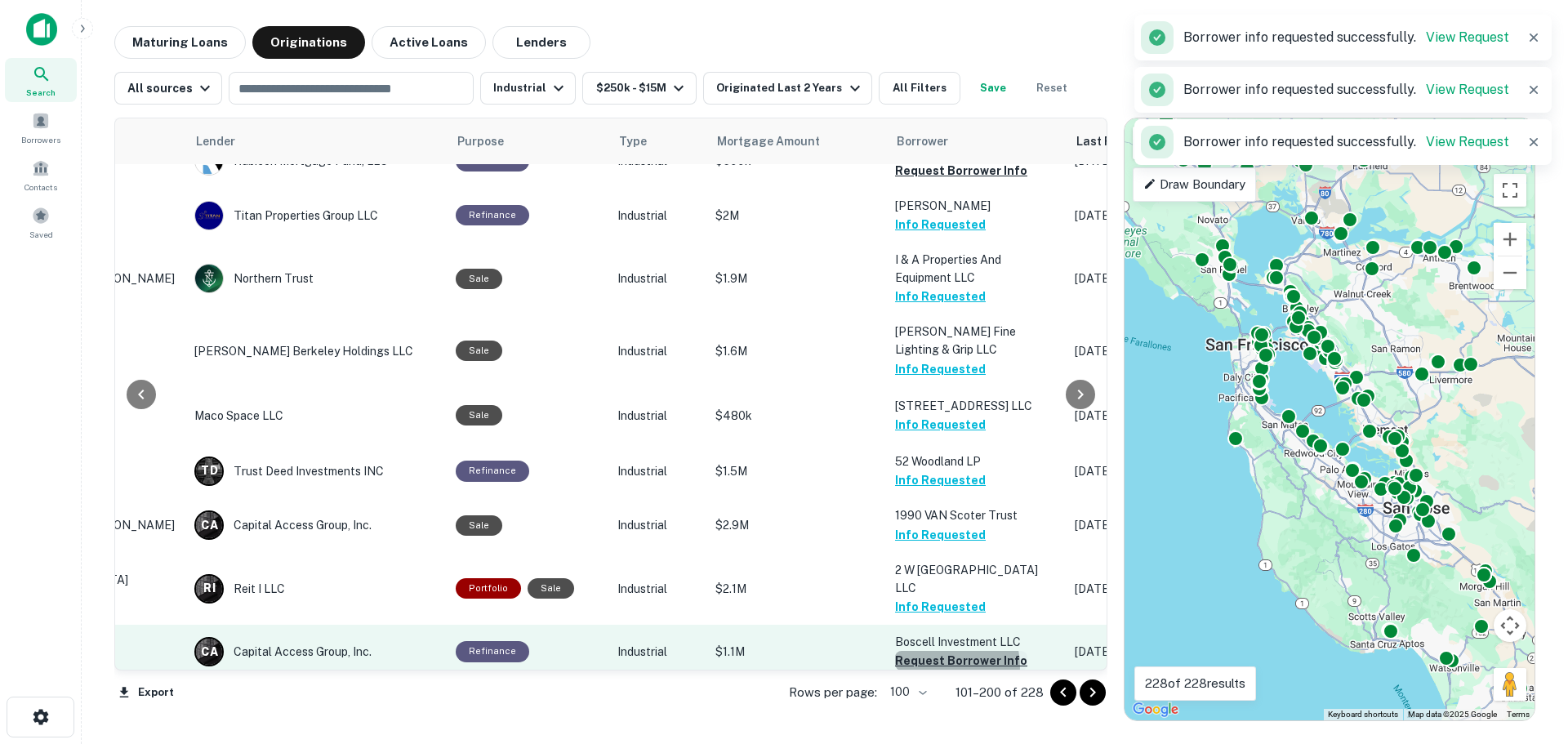
click at [938, 651] on button "Request Borrower Info" at bounding box center [961, 660] width 132 height 20
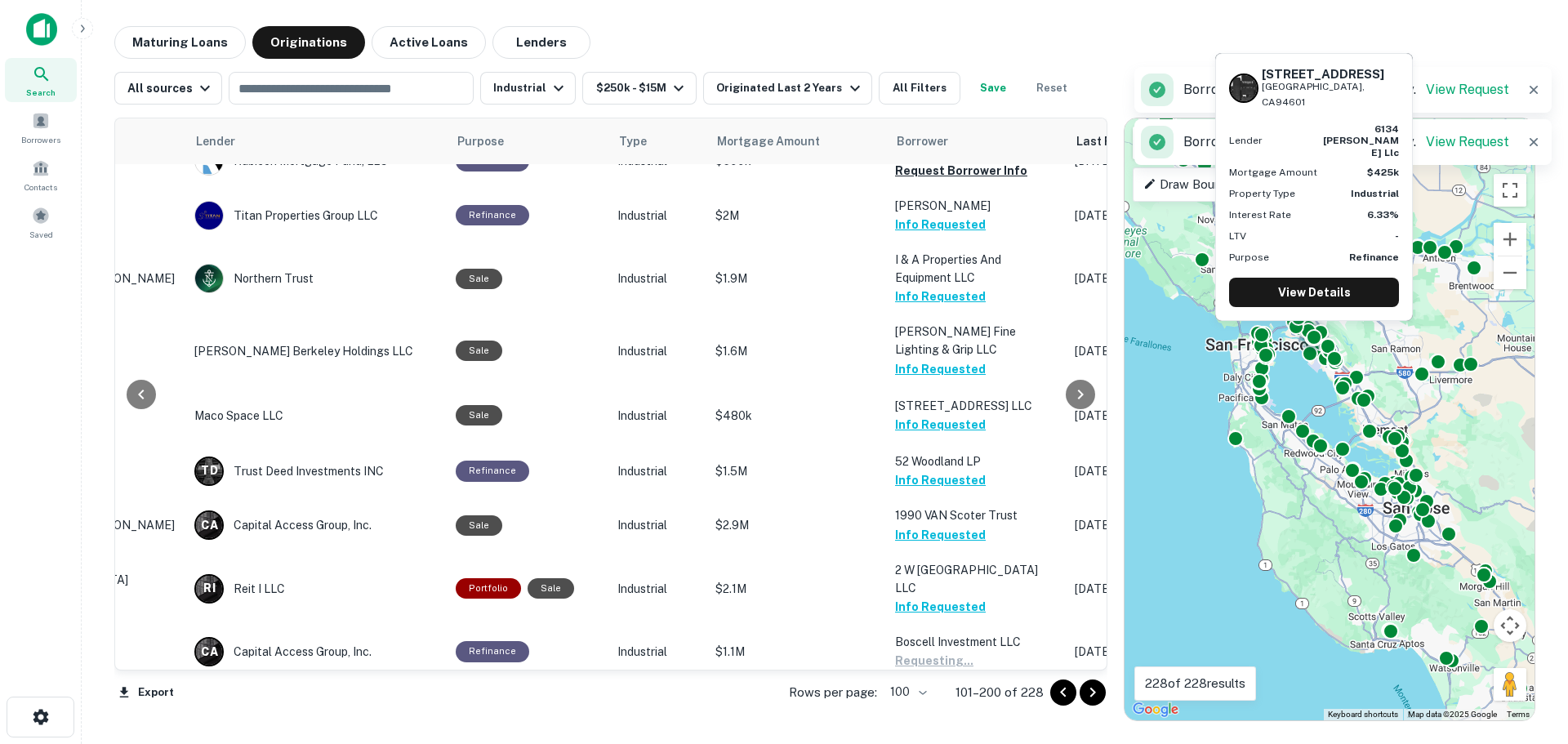
click at [931, 705] on button "Request Borrower Info" at bounding box center [961, 715] width 132 height 20
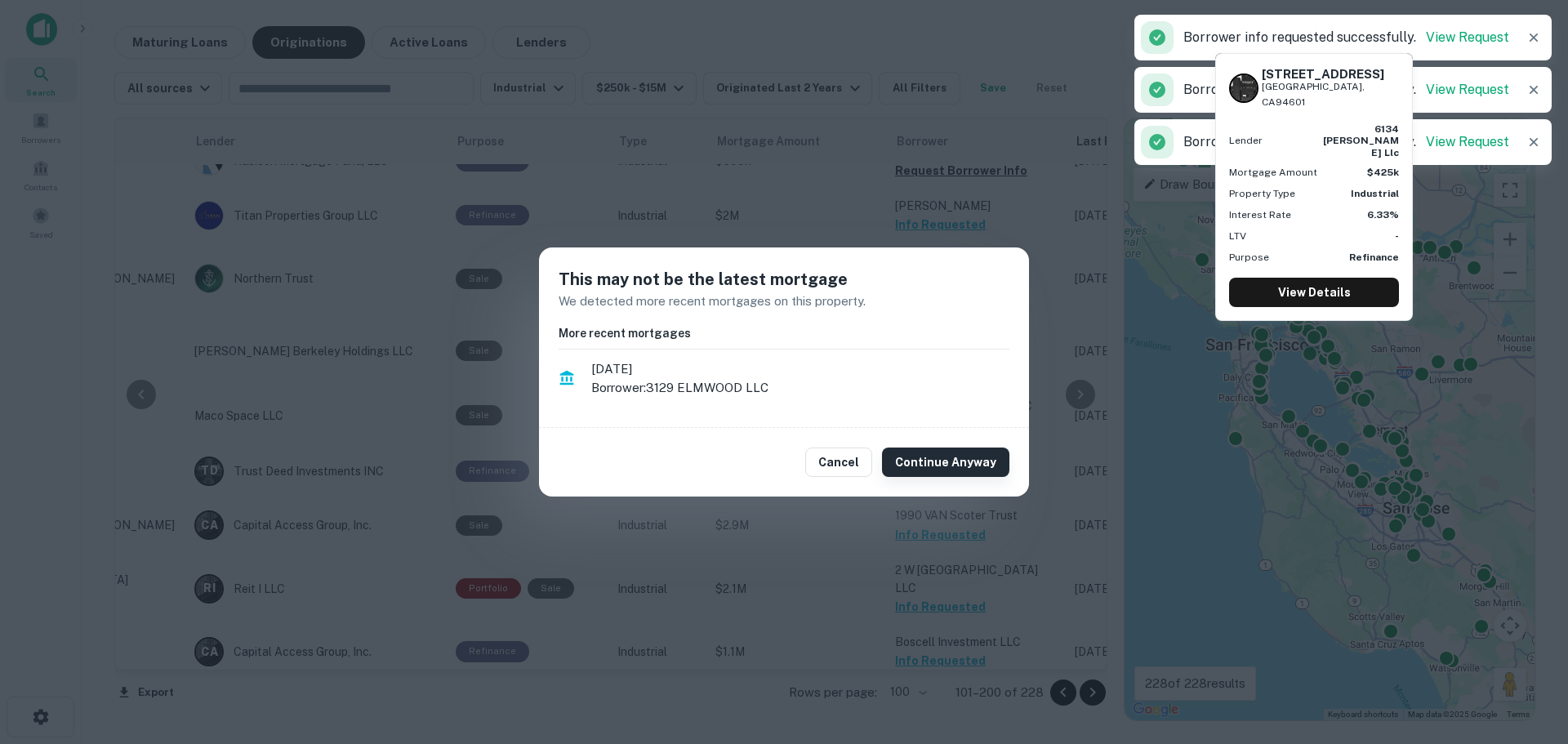
click at [936, 461] on button "Continue Anyway" at bounding box center [945, 462] width 127 height 29
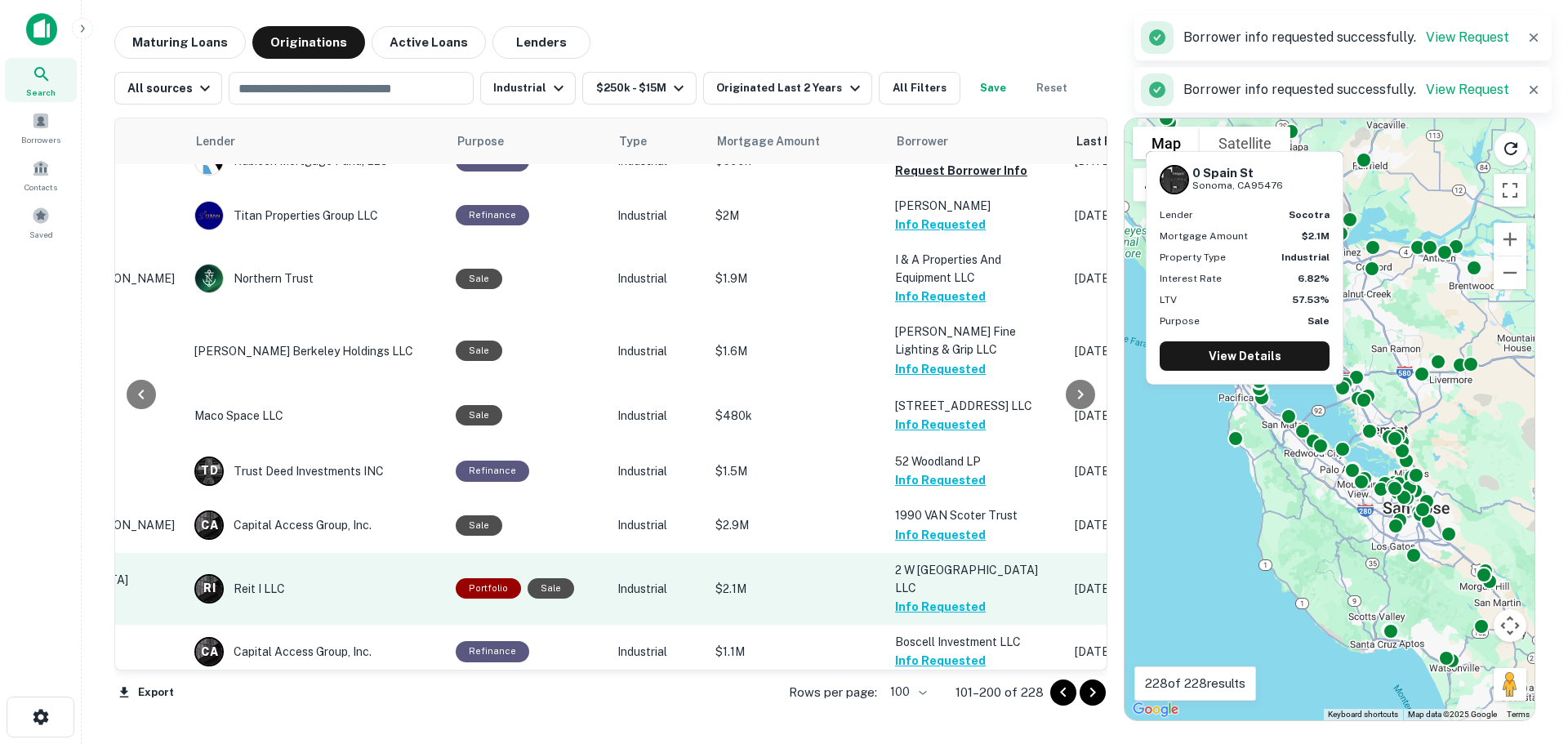
scroll to position [3266, 205]
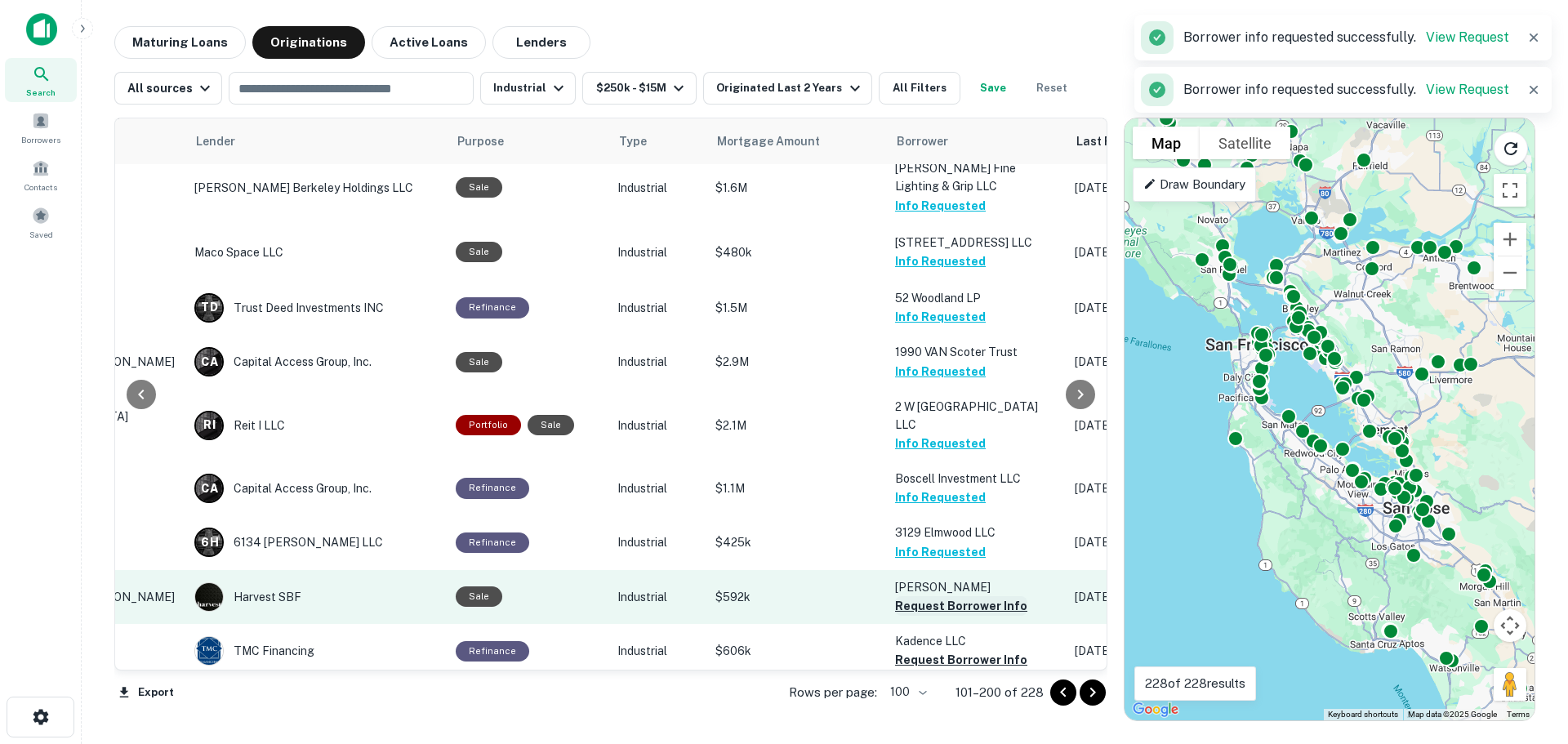
click at [904, 596] on button "Request Borrower Info" at bounding box center [961, 606] width 132 height 20
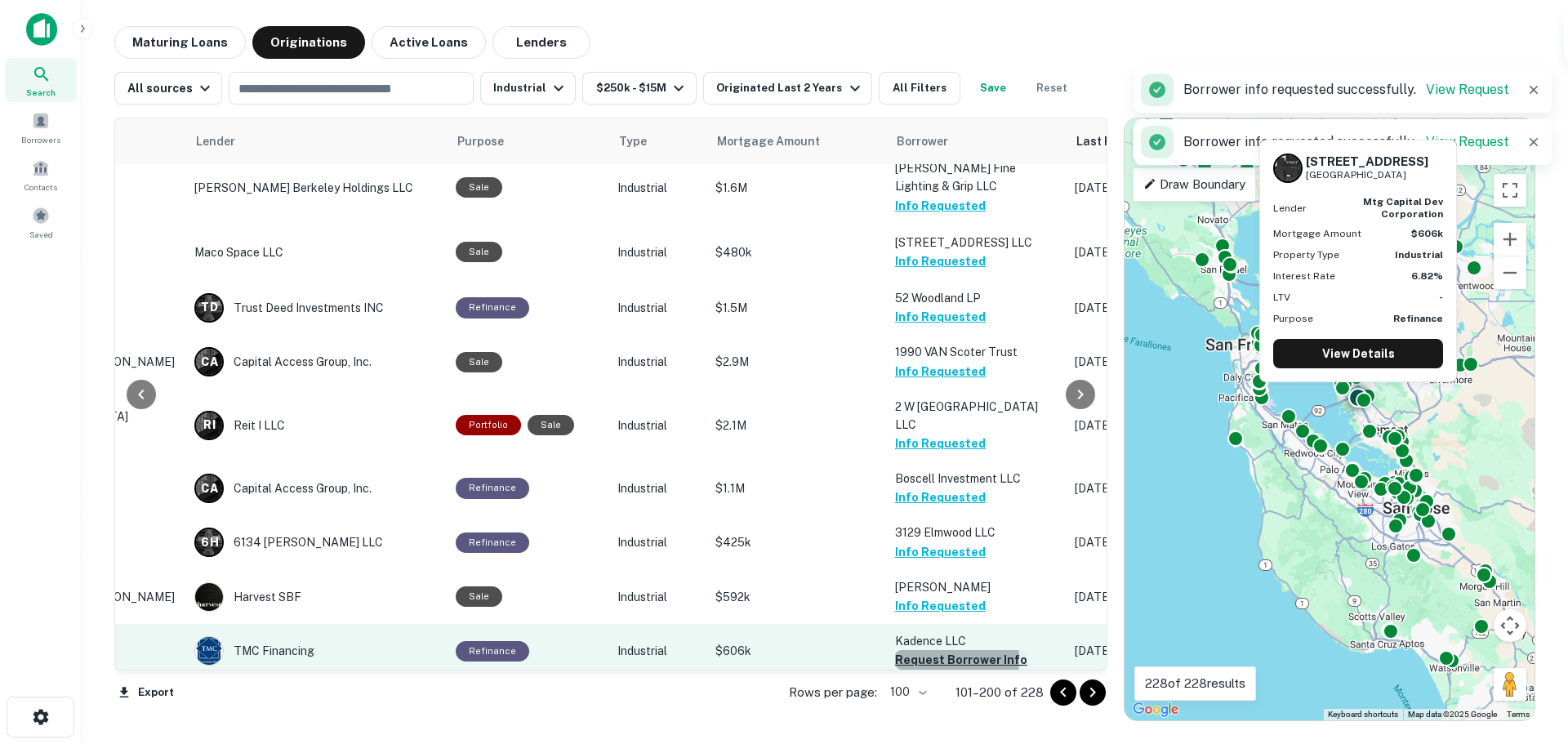
click at [916, 650] on button "Request Borrower Info" at bounding box center [961, 659] width 132 height 20
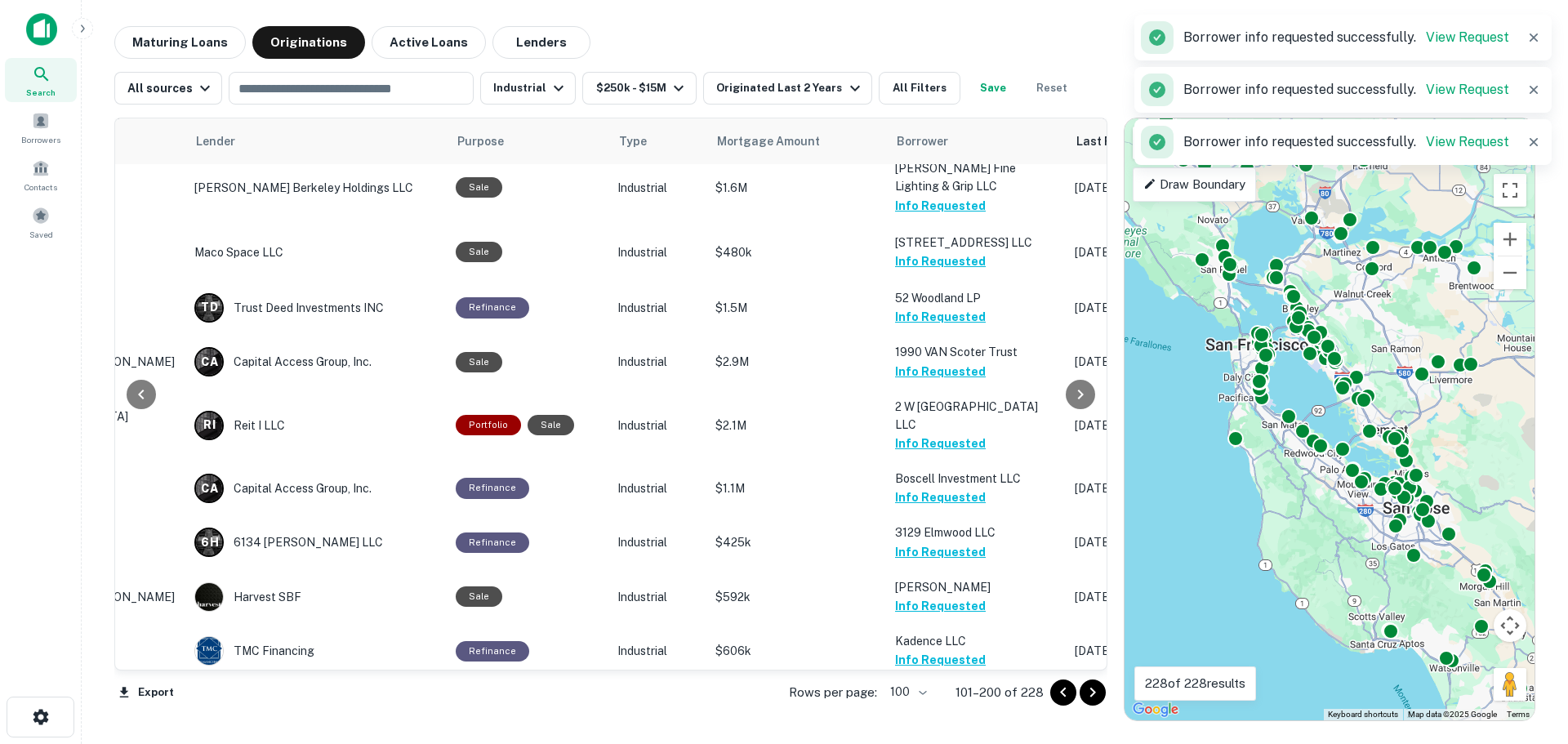
click at [922, 706] on button "Request Borrower Info" at bounding box center [961, 715] width 132 height 20
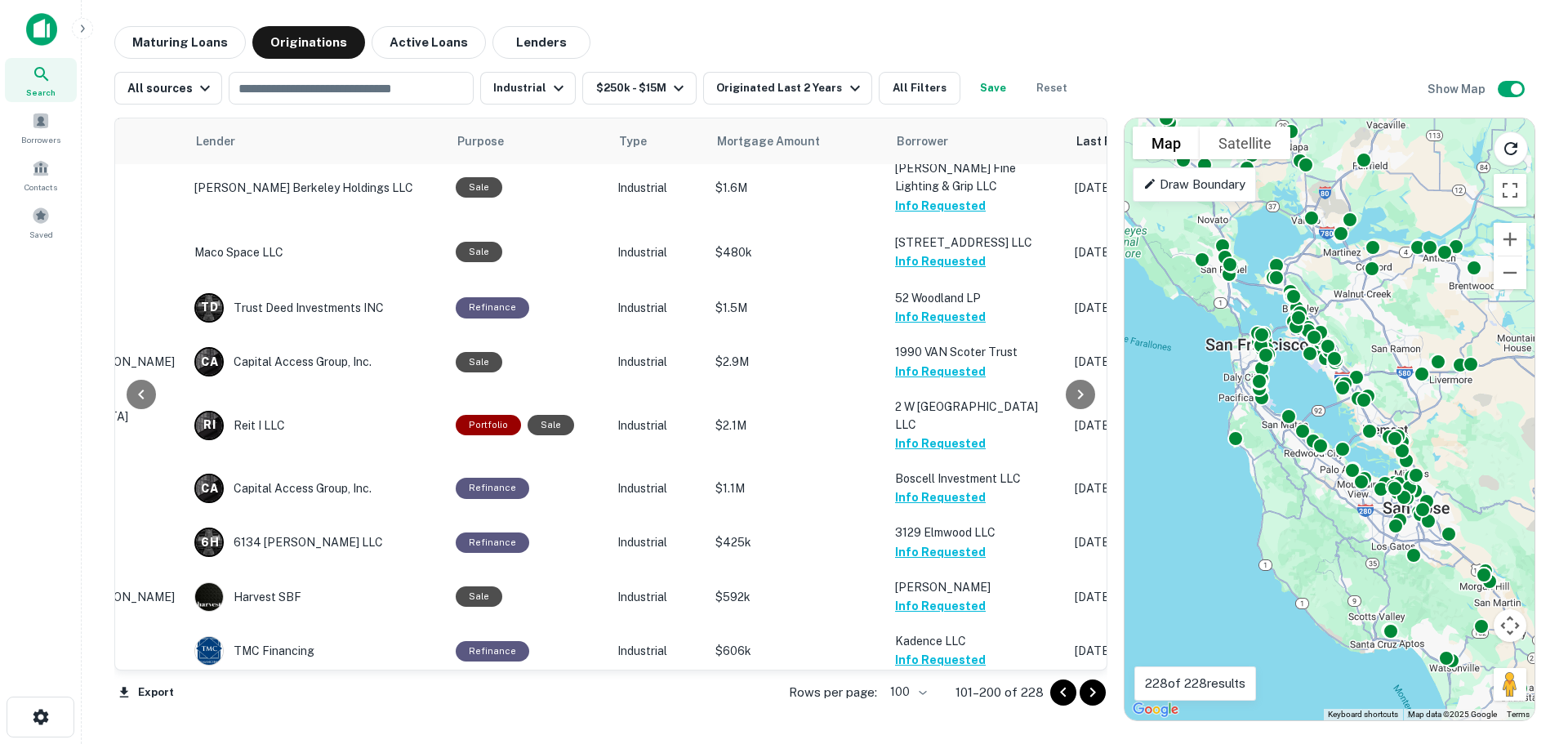
click at [688, 30] on div "Maturing Loans Originations Active Loans Lenders" at bounding box center [825, 42] width 1421 height 33
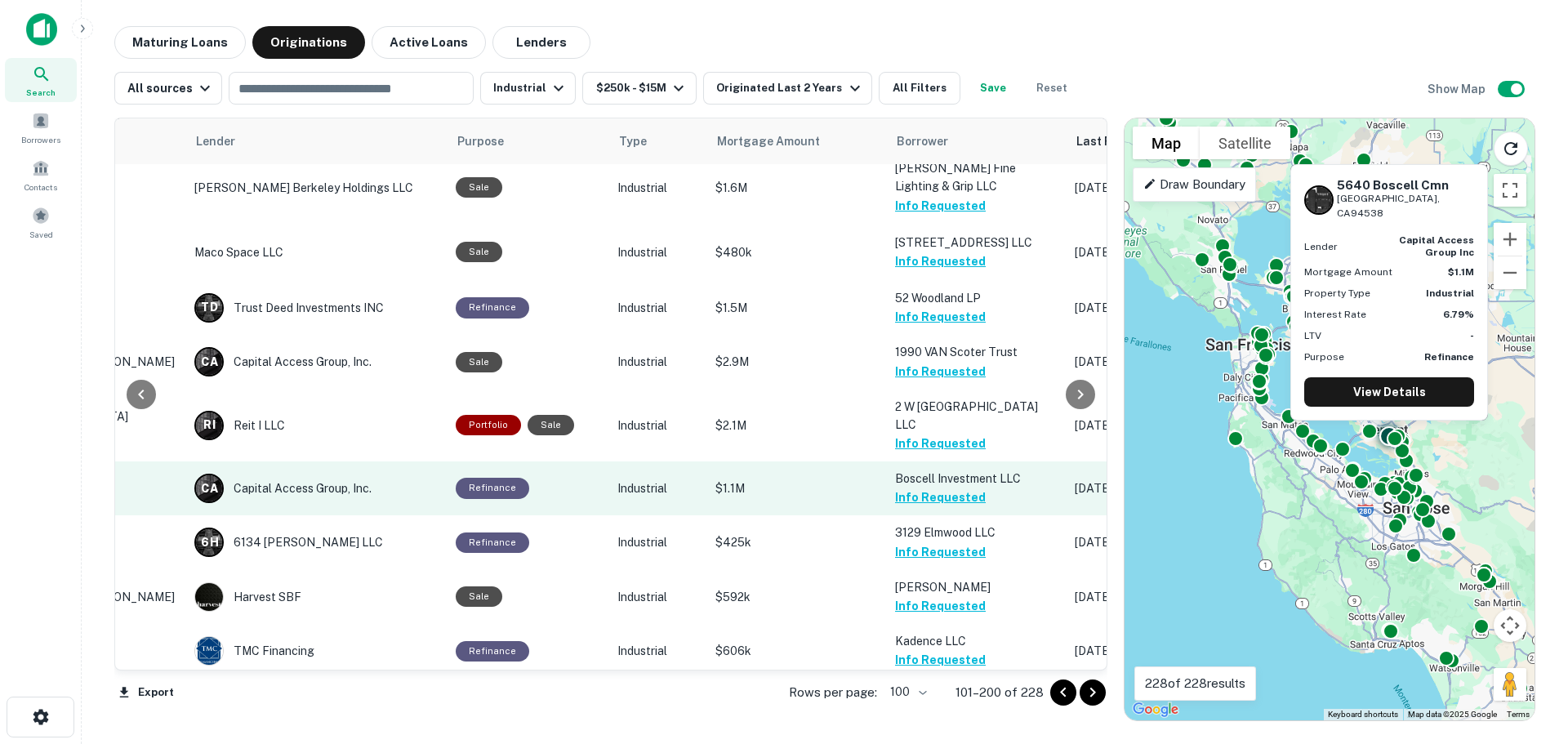
scroll to position [3429, 205]
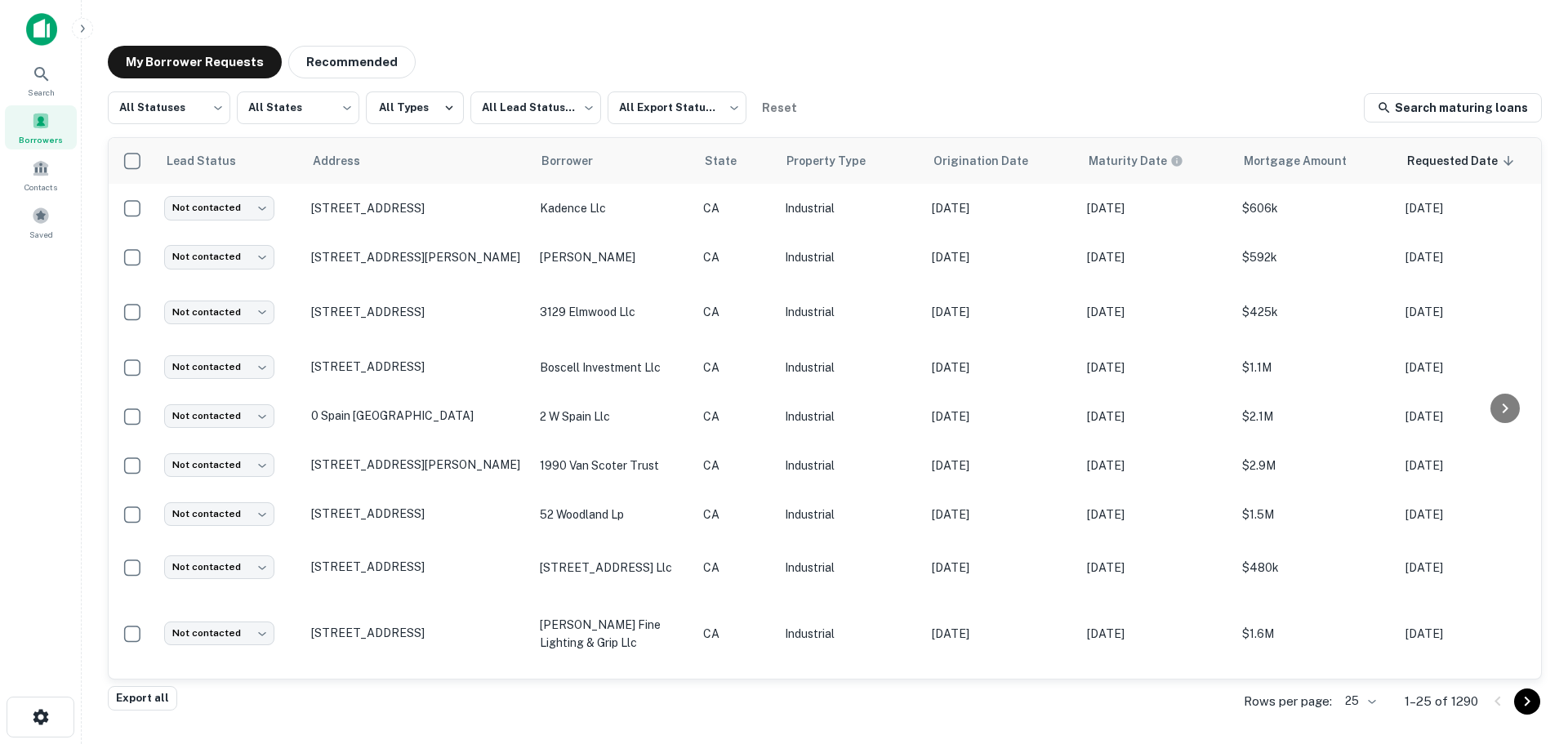
click at [942, 98] on div "All Statuses *** ​ All States *** ​ All Types All Lead Statuses *** ​ All Expor…" at bounding box center [825, 108] width 1434 height 33
click at [942, 92] on div "All Statuses *** ​ All States *** ​ All Types All Lead Statuses *** ​ All Expor…" at bounding box center [825, 108] width 1434 height 33
